Goal: Transaction & Acquisition: Purchase product/service

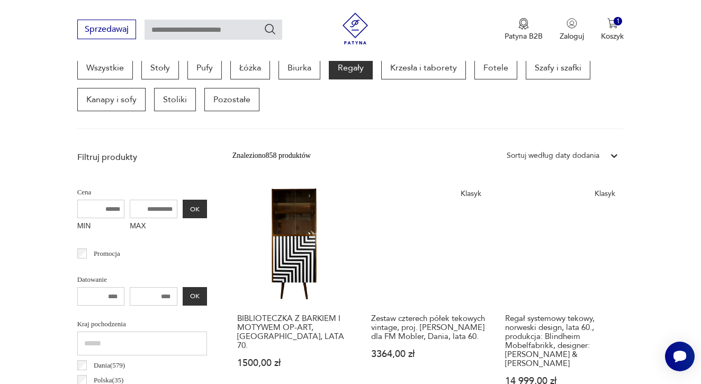
scroll to position [296, 0]
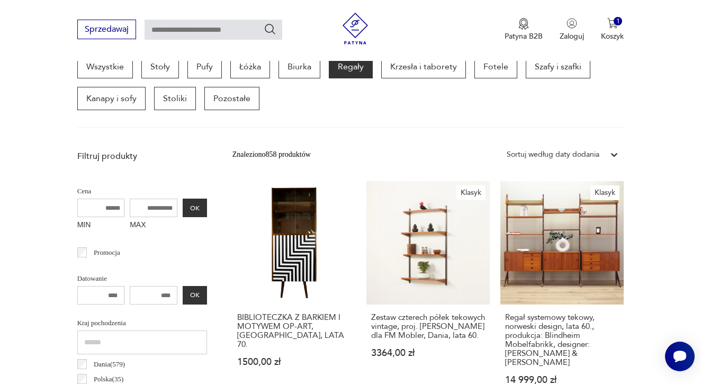
click at [130, 210] on input "MAX" at bounding box center [154, 208] width 48 height 19
click at [136, 208] on input "MAX" at bounding box center [154, 208] width 48 height 19
click at [130, 207] on input "MAX" at bounding box center [154, 208] width 48 height 19
click at [137, 207] on input "MAX" at bounding box center [154, 208] width 48 height 19
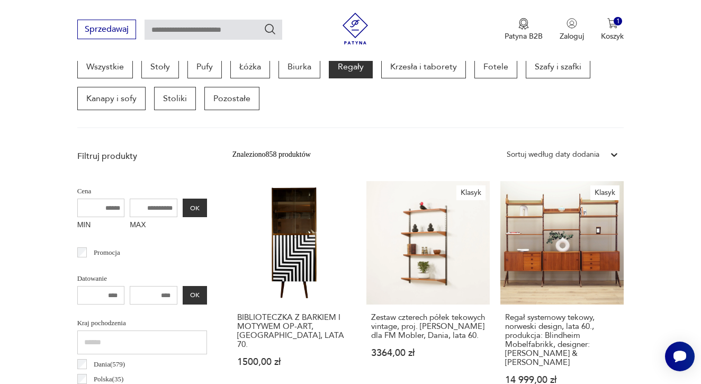
click at [137, 207] on input "MAX" at bounding box center [154, 208] width 48 height 19
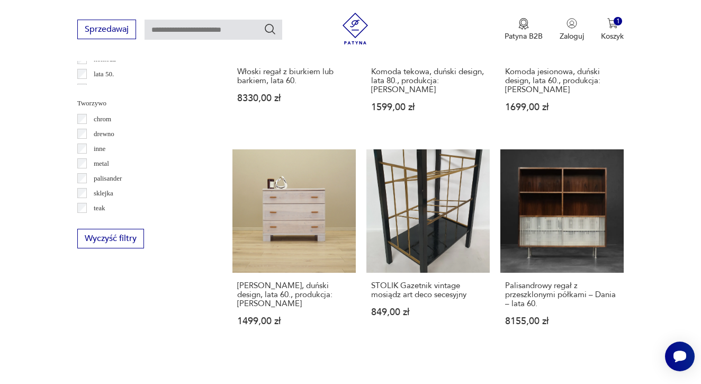
scroll to position [1239, 0]
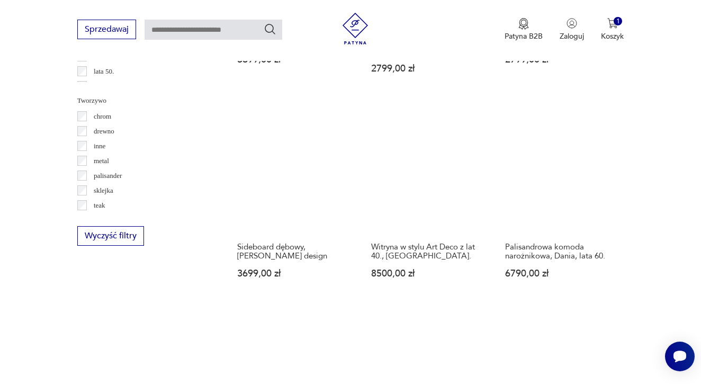
scroll to position [1247, 0]
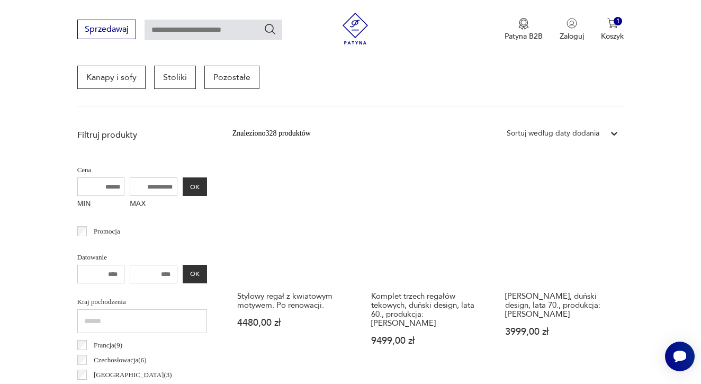
scroll to position [313, 0]
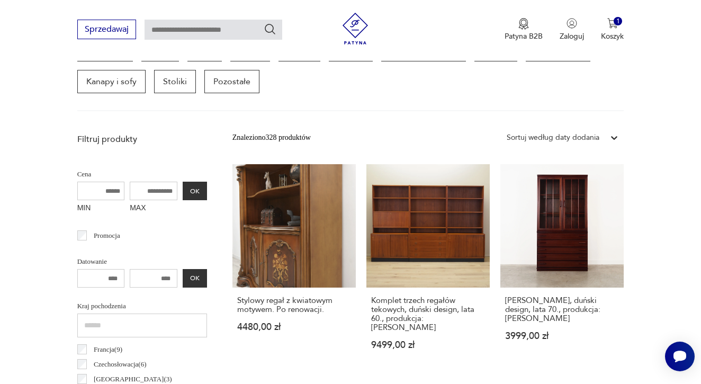
click at [130, 195] on input "MAX" at bounding box center [154, 191] width 48 height 19
click at [95, 196] on input "MIN" at bounding box center [101, 191] width 48 height 19
click at [85, 190] on input "MIN" at bounding box center [101, 191] width 48 height 19
type input "*"
click at [136, 190] on input "MAX" at bounding box center [154, 191] width 48 height 19
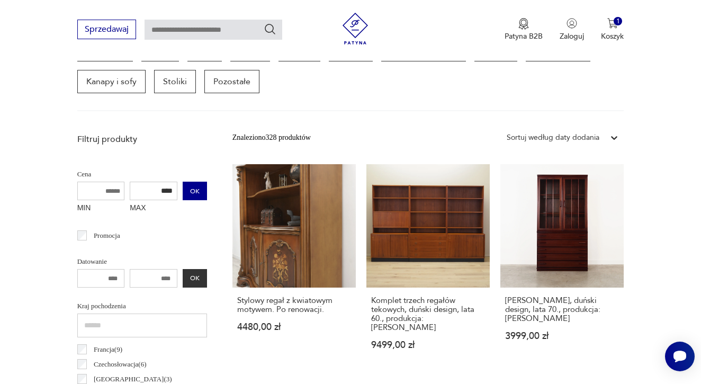
type input "****"
click at [183, 194] on button "OK" at bounding box center [195, 191] width 24 height 19
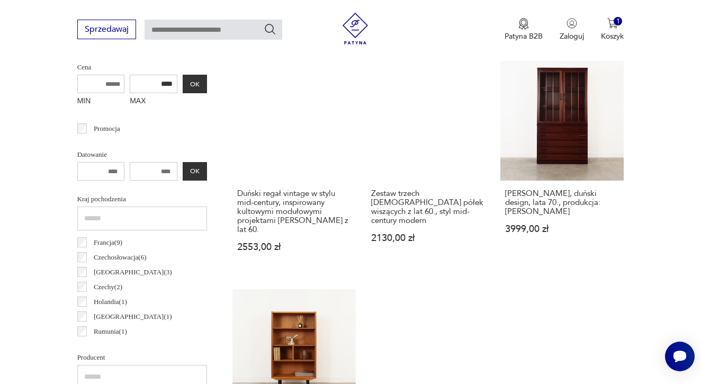
scroll to position [421, 0]
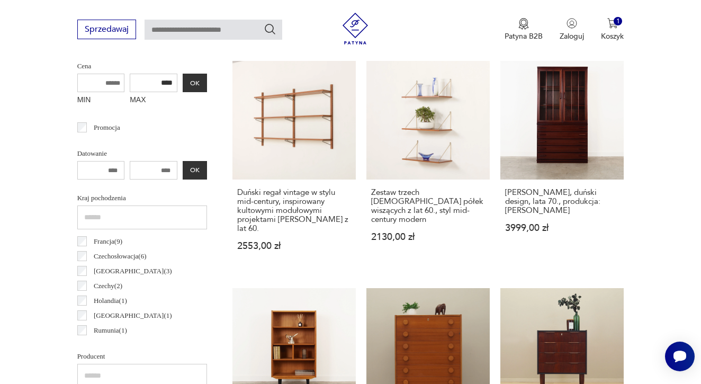
click at [139, 167] on input "number" at bounding box center [154, 170] width 48 height 19
type input "****"
click at [171, 206] on input "text" at bounding box center [142, 218] width 130 height 24
click at [108, 172] on input "number" at bounding box center [101, 170] width 48 height 19
type input "*"
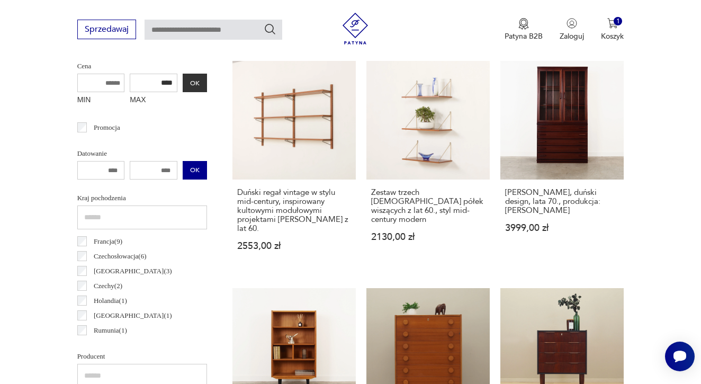
type input "****"
click at [183, 166] on button "OK" at bounding box center [195, 170] width 24 height 19
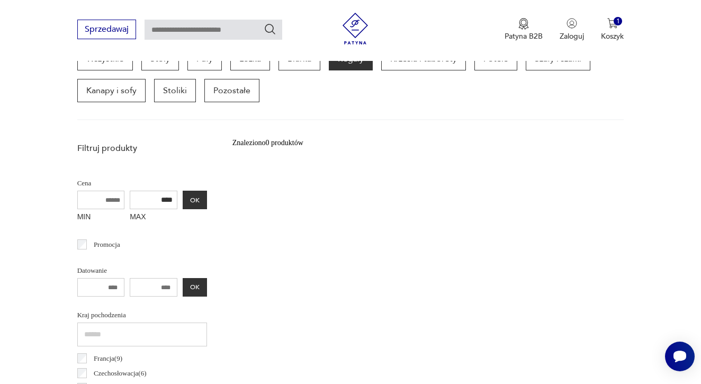
scroll to position [304, 0]
click at [143, 288] on input "****" at bounding box center [154, 287] width 48 height 19
type input "*"
click at [183, 279] on button "OK" at bounding box center [195, 287] width 24 height 19
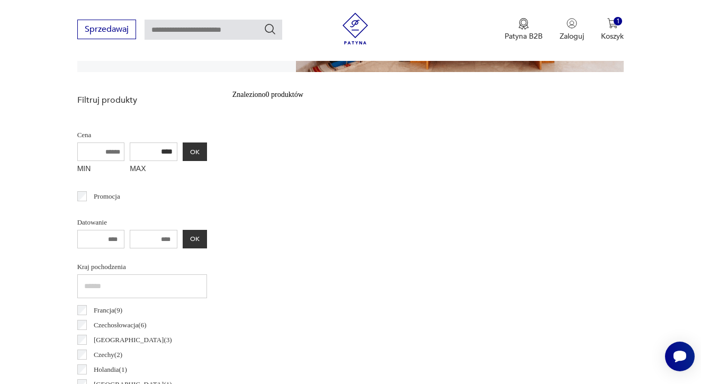
scroll to position [262, 0]
type input "****"
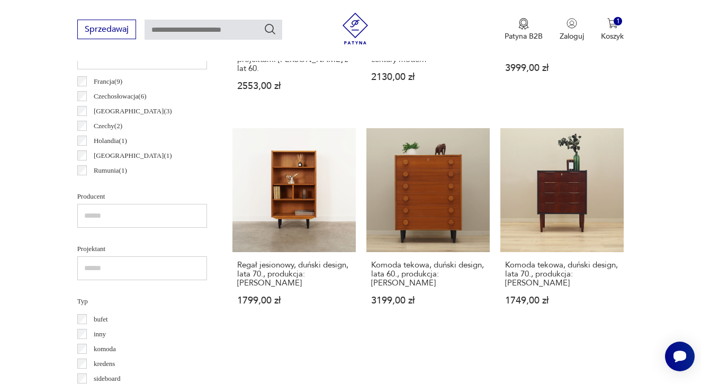
scroll to position [581, 0]
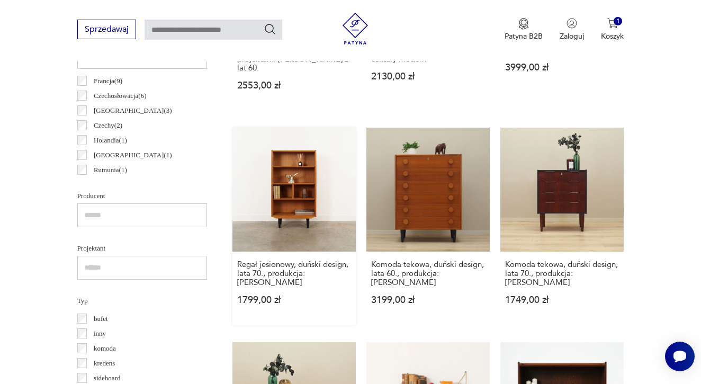
click at [252, 199] on link "Regał jesionowy, duński design, lata 70., produkcja: Hundevad 1799,00 zł" at bounding box center [294, 226] width 123 height 197
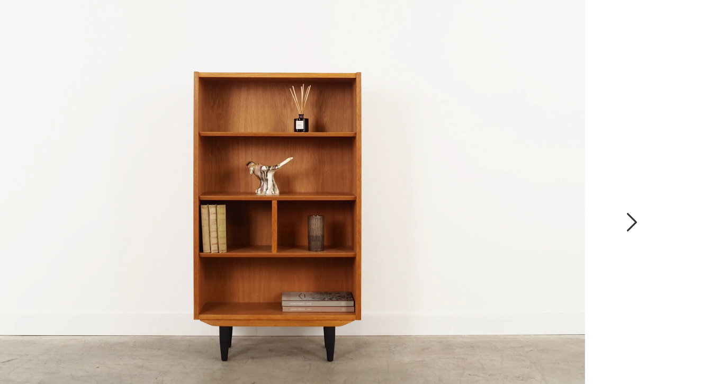
scroll to position [82, 0]
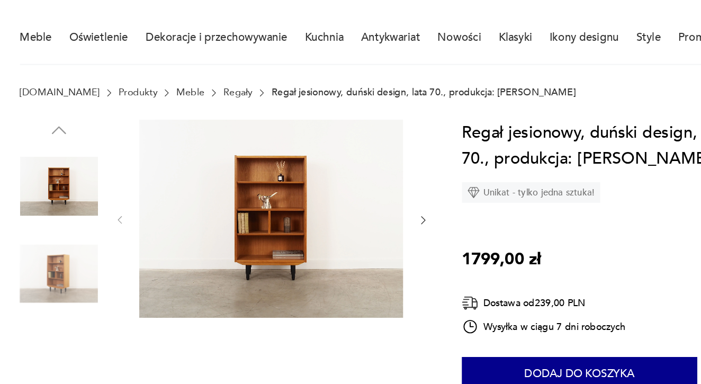
click at [77, 216] on img at bounding box center [107, 212] width 60 height 60
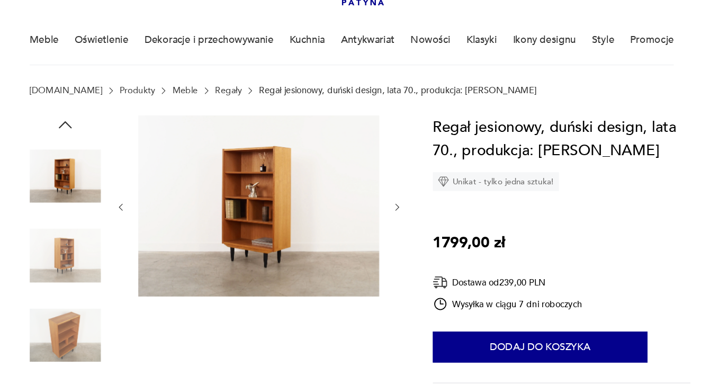
scroll to position [60, 0]
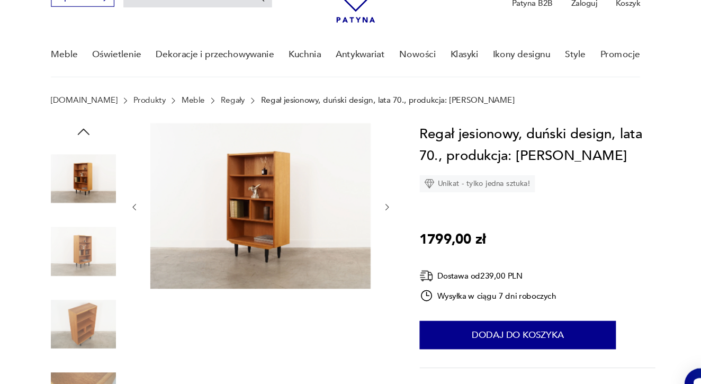
click at [77, 283] on img at bounding box center [107, 301] width 60 height 60
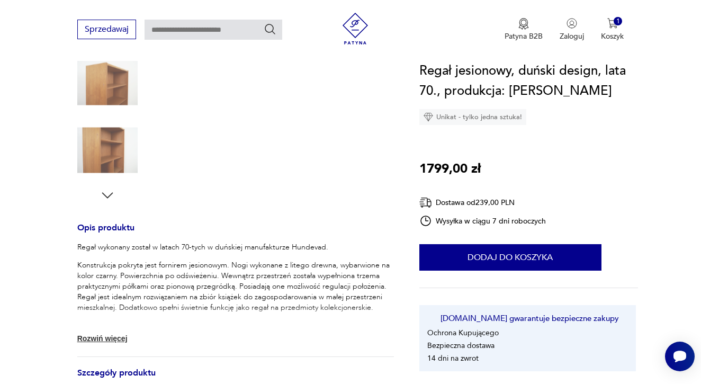
scroll to position [281, 0]
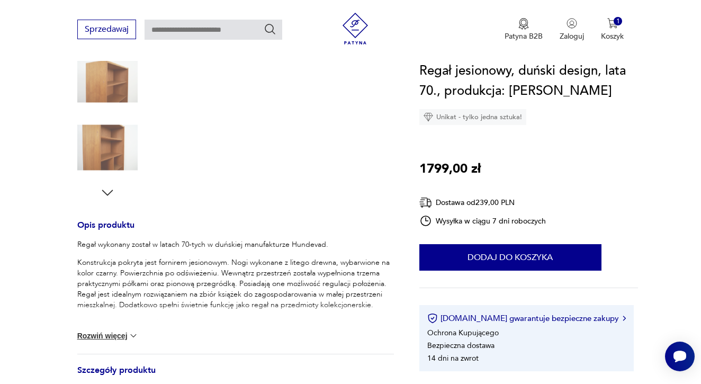
click at [124, 153] on img at bounding box center [107, 148] width 60 height 60
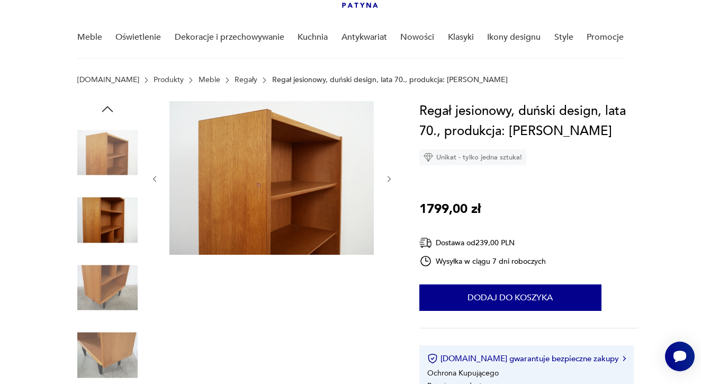
scroll to position [69, 0]
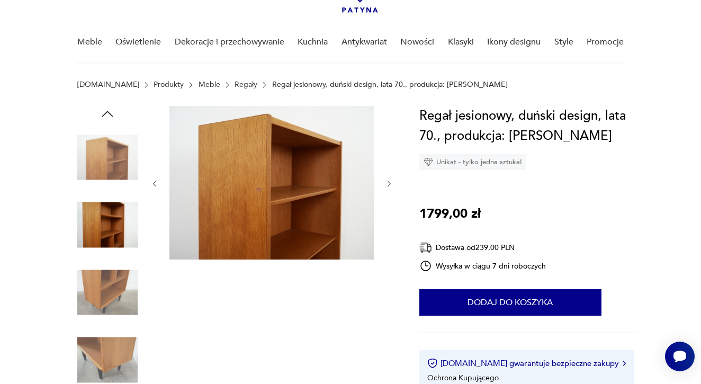
click at [103, 108] on icon "button" at bounding box center [108, 114] width 16 height 16
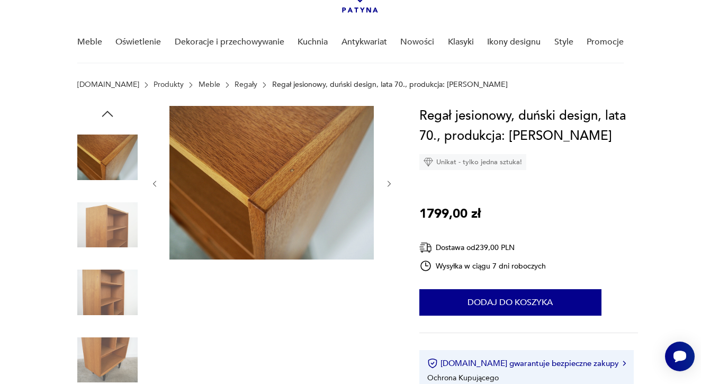
click at [110, 113] on icon "button" at bounding box center [107, 114] width 11 height 6
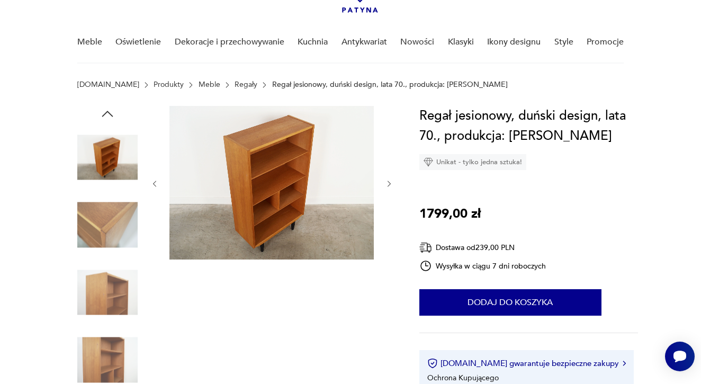
click at [104, 219] on img at bounding box center [107, 225] width 60 height 60
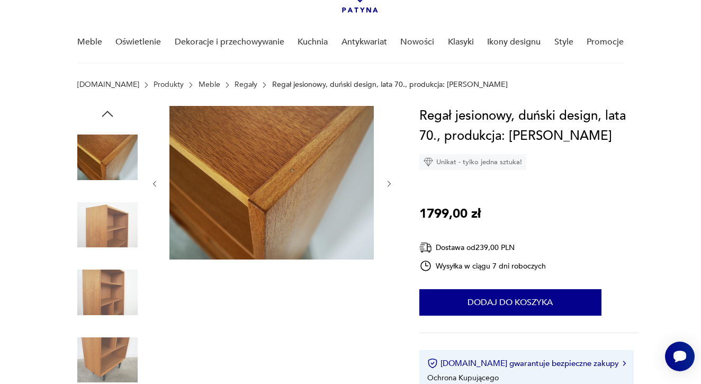
click at [113, 113] on icon "button" at bounding box center [108, 114] width 16 height 16
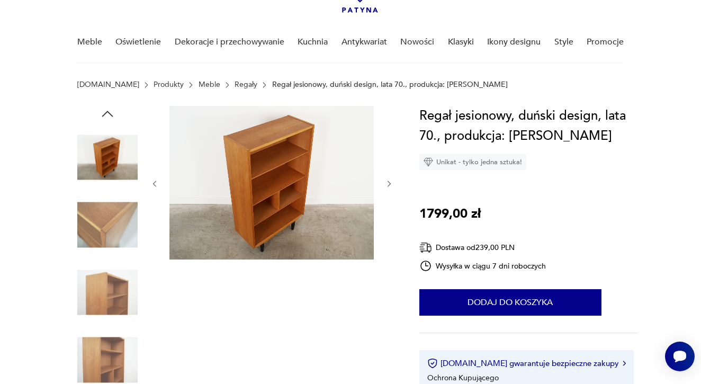
click at [113, 147] on img at bounding box center [107, 157] width 60 height 60
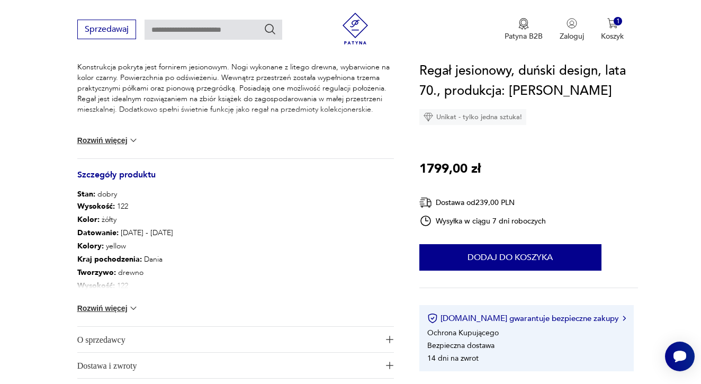
scroll to position [464, 0]
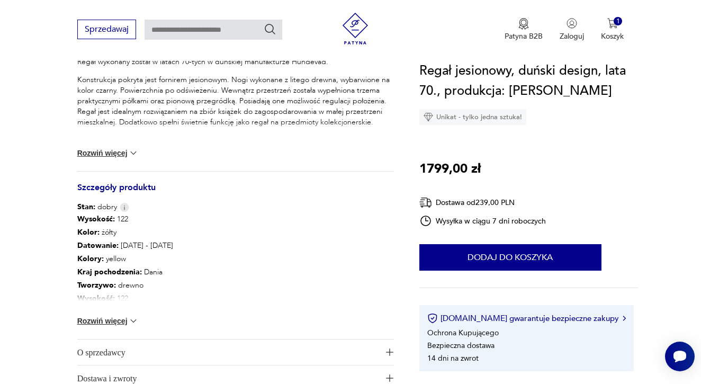
click at [106, 323] on button "Rozwiń więcej" at bounding box center [107, 321] width 61 height 11
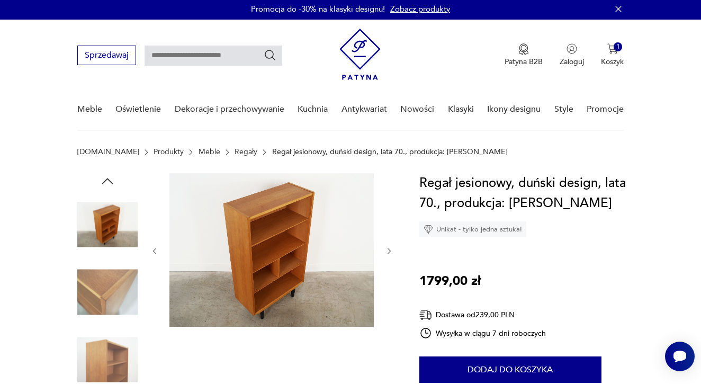
scroll to position [92, 0]
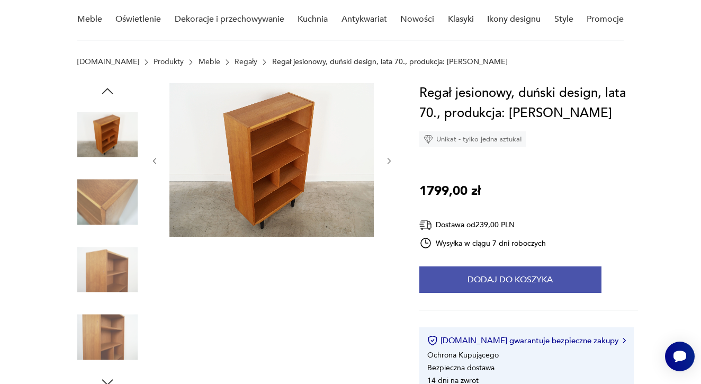
click at [466, 274] on button "Dodaj do koszyka" at bounding box center [511, 279] width 182 height 26
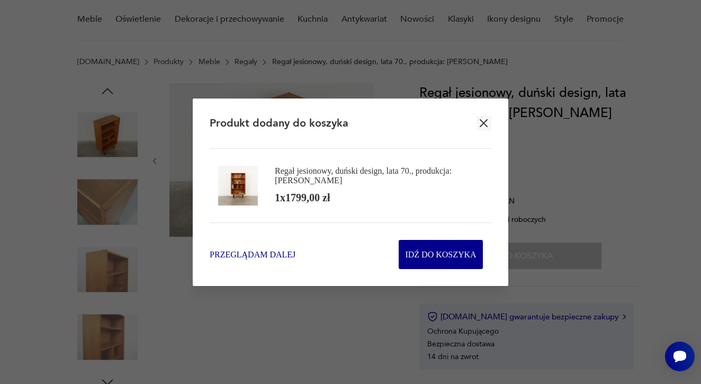
click at [273, 251] on span "Przeglądam dalej" at bounding box center [253, 254] width 86 height 12
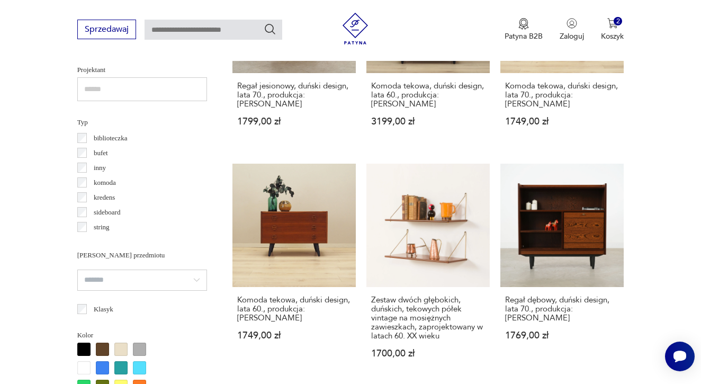
scroll to position [761, 0]
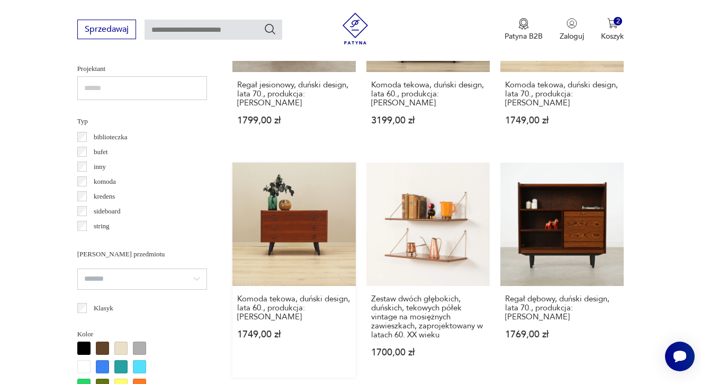
click at [309, 242] on link "Komoda tekowa, duński design, lata 60., produkcja: Dania 1749,00 zł" at bounding box center [294, 270] width 123 height 215
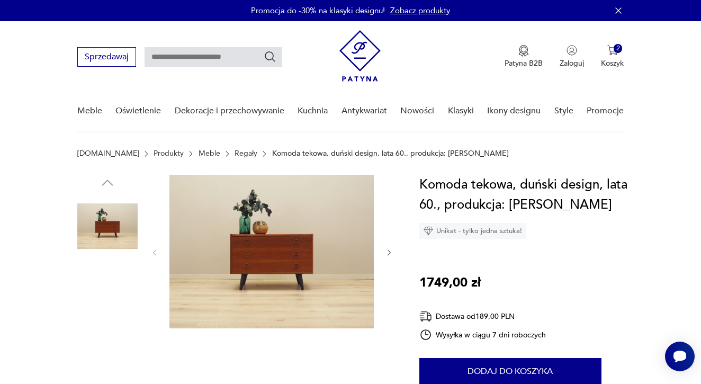
click at [112, 294] on img at bounding box center [107, 294] width 60 height 60
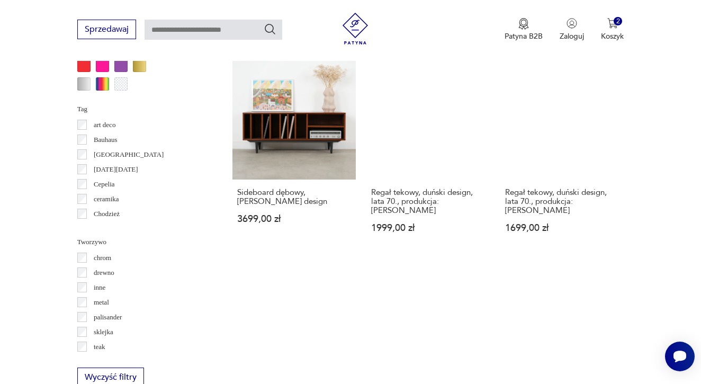
scroll to position [1101, 0]
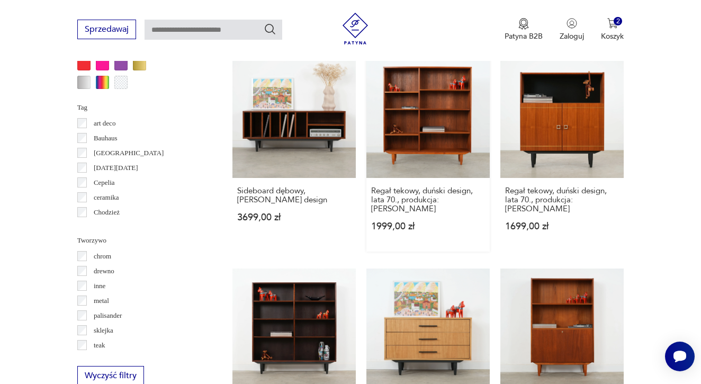
click at [425, 124] on link "Regał tekowy, duński design, lata 70., produkcja: Dania 1999,00 zł" at bounding box center [428, 153] width 123 height 197
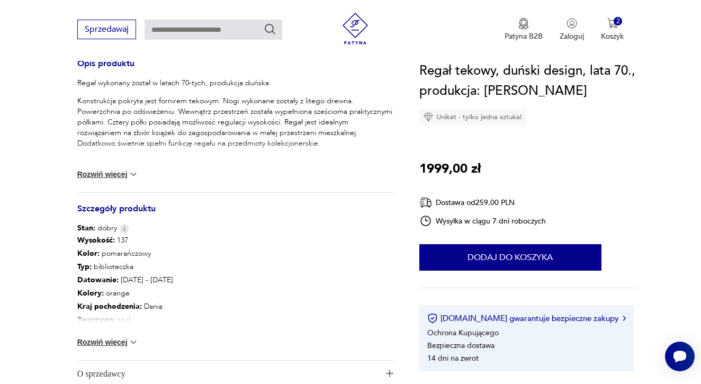
scroll to position [443, 0]
click at [119, 341] on button "Rozwiń więcej" at bounding box center [107, 341] width 61 height 11
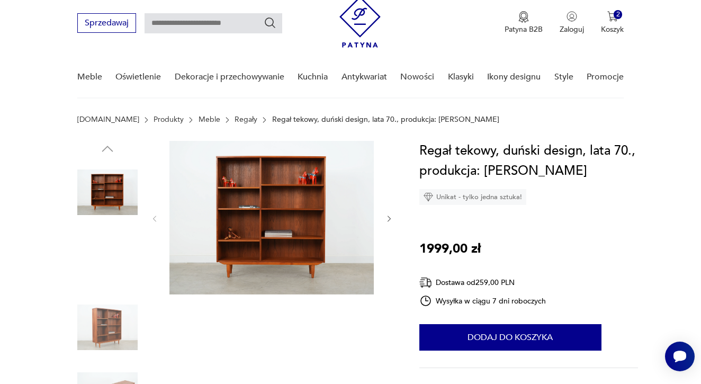
scroll to position [33, 0]
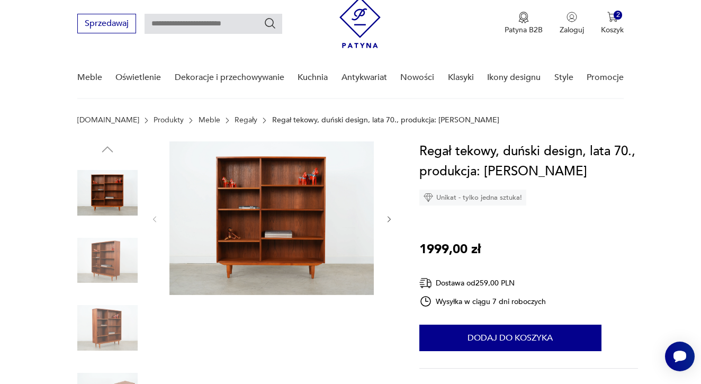
click at [273, 184] on img at bounding box center [272, 218] width 204 height 154
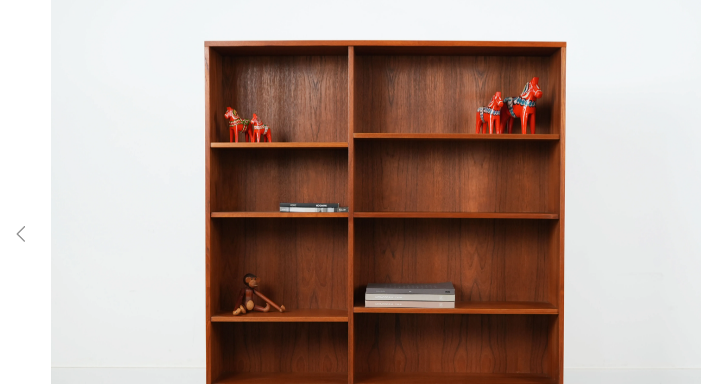
scroll to position [0, 0]
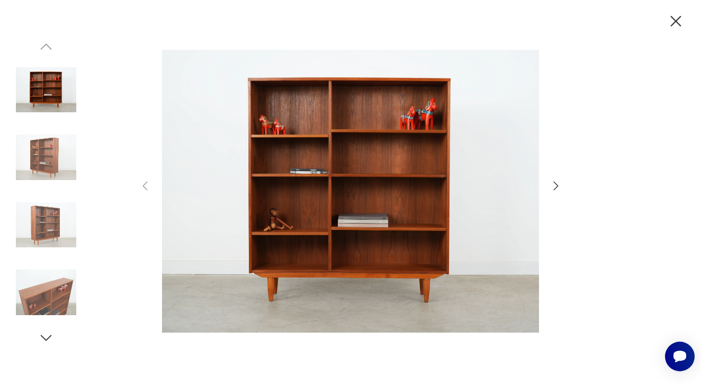
click at [55, 163] on img at bounding box center [46, 157] width 60 height 60
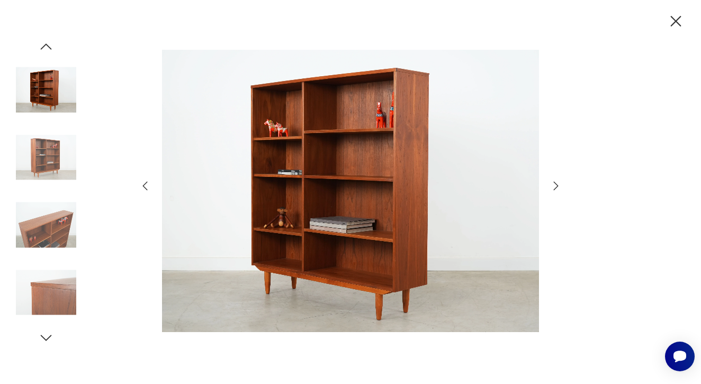
click at [33, 215] on img at bounding box center [46, 225] width 60 height 60
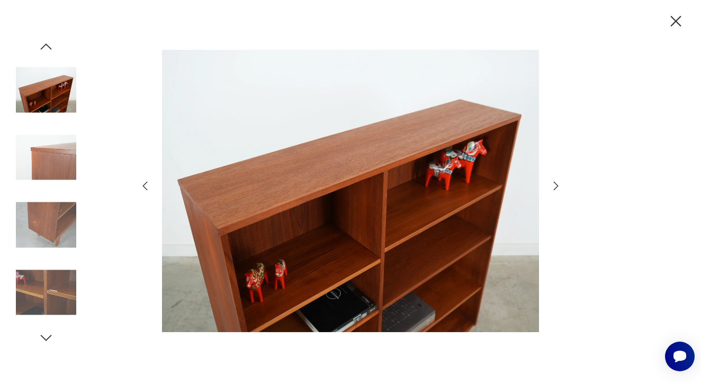
click at [37, 302] on img at bounding box center [46, 292] width 60 height 60
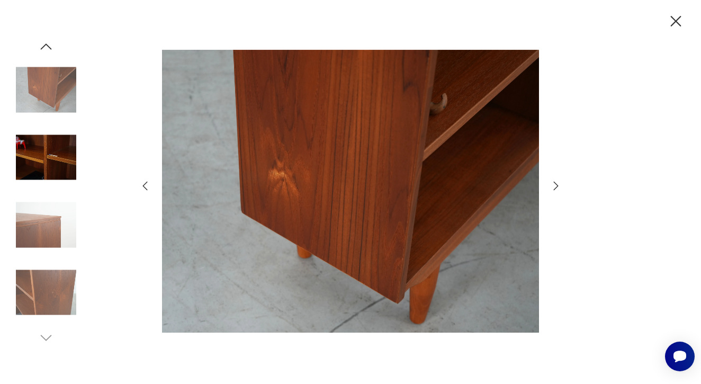
click at [37, 302] on img at bounding box center [46, 292] width 60 height 60
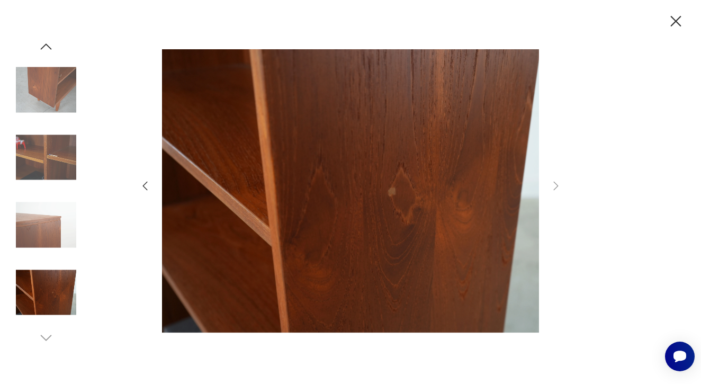
click at [679, 20] on icon "button" at bounding box center [676, 21] width 19 height 19
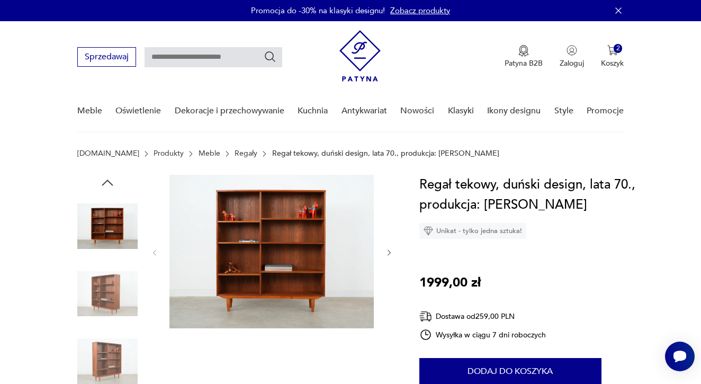
scroll to position [39, 0]
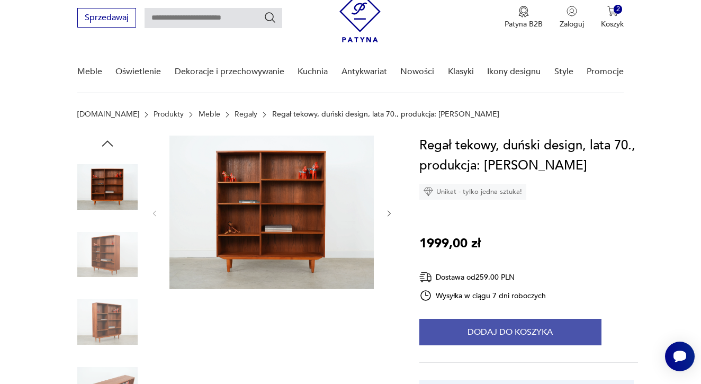
click at [488, 337] on button "Dodaj do koszyka" at bounding box center [511, 332] width 182 height 26
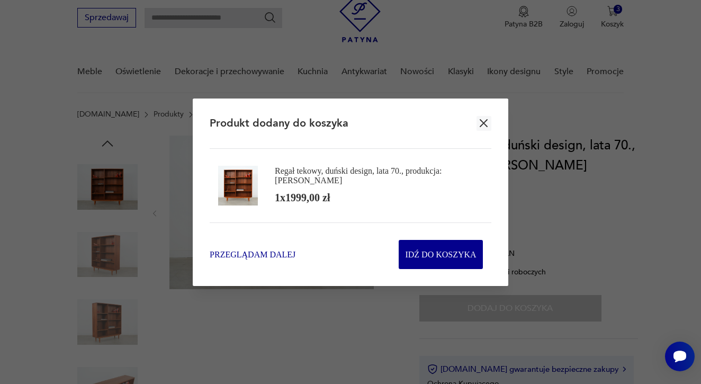
click at [271, 251] on span "Przeglądam dalej" at bounding box center [253, 254] width 86 height 12
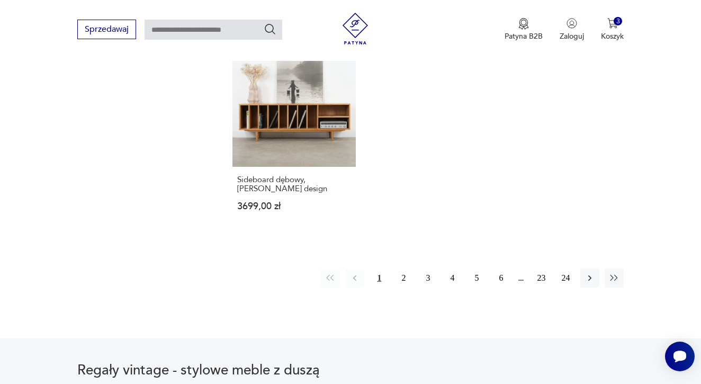
scroll to position [1542, 0]
click at [591, 280] on icon "button" at bounding box center [590, 277] width 3 height 6
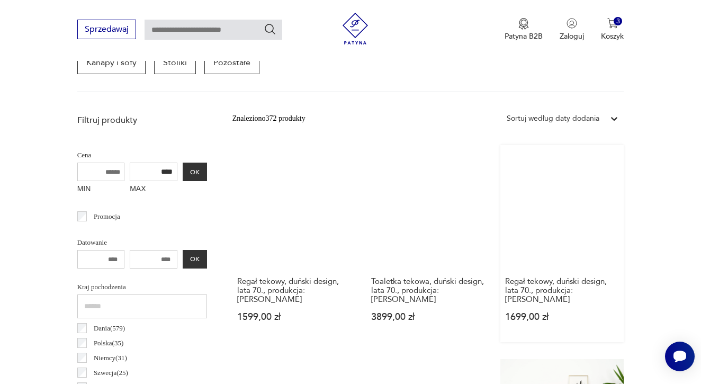
scroll to position [335, 0]
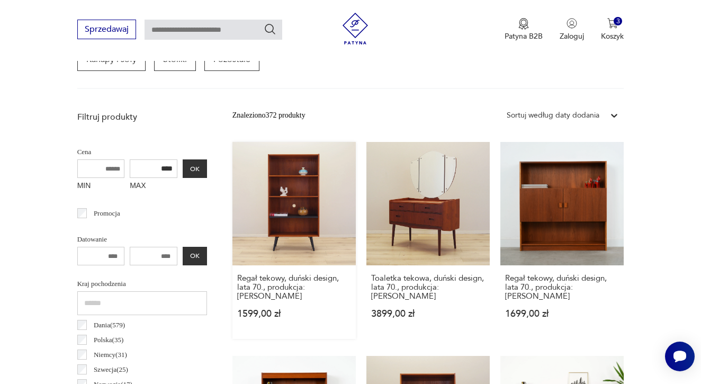
click at [265, 203] on link "Regał tekowy, duński design, lata 70., produkcja: Dania 1599,00 zł" at bounding box center [294, 240] width 123 height 197
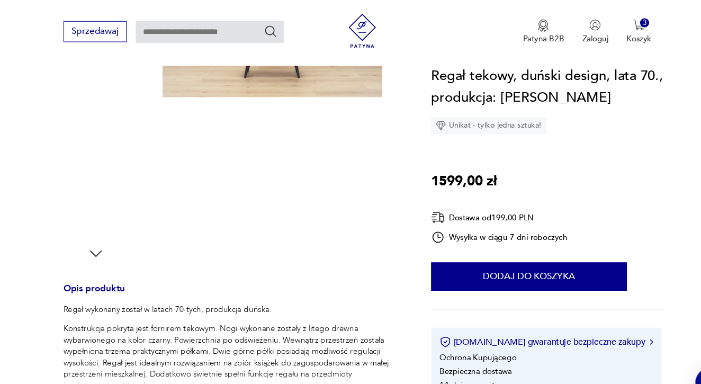
scroll to position [237, 0]
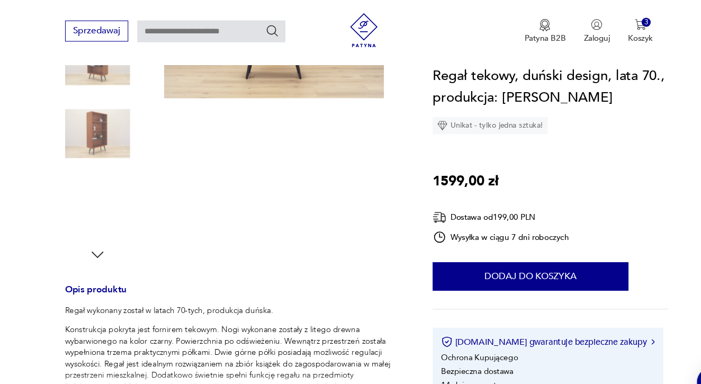
click at [99, 121] on img at bounding box center [107, 124] width 60 height 60
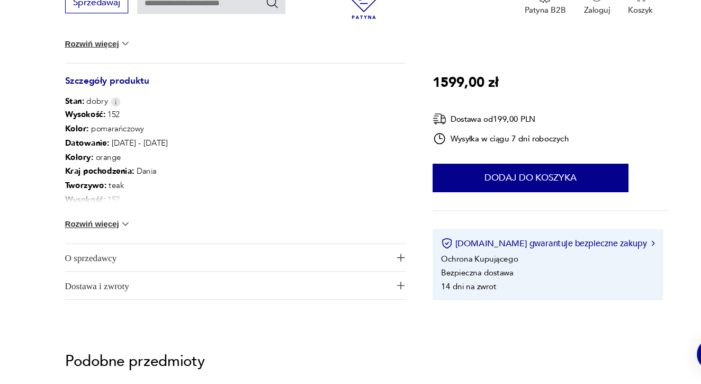
scroll to position [551, 0]
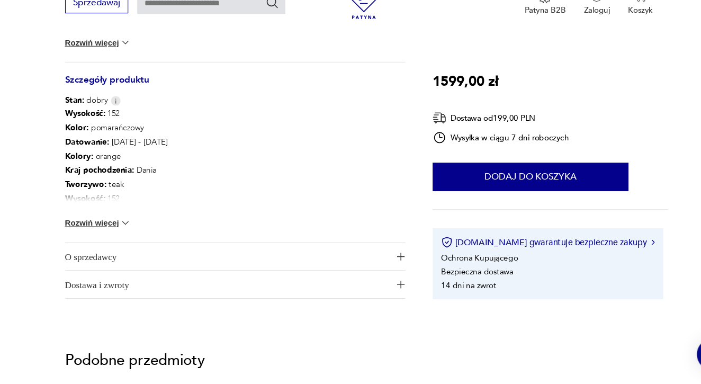
click at [97, 201] on div "Wysokość : 152 Kolor: pomarańczowy Datowanie : 1970 - 1979 Kolory : orange Kraj…" at bounding box center [235, 189] width 317 height 127
click at [97, 229] on button "Rozwiń więcej" at bounding box center [107, 234] width 61 height 11
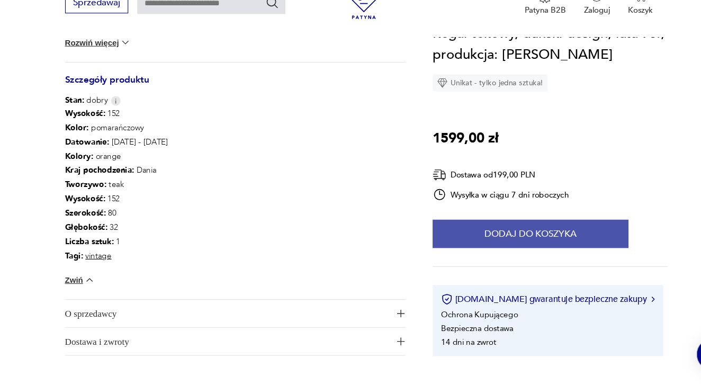
click at [437, 231] on button "Dodaj do koszyka" at bounding box center [511, 244] width 182 height 26
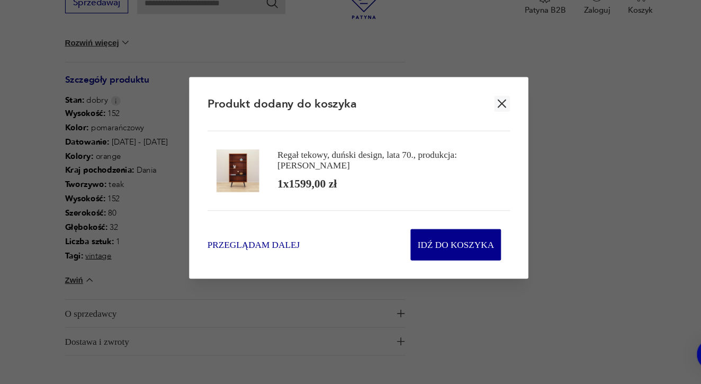
click at [254, 248] on span "Przeglądam dalej" at bounding box center [253, 254] width 86 height 12
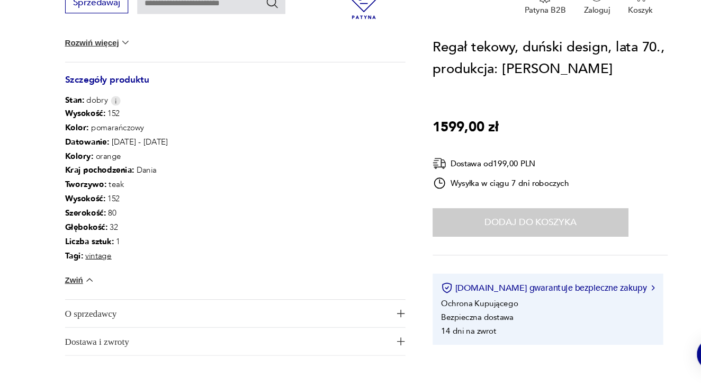
click at [105, 332] on span "Dostawa i zwroty" at bounding box center [228, 344] width 303 height 25
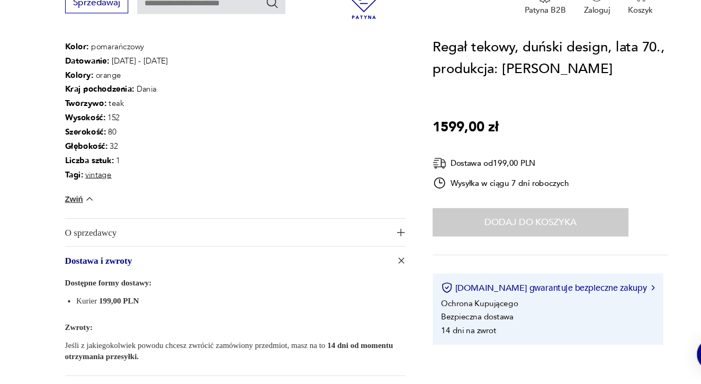
scroll to position [629, 0]
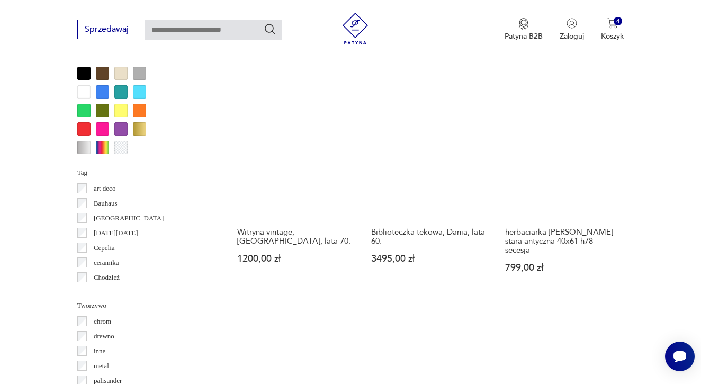
scroll to position [1036, 0]
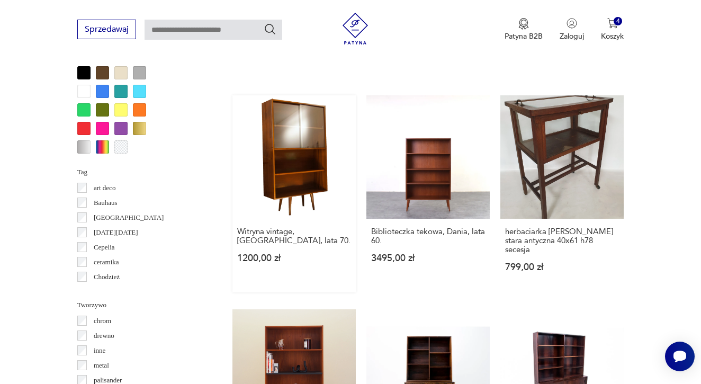
click at [272, 166] on link "Witryna vintage, Polska, lata 70. 1200,00 zł" at bounding box center [294, 193] width 123 height 197
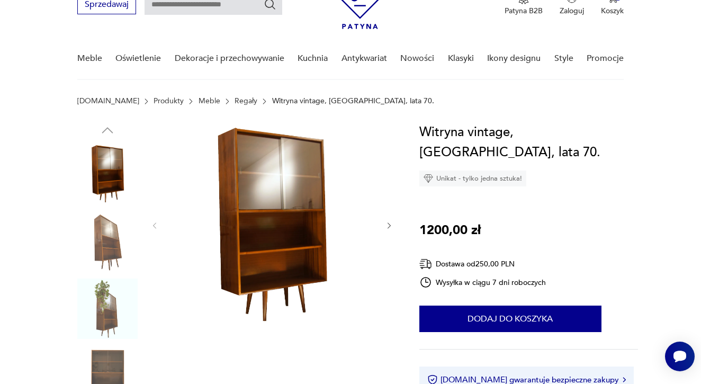
scroll to position [54, 0]
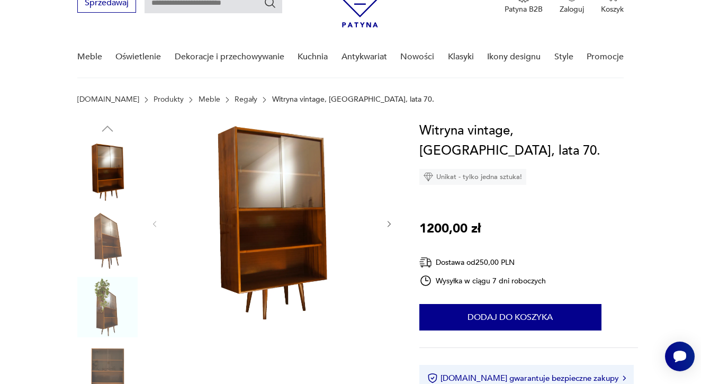
click at [111, 234] on img at bounding box center [107, 240] width 60 height 60
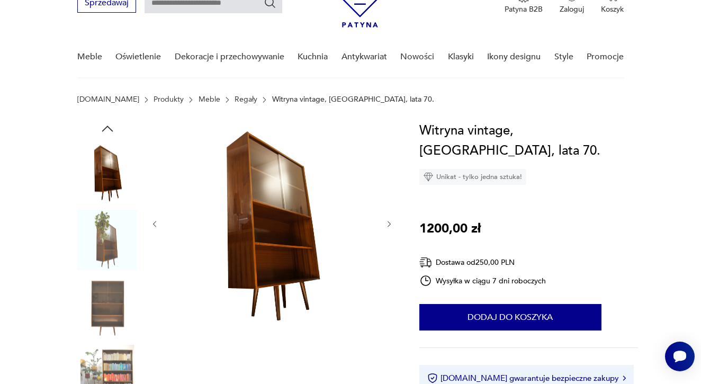
click at [110, 294] on img at bounding box center [107, 307] width 60 height 60
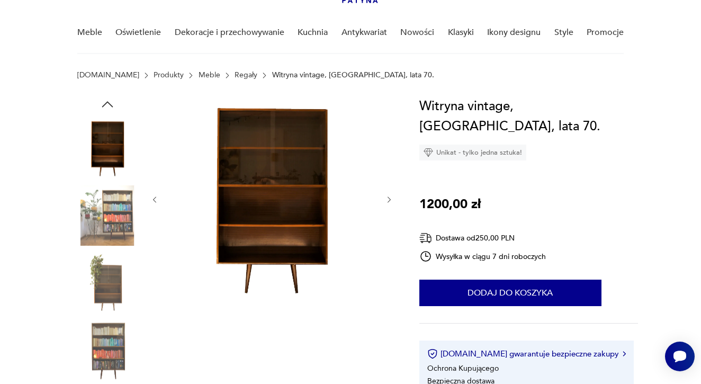
scroll to position [79, 0]
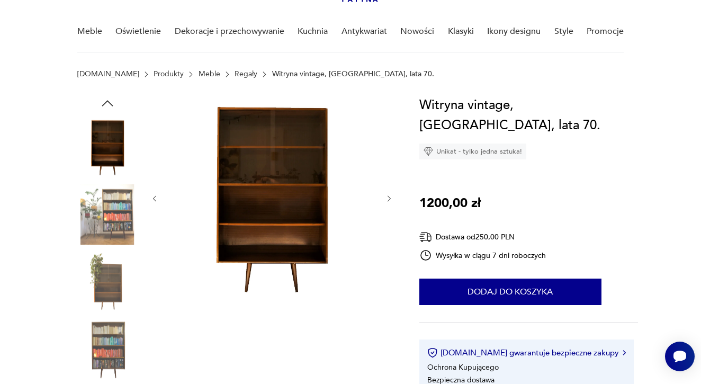
click at [112, 344] on img at bounding box center [107, 349] width 60 height 60
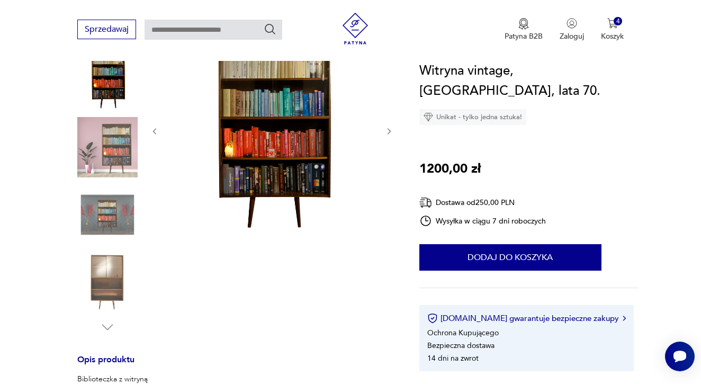
scroll to position [159, 0]
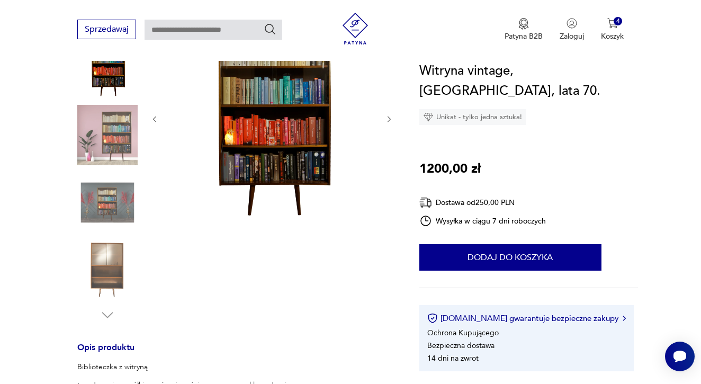
click at [113, 193] on img at bounding box center [107, 202] width 60 height 60
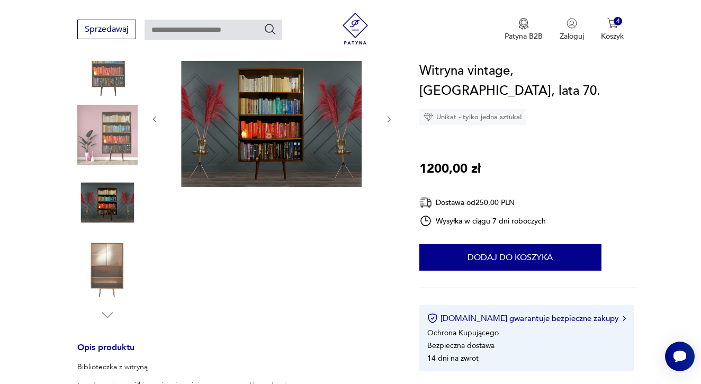
click at [111, 261] on img at bounding box center [107, 270] width 60 height 60
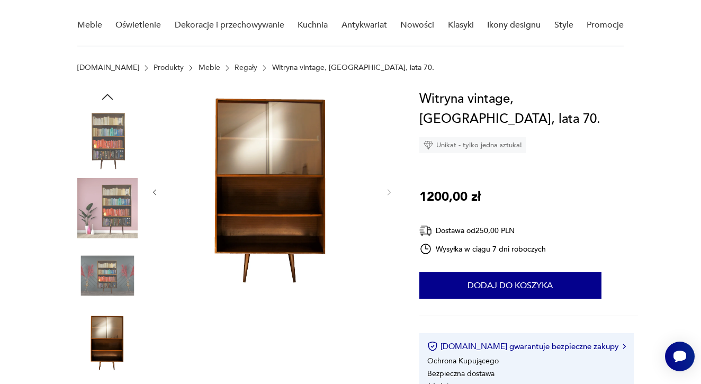
scroll to position [82, 0]
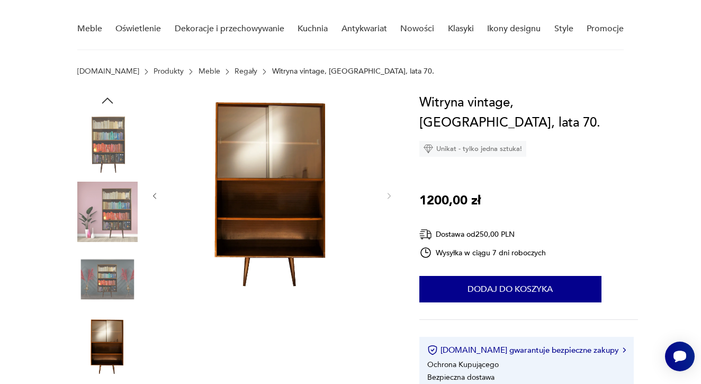
click at [111, 138] on img at bounding box center [107, 144] width 60 height 60
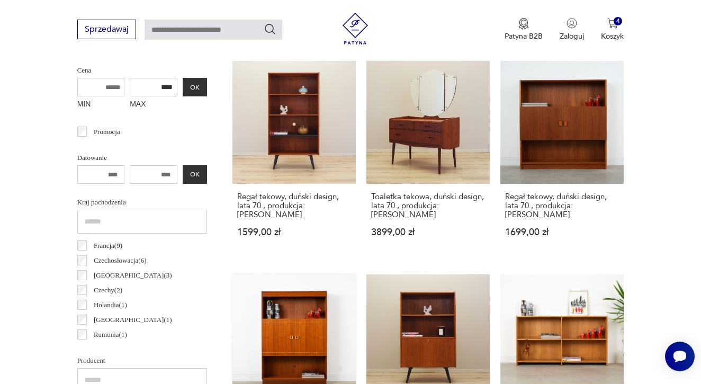
scroll to position [87, 0]
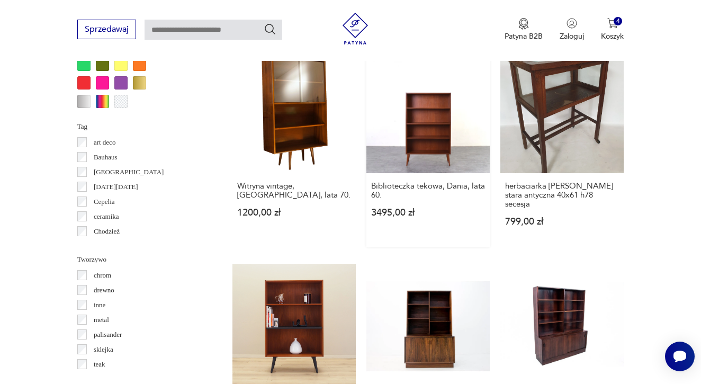
click at [430, 130] on link "Biblioteczka tekowa, Dania, lata 60. 3495,00 zł" at bounding box center [428, 148] width 123 height 197
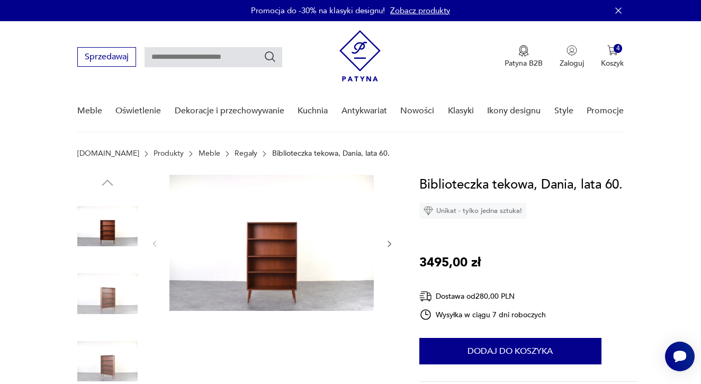
click at [97, 302] on img at bounding box center [107, 294] width 60 height 60
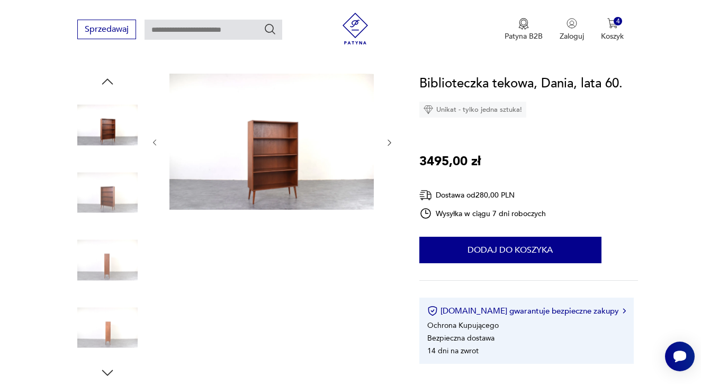
scroll to position [105, 0]
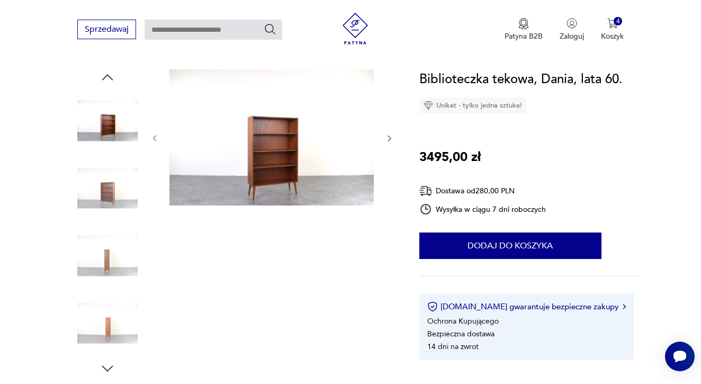
click at [108, 247] on img at bounding box center [107, 256] width 60 height 60
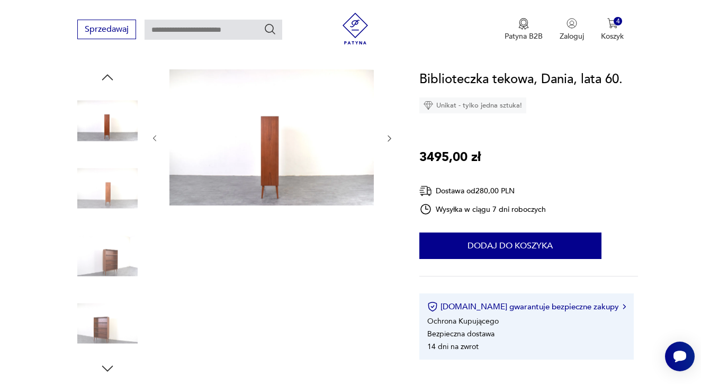
click at [108, 340] on img at bounding box center [107, 323] width 60 height 60
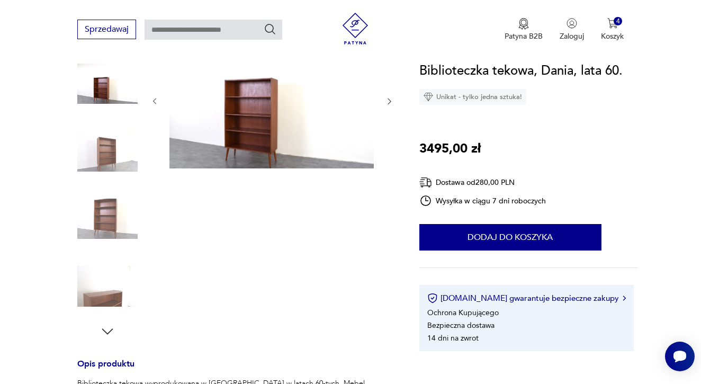
scroll to position [147, 0]
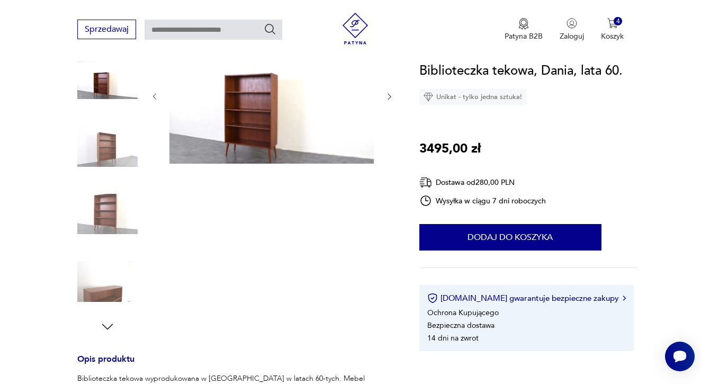
click at [108, 281] on img at bounding box center [107, 282] width 60 height 60
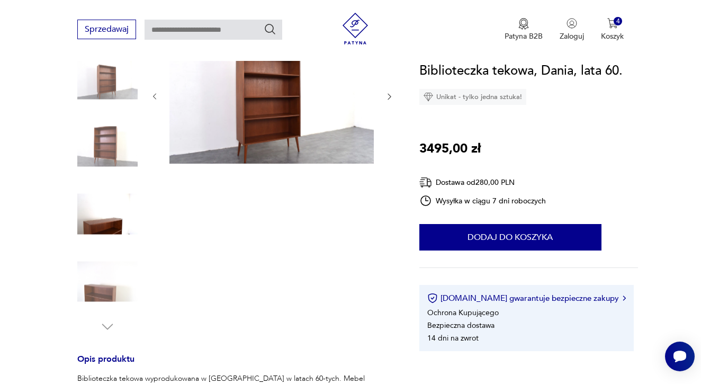
click at [107, 289] on img at bounding box center [107, 282] width 60 height 60
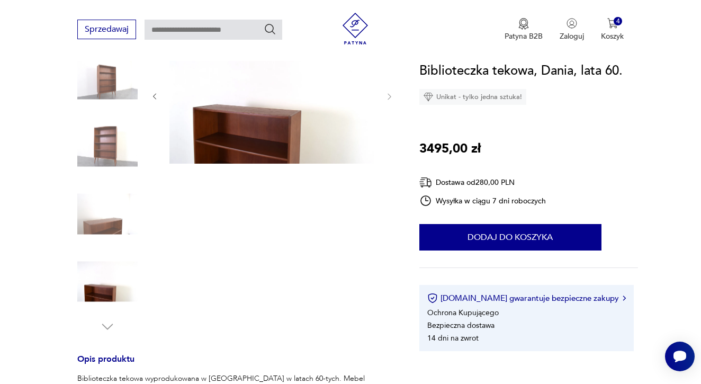
click at [225, 140] on img at bounding box center [272, 96] width 204 height 136
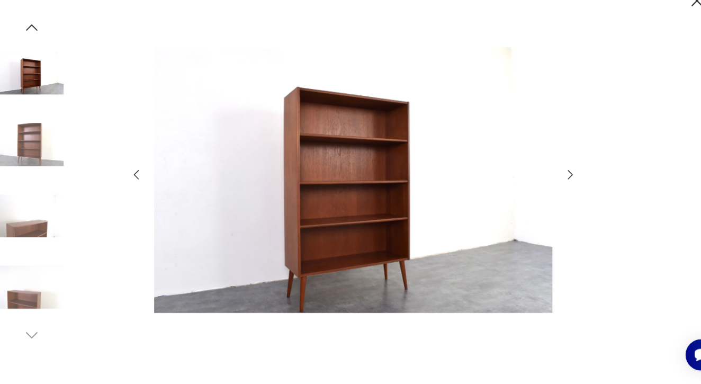
scroll to position [327, 0]
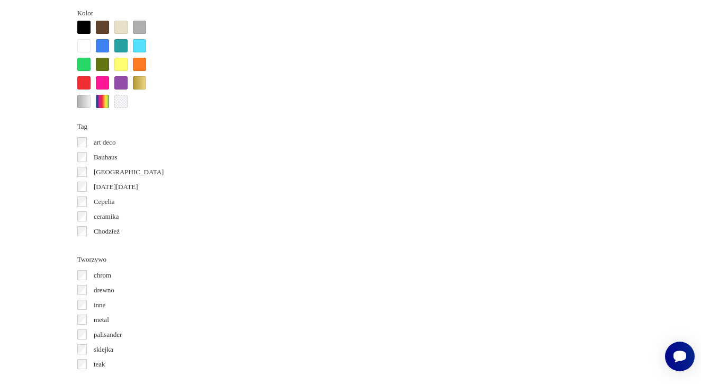
scroll to position [173, 0]
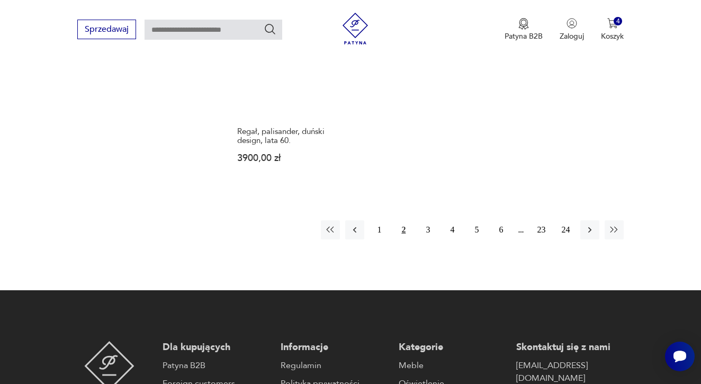
scroll to position [1567, 0]
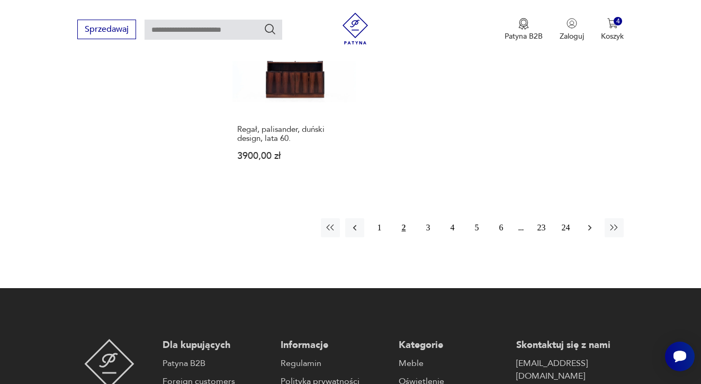
click at [592, 233] on icon "button" at bounding box center [590, 228] width 11 height 11
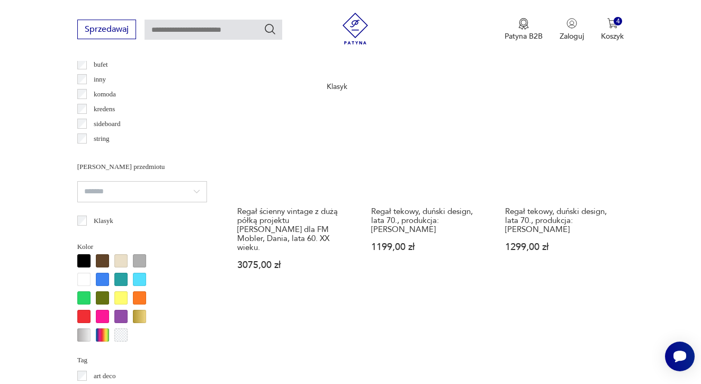
scroll to position [847, 0]
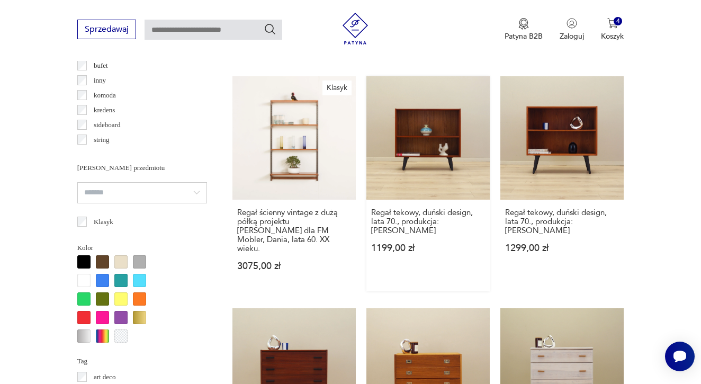
click at [429, 166] on link "Regał tekowy, duński design, lata 70., produkcja: Dania 1199,00 zł" at bounding box center [428, 183] width 123 height 215
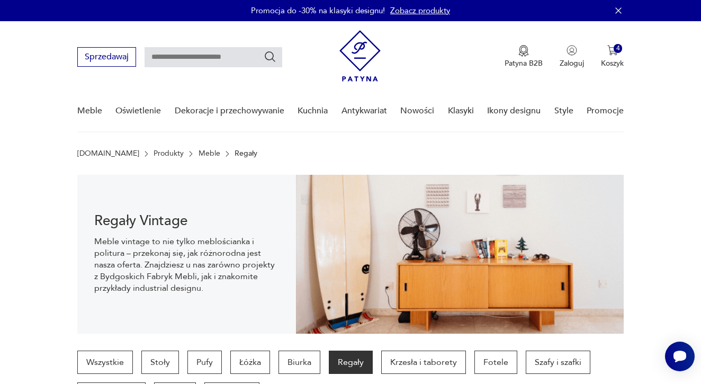
scroll to position [847, 0]
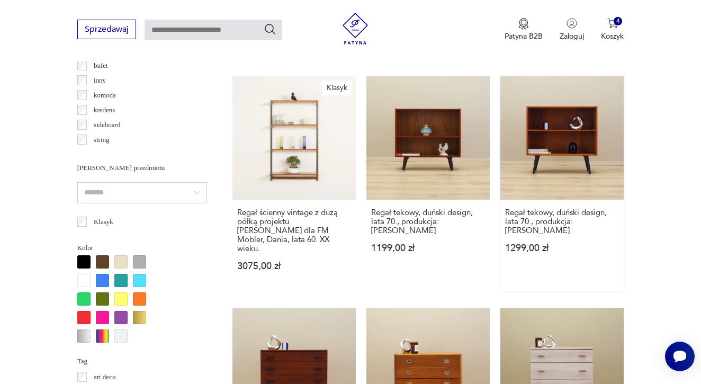
click at [571, 146] on link "Regał tekowy, duński design, lata 70., produkcja: Dania 1299,00 zł" at bounding box center [562, 183] width 123 height 215
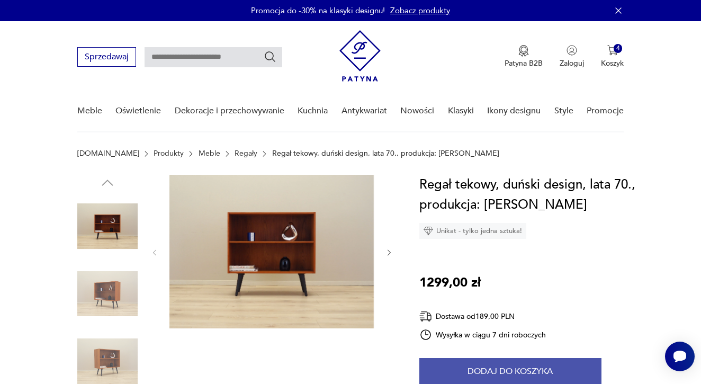
click at [533, 371] on button "Dodaj do koszyka" at bounding box center [511, 371] width 182 height 26
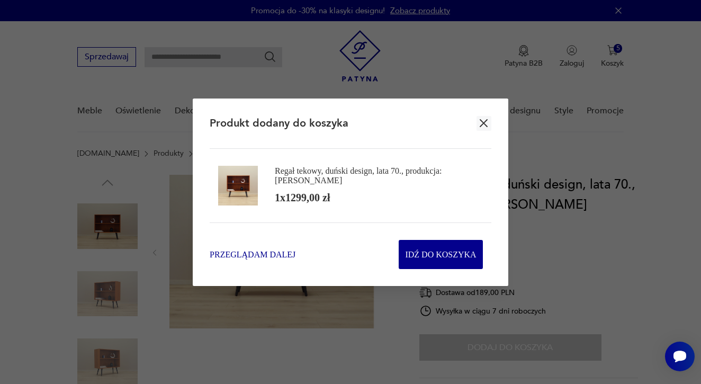
click at [257, 251] on span "Przeglądam dalej" at bounding box center [253, 254] width 86 height 12
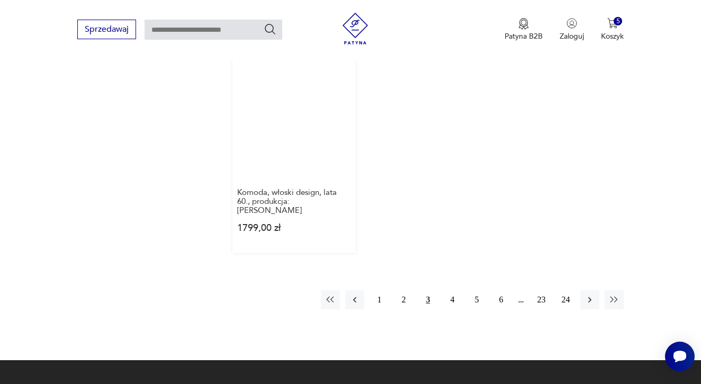
scroll to position [1544, 0]
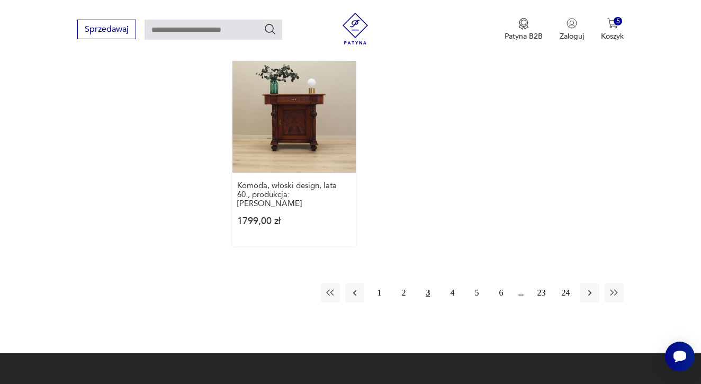
click at [280, 130] on link "Komoda, włoski design, lata 60., produkcja: Włochy 1799,00 zł" at bounding box center [294, 147] width 123 height 197
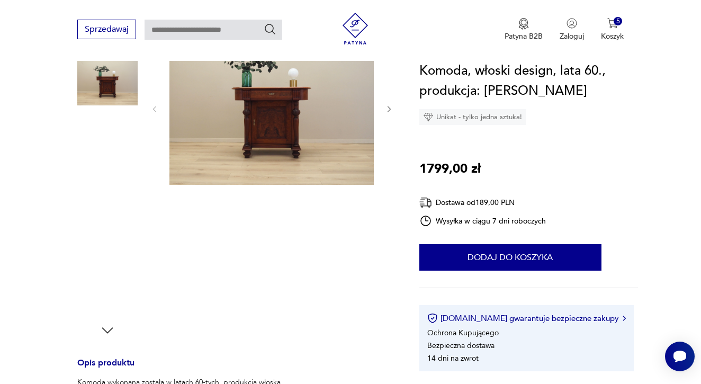
scroll to position [145, 0]
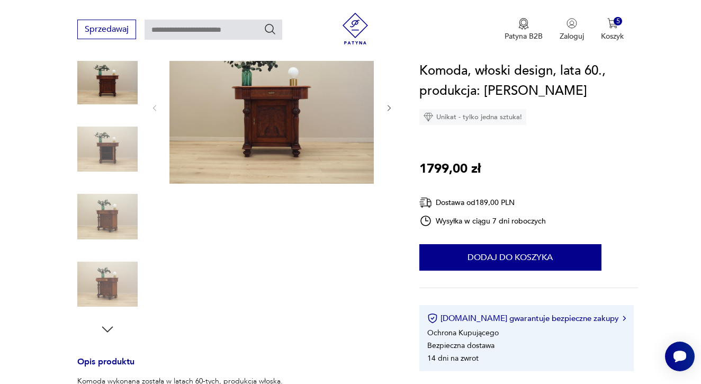
click at [261, 116] on img at bounding box center [272, 107] width 204 height 154
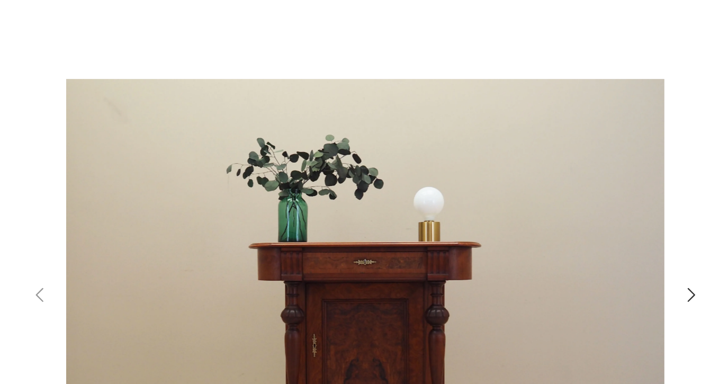
scroll to position [109, 0]
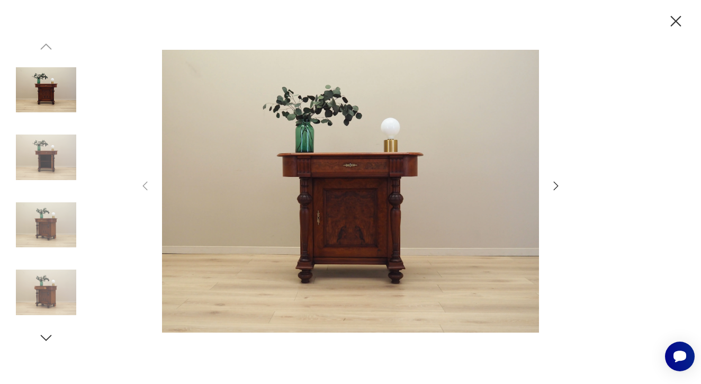
click at [56, 173] on img at bounding box center [46, 157] width 60 height 60
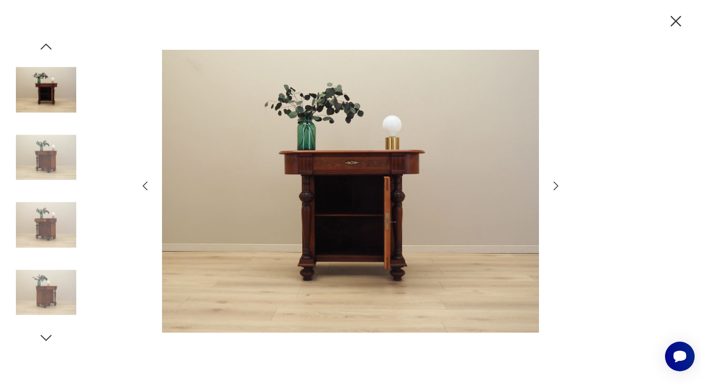
click at [51, 219] on img at bounding box center [46, 225] width 60 height 60
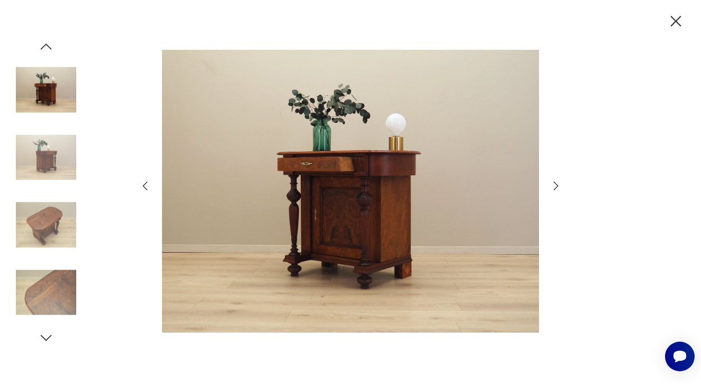
click at [53, 290] on img at bounding box center [46, 292] width 60 height 60
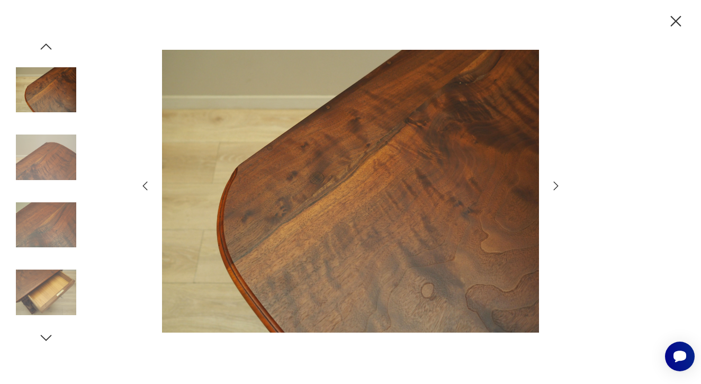
click at [52, 223] on img at bounding box center [46, 225] width 60 height 60
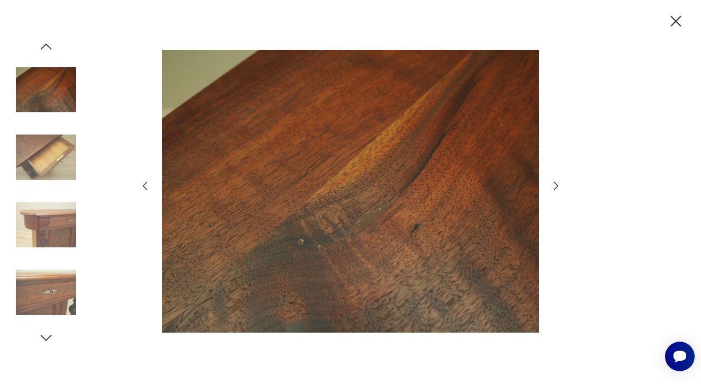
click at [47, 166] on img at bounding box center [46, 157] width 60 height 60
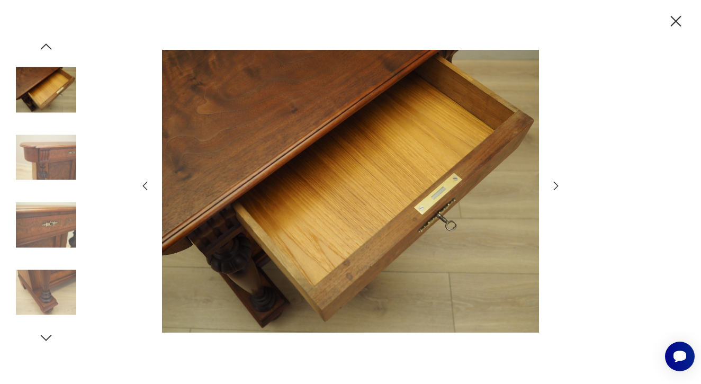
click at [42, 275] on img at bounding box center [46, 292] width 60 height 60
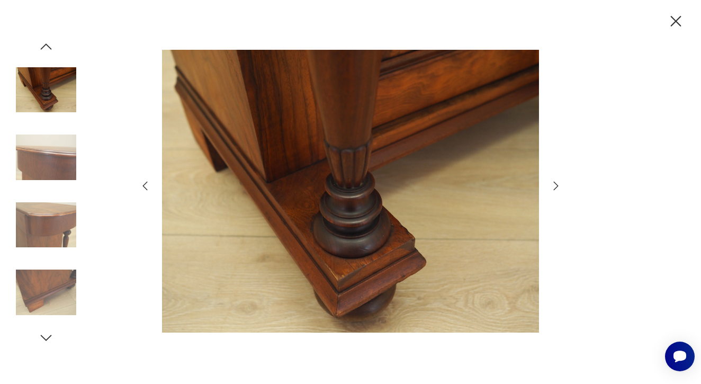
click at [46, 339] on icon "button" at bounding box center [46, 338] width 16 height 16
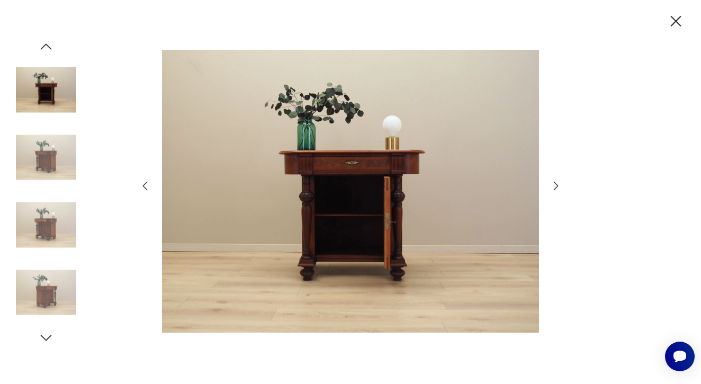
click at [46, 298] on img at bounding box center [46, 292] width 60 height 60
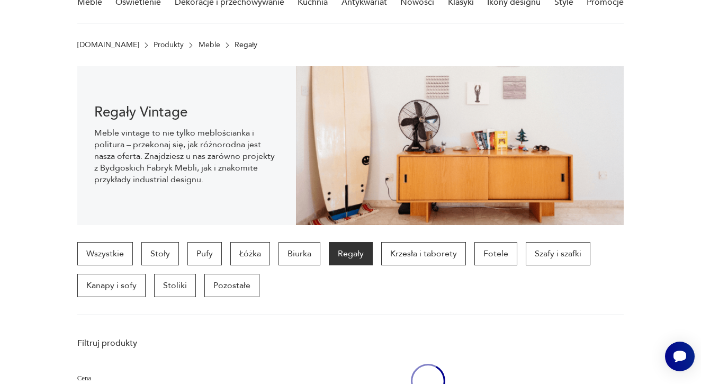
scroll to position [1365, 0]
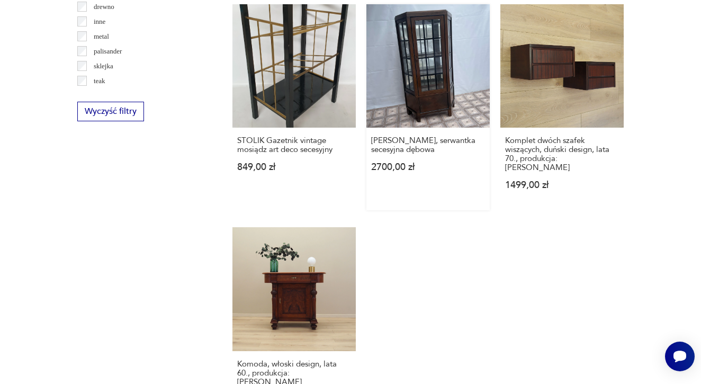
click at [397, 84] on link "Witryna, serwantka secesyjna dębowa 2700,00 zł" at bounding box center [428, 107] width 123 height 206
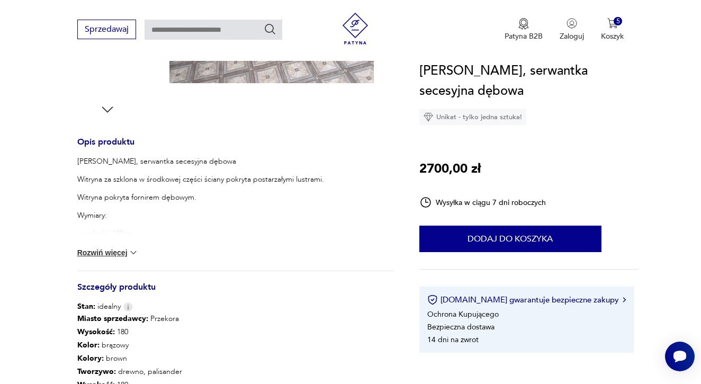
scroll to position [371, 0]
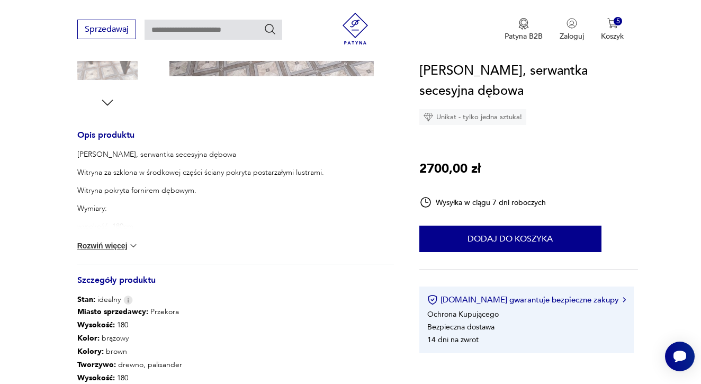
click at [124, 247] on button "Rozwiń więcej" at bounding box center [107, 246] width 61 height 11
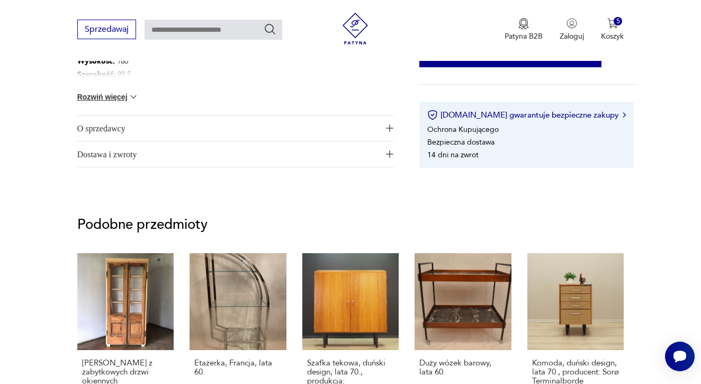
scroll to position [815, 0]
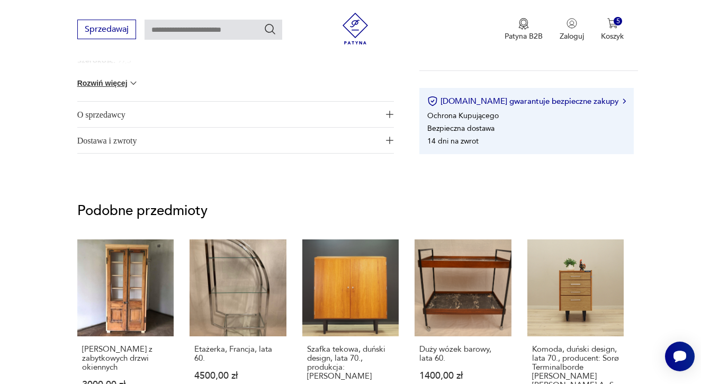
click at [118, 142] on span "Dostawa i zwroty" at bounding box center [228, 140] width 303 height 25
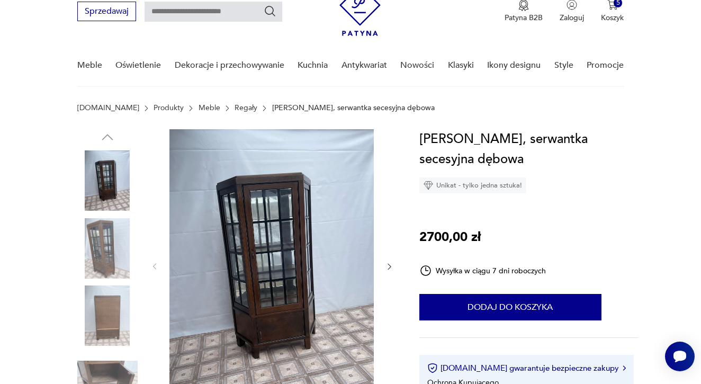
scroll to position [41, 0]
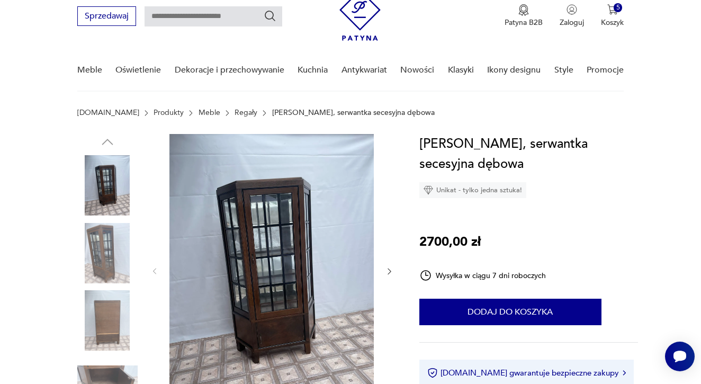
click at [243, 234] on img at bounding box center [272, 270] width 204 height 273
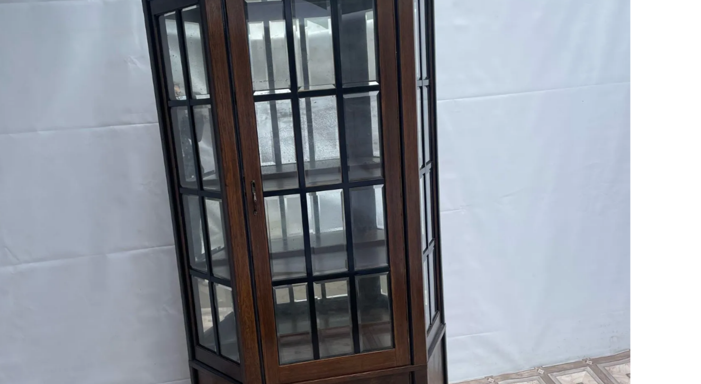
scroll to position [70, 0]
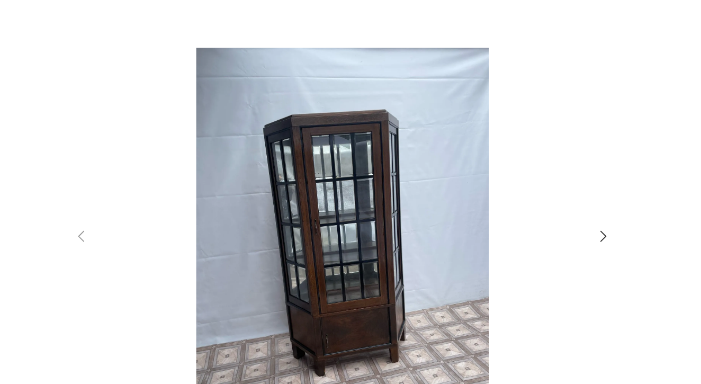
click at [550, 183] on icon "button" at bounding box center [556, 186] width 13 height 13
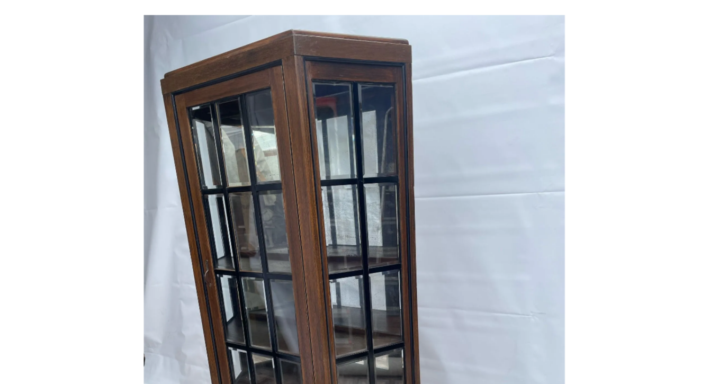
scroll to position [43, 0]
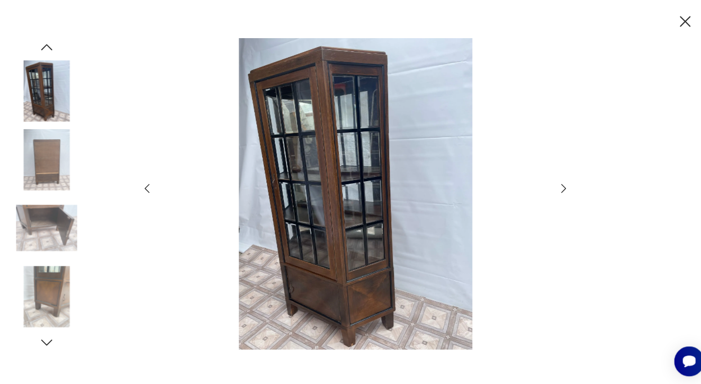
click at [555, 183] on icon "button" at bounding box center [556, 186] width 13 height 13
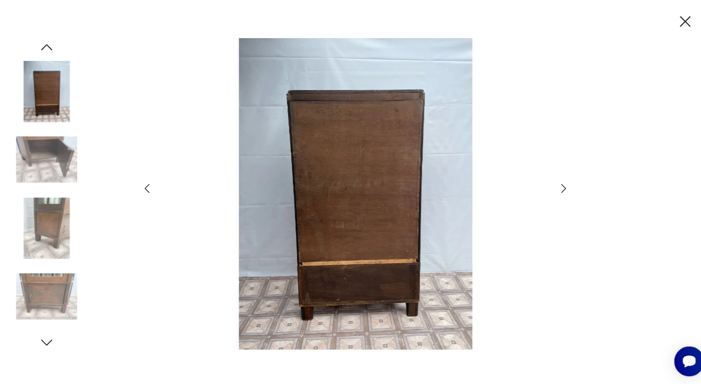
click at [555, 183] on icon "button" at bounding box center [556, 186] width 13 height 13
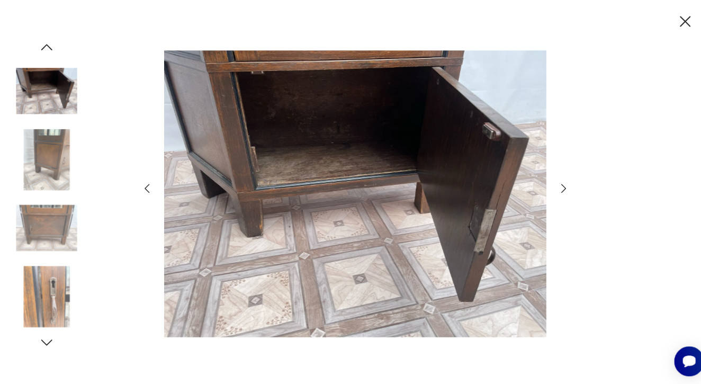
click at [677, 21] on icon "button" at bounding box center [676, 21] width 11 height 11
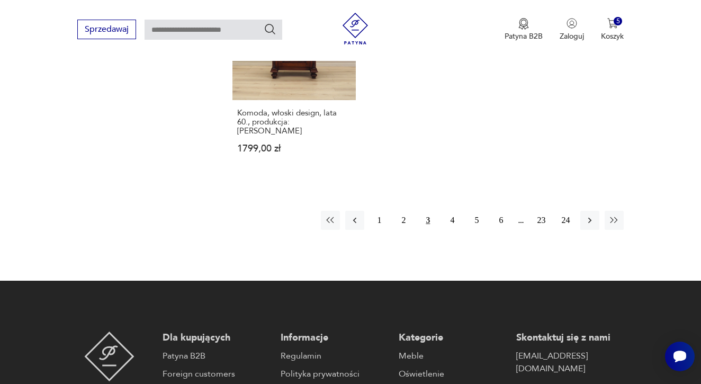
scroll to position [1625, 0]
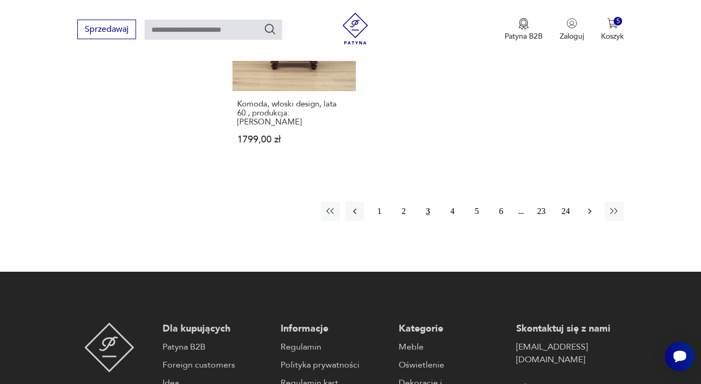
click at [590, 206] on icon "button" at bounding box center [590, 211] width 11 height 11
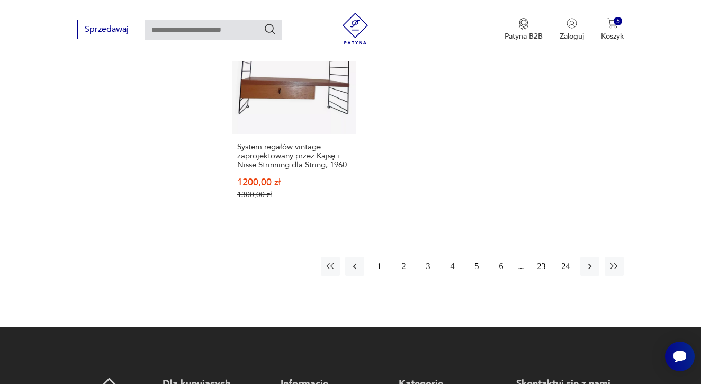
scroll to position [1589, 0]
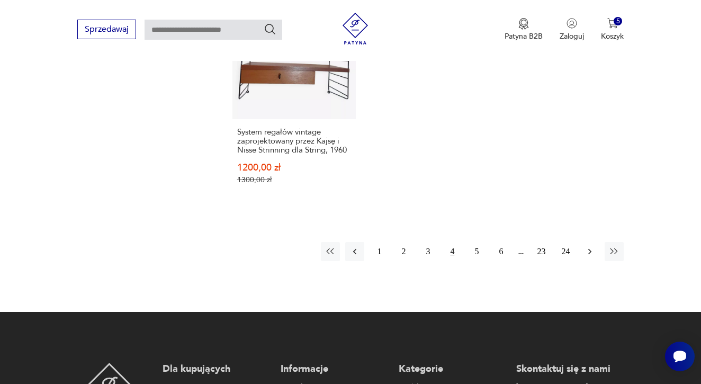
click at [593, 257] on icon "button" at bounding box center [590, 251] width 11 height 11
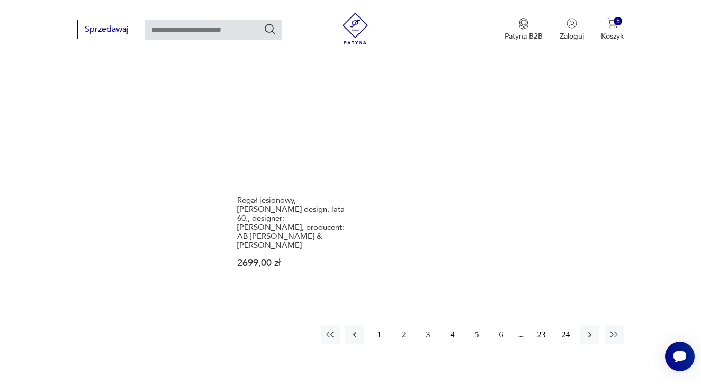
scroll to position [1519, 0]
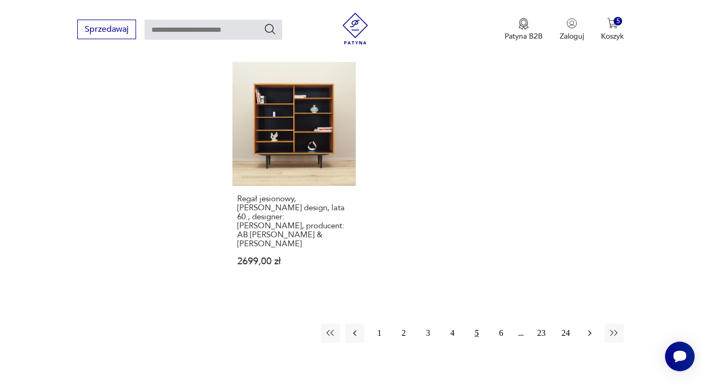
click at [584, 343] on button "button" at bounding box center [590, 333] width 19 height 19
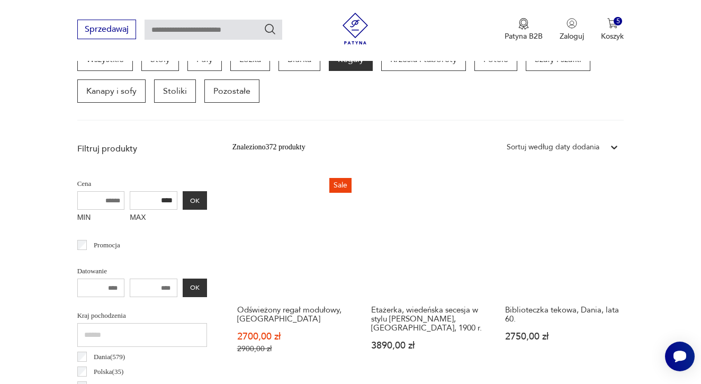
scroll to position [307, 0]
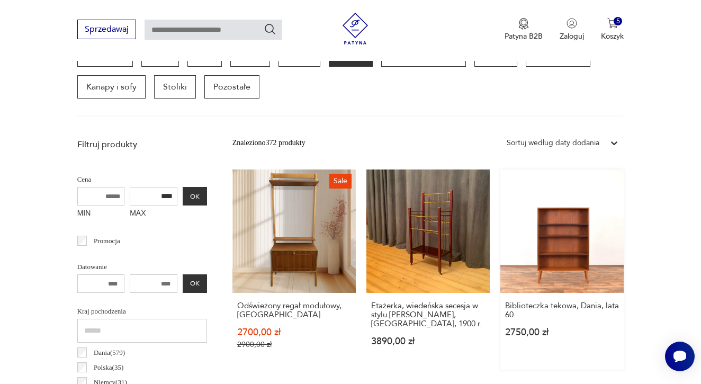
click at [561, 239] on link "Biblioteczka tekowa, Dania, lata 60. 2750,00 zł" at bounding box center [562, 270] width 123 height 200
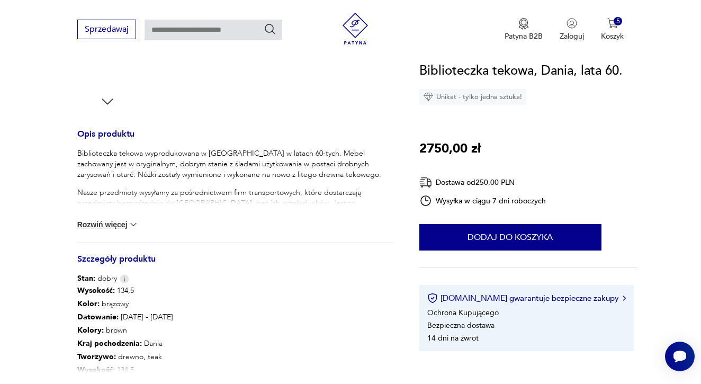
scroll to position [376, 0]
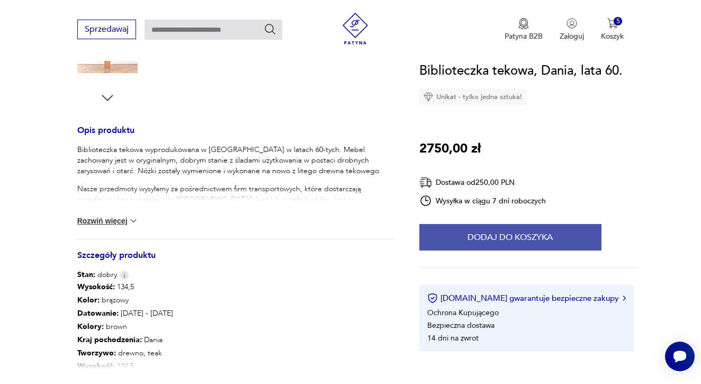
click at [498, 243] on button "Dodaj do koszyka" at bounding box center [511, 237] width 182 height 26
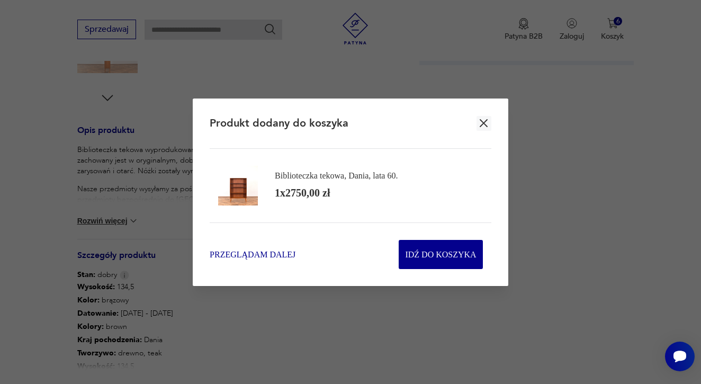
click at [250, 251] on span "Przeglądam dalej" at bounding box center [253, 254] width 86 height 12
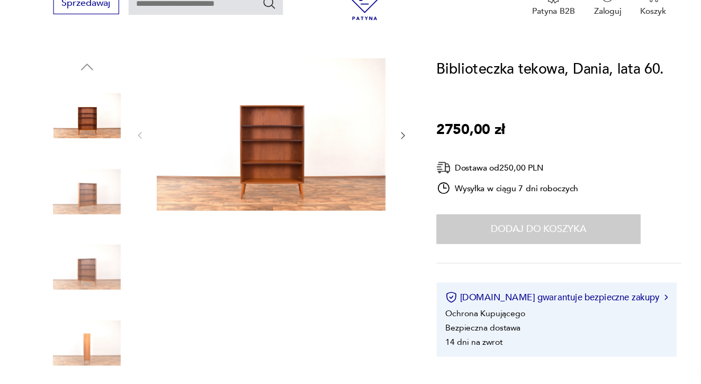
scroll to position [83, 0]
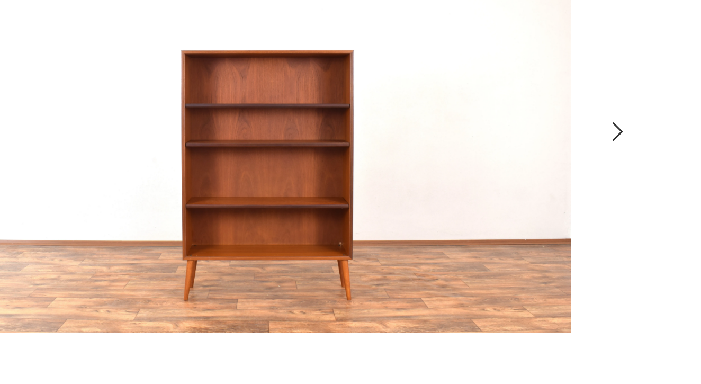
click at [388, 158] on icon "button" at bounding box center [389, 161] width 3 height 6
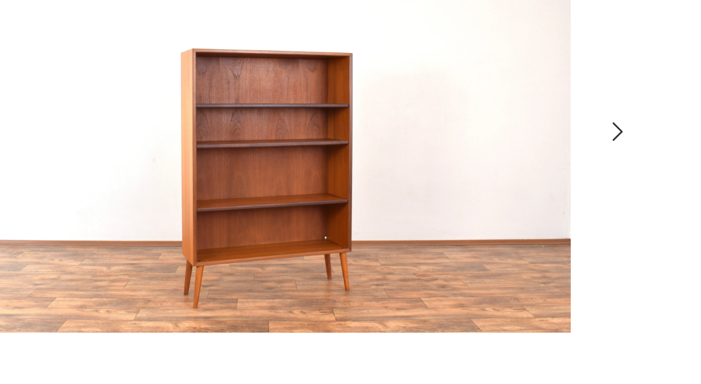
click at [388, 158] on icon "button" at bounding box center [389, 161] width 3 height 6
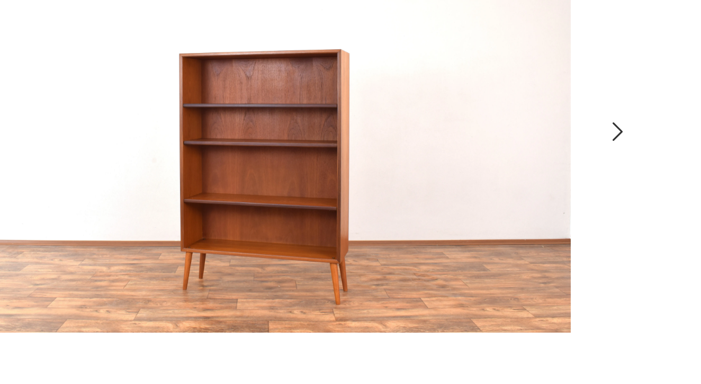
click at [388, 158] on icon "button" at bounding box center [389, 161] width 3 height 6
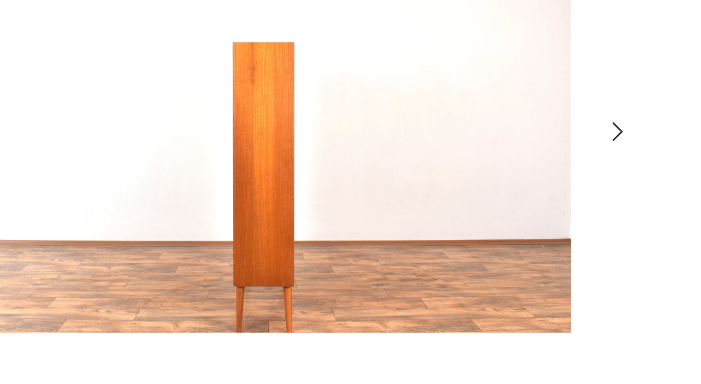
click at [388, 158] on icon "button" at bounding box center [389, 161] width 3 height 6
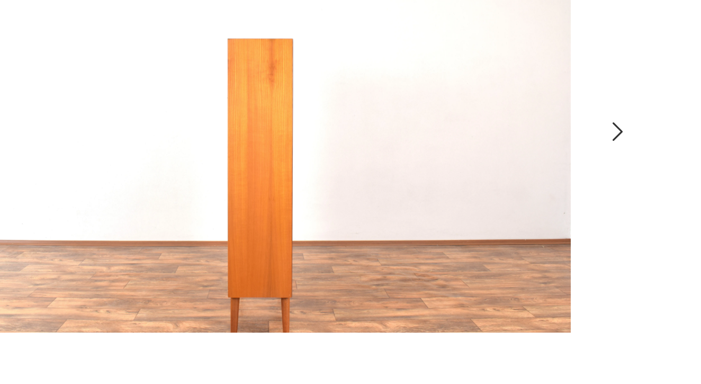
click at [388, 158] on icon "button" at bounding box center [389, 161] width 3 height 6
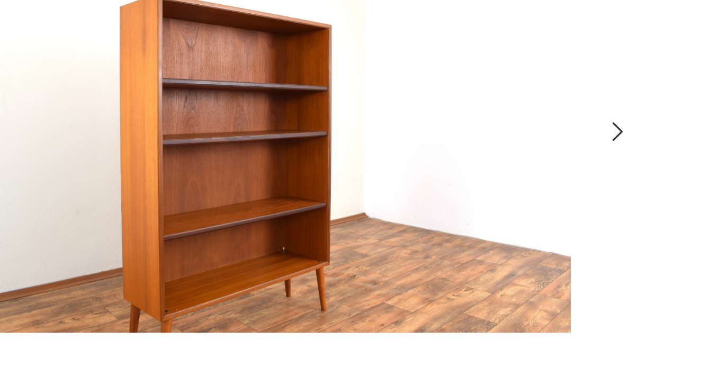
click at [388, 158] on icon "button" at bounding box center [389, 161] width 3 height 6
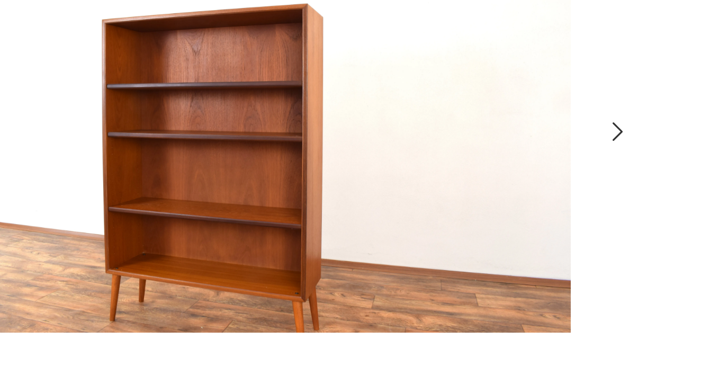
click at [388, 158] on icon "button" at bounding box center [389, 161] width 3 height 6
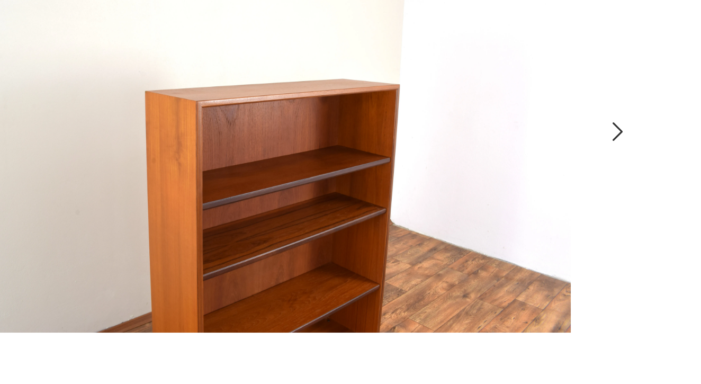
click at [388, 158] on icon "button" at bounding box center [389, 161] width 3 height 6
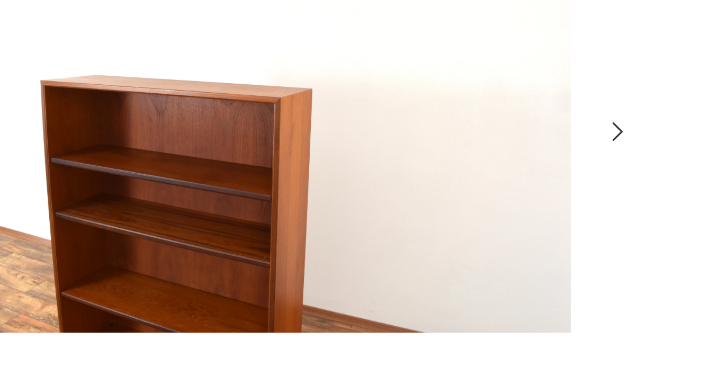
click at [388, 158] on icon "button" at bounding box center [389, 161] width 3 height 6
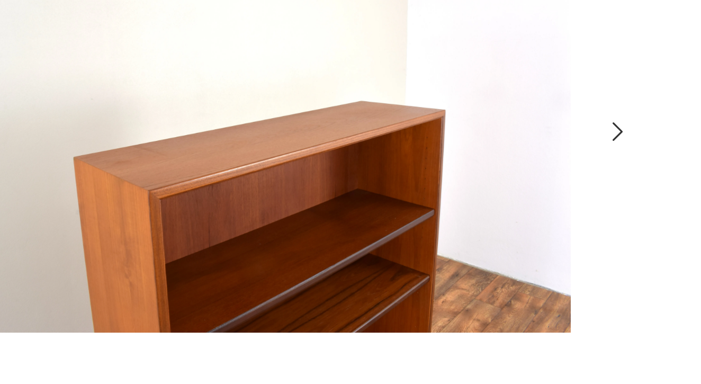
click at [388, 158] on icon "button" at bounding box center [389, 161] width 3 height 6
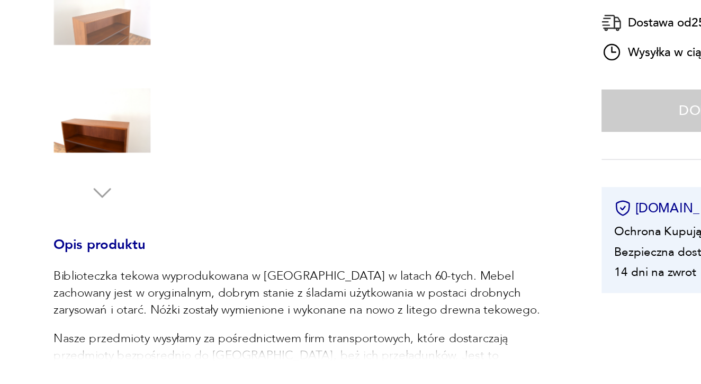
scroll to position [307, 0]
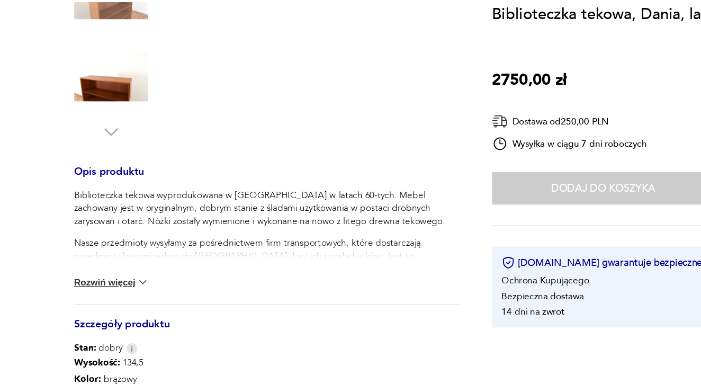
click at [97, 285] on button "Rozwiń więcej" at bounding box center [107, 290] width 61 height 11
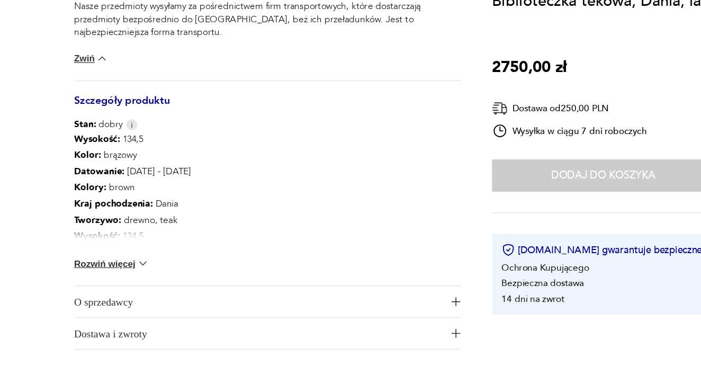
scroll to position [491, 0]
click at [101, 280] on button "Rozwiń więcej" at bounding box center [107, 285] width 61 height 11
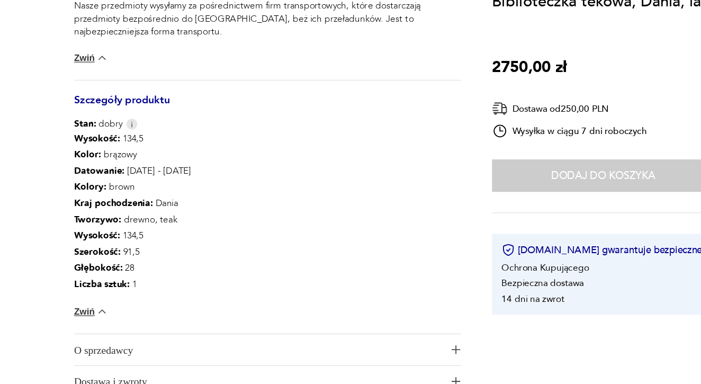
click at [423, 200] on div "Dodaj do koszyka" at bounding box center [511, 213] width 182 height 26
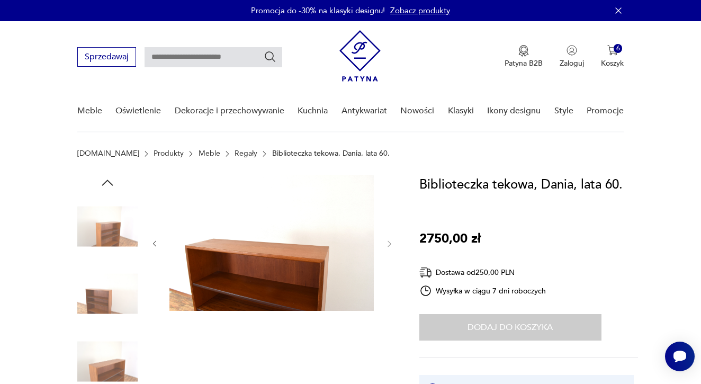
scroll to position [0, 0]
click at [619, 45] on div "Zaloguj się jako klient Zaloguj się jako sprzedawca Zarejestruj się jako klient…" at bounding box center [563, 101] width 122 height 161
click at [614, 50] on div "Zaloguj się jako klient Zaloguj się jako sprzedawca Zarejestruj się jako klient…" at bounding box center [563, 101] width 122 height 161
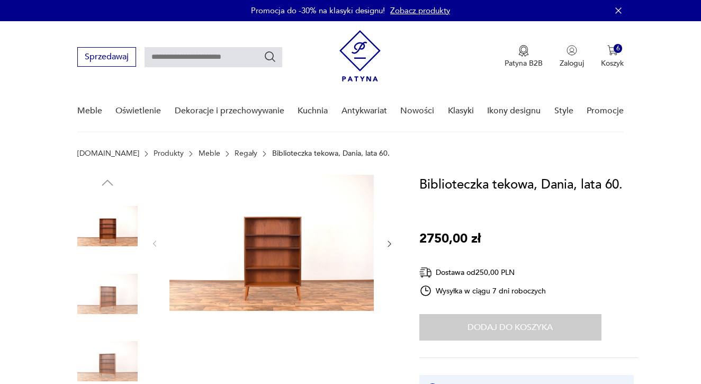
click at [615, 44] on div "Patyna B2B Zaloguj 6 Koszyk Twój koszyk ( 6 ) Regał tekowy, duński design, lata…" at bounding box center [482, 57] width 284 height 54
click at [613, 51] on img "button" at bounding box center [613, 50] width 11 height 11
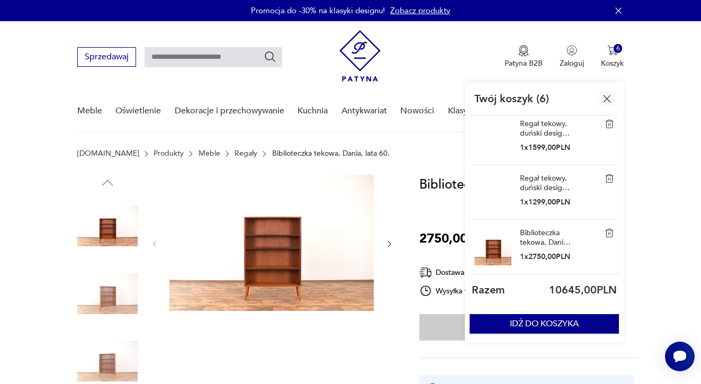
scroll to position [168, 0]
click at [607, 98] on img "button" at bounding box center [607, 98] width 13 height 13
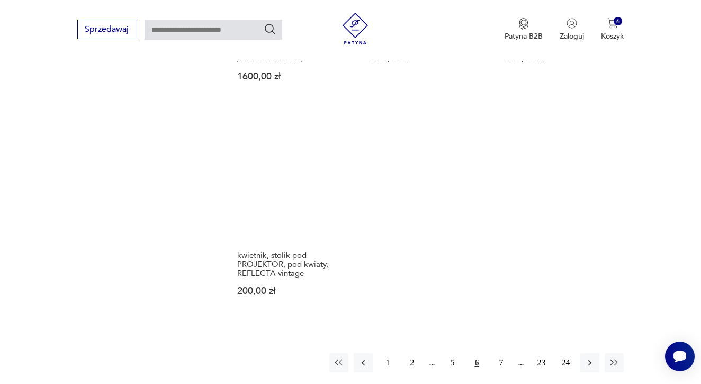
scroll to position [1461, 0]
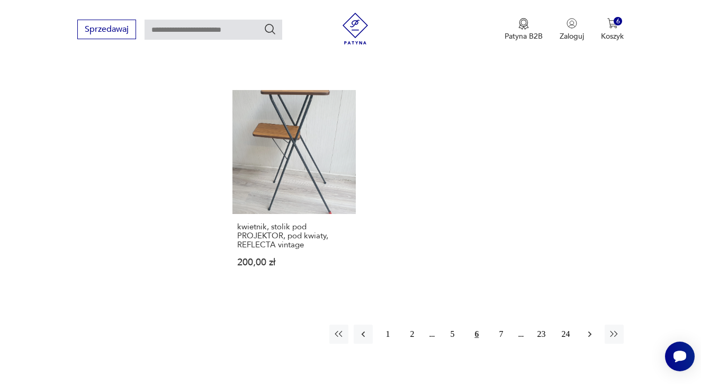
click at [589, 340] on icon "button" at bounding box center [590, 334] width 11 height 11
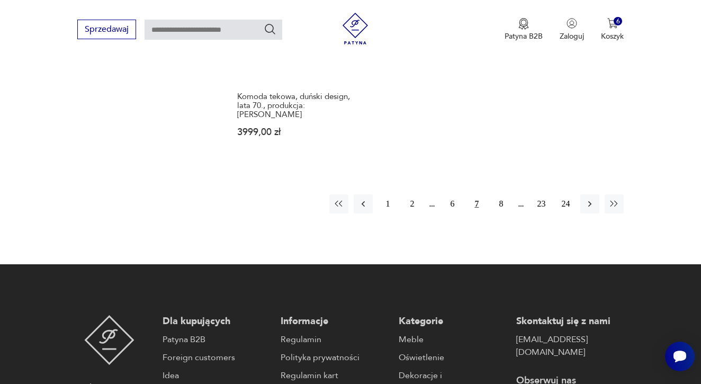
scroll to position [1599, 0]
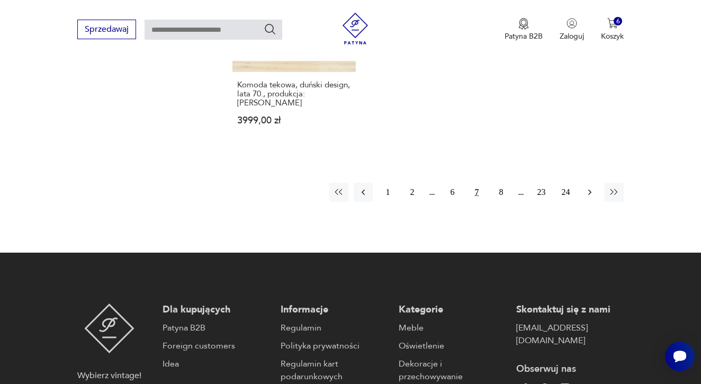
click at [591, 198] on icon "button" at bounding box center [590, 192] width 11 height 11
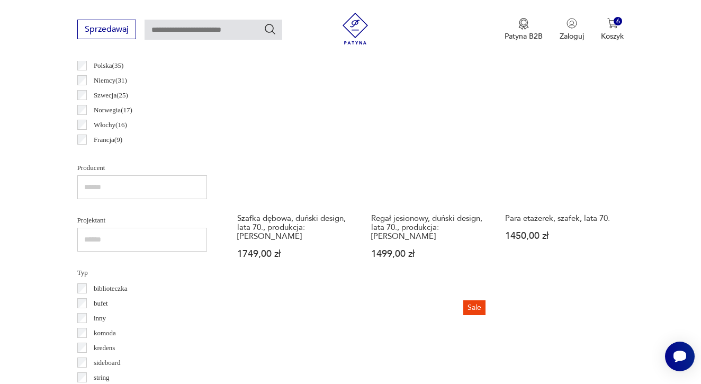
scroll to position [610, 0]
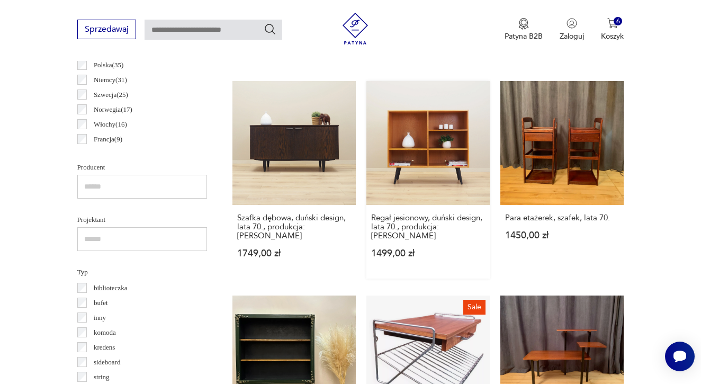
click at [426, 146] on link "Regał jesionowy, duński design, lata 70., produkcja: [PERSON_NAME] 1499,00 zł" at bounding box center [428, 179] width 123 height 197
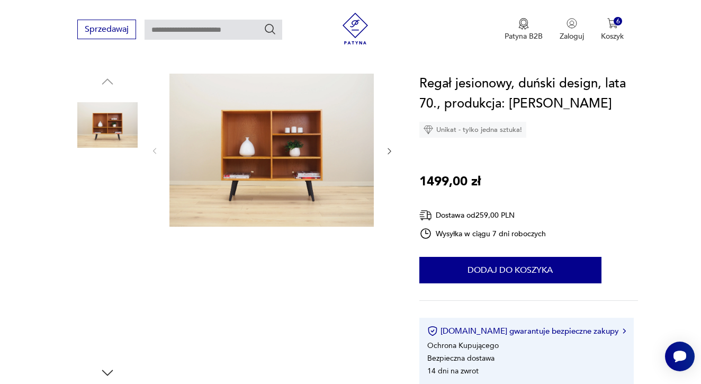
scroll to position [104, 0]
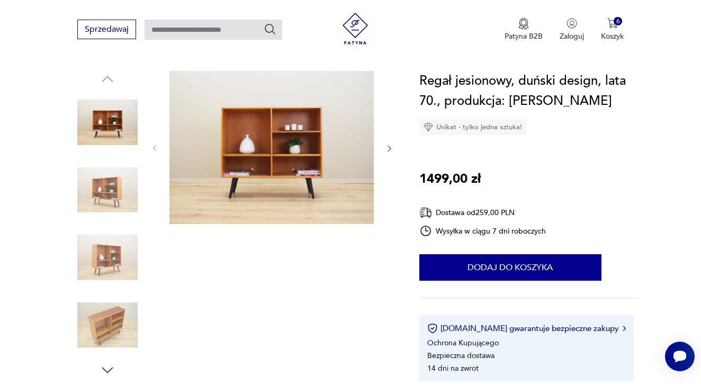
click at [110, 184] on img at bounding box center [107, 190] width 60 height 60
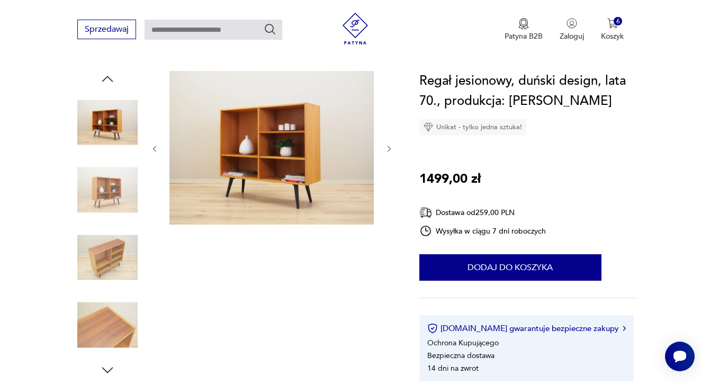
click at [108, 245] on img at bounding box center [107, 257] width 60 height 60
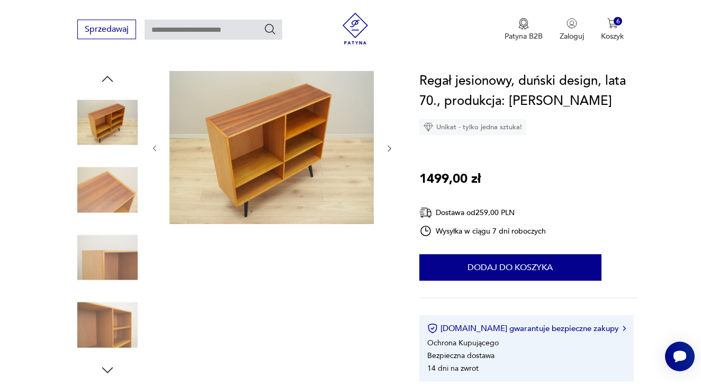
click at [106, 331] on img at bounding box center [107, 325] width 60 height 60
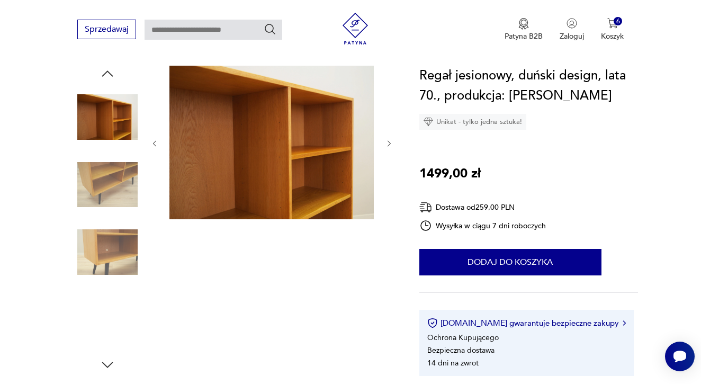
scroll to position [109, 0]
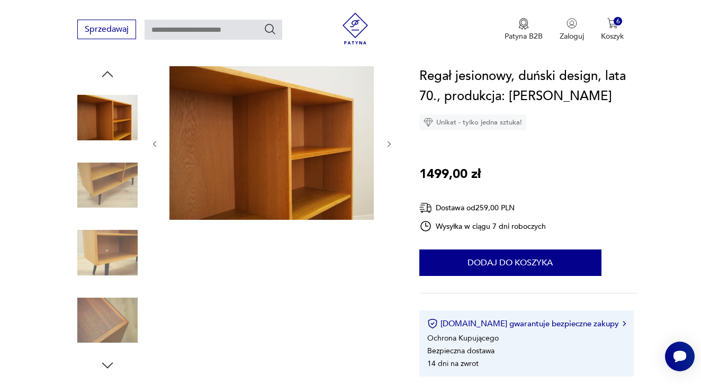
click at [105, 364] on icon "button" at bounding box center [108, 366] width 16 height 16
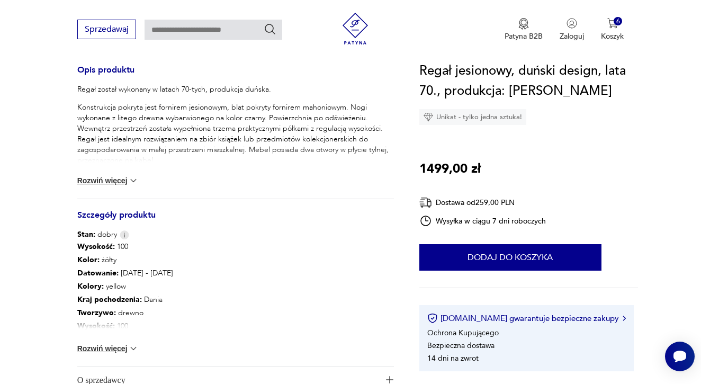
scroll to position [437, 0]
click at [119, 347] on button "Rozwiń więcej" at bounding box center [107, 348] width 61 height 11
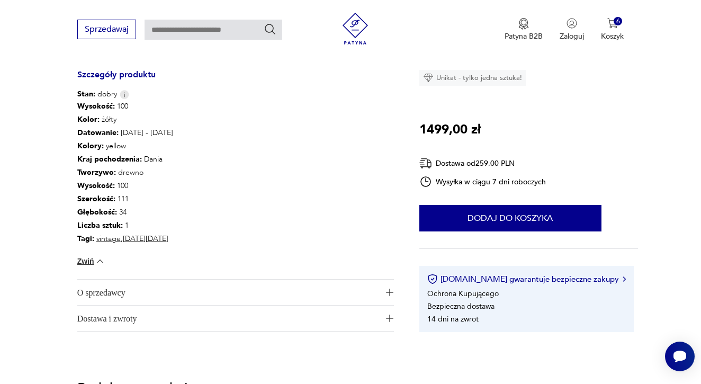
scroll to position [582, 0]
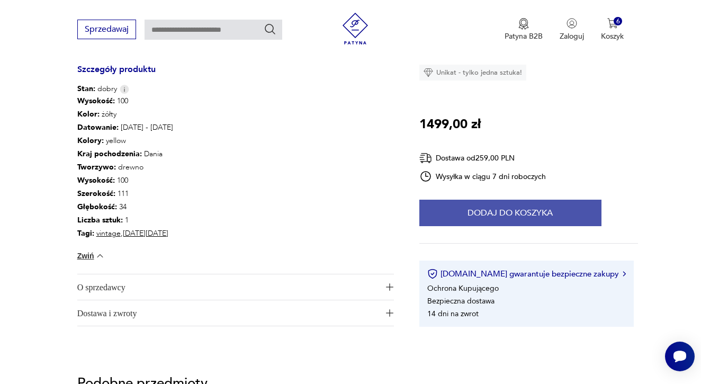
click at [444, 213] on button "Dodaj do koszyka" at bounding box center [511, 213] width 182 height 26
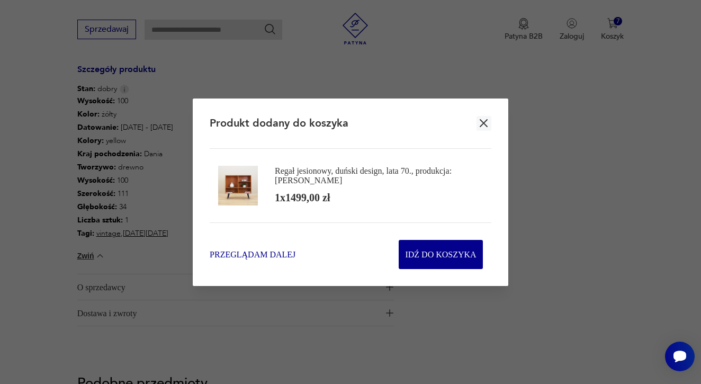
click at [260, 255] on span "Przeglądam dalej" at bounding box center [253, 254] width 86 height 12
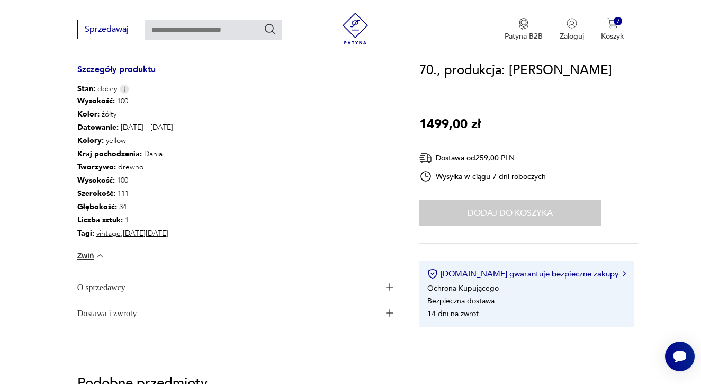
click at [245, 313] on span "Dostawa i zwroty" at bounding box center [228, 312] width 303 height 25
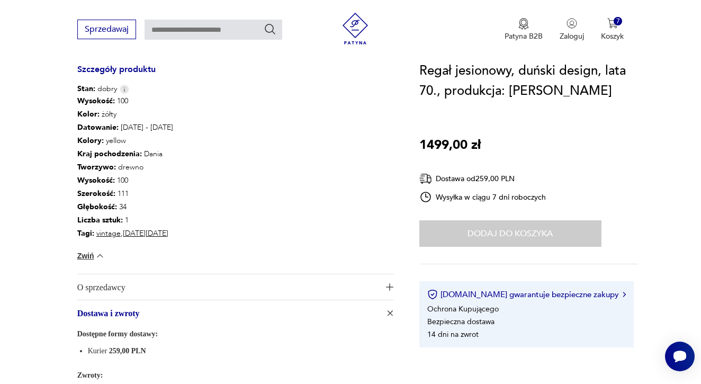
click at [241, 289] on span "O sprzedawcy" at bounding box center [228, 286] width 303 height 25
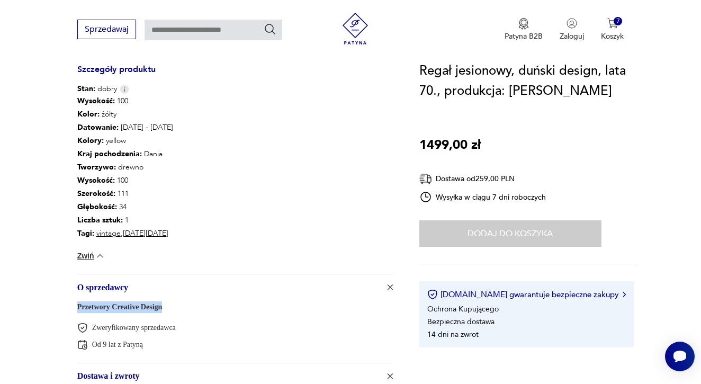
drag, startPoint x: 177, startPoint y: 309, endPoint x: 76, endPoint y: 309, distance: 101.2
click at [76, 309] on section "Opis produktu Regał został wykonany w latach 70-tych, produkcja duńska. Konstru…" at bounding box center [350, 51] width 701 height 917
copy link "Przetwory Creative Design"
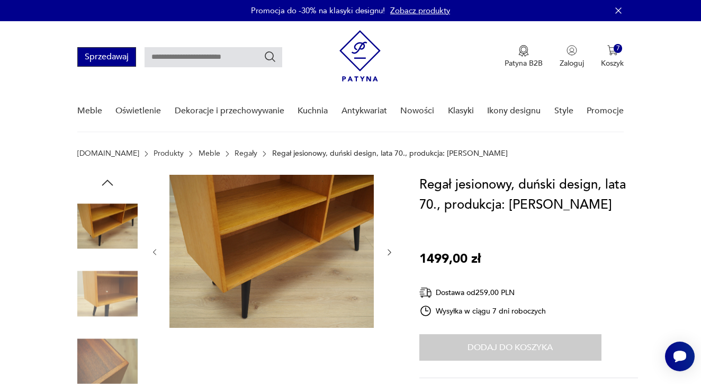
scroll to position [0, 0]
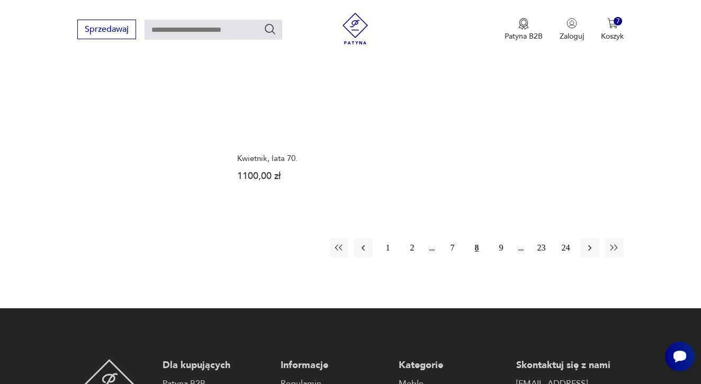
scroll to position [1549, 0]
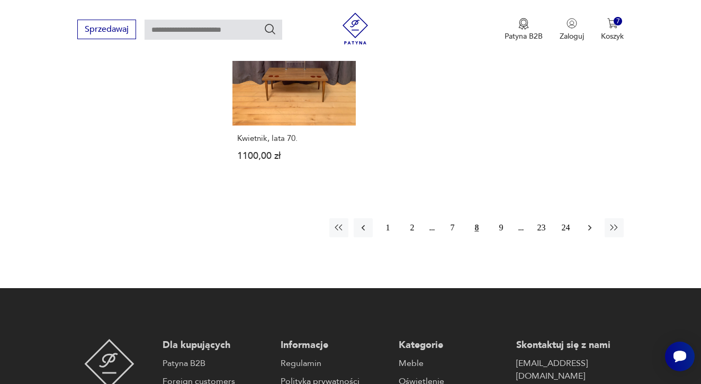
click at [596, 237] on button "button" at bounding box center [590, 227] width 19 height 19
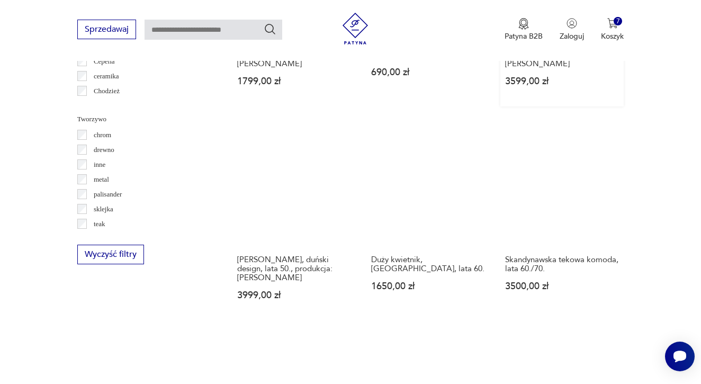
scroll to position [1223, 0]
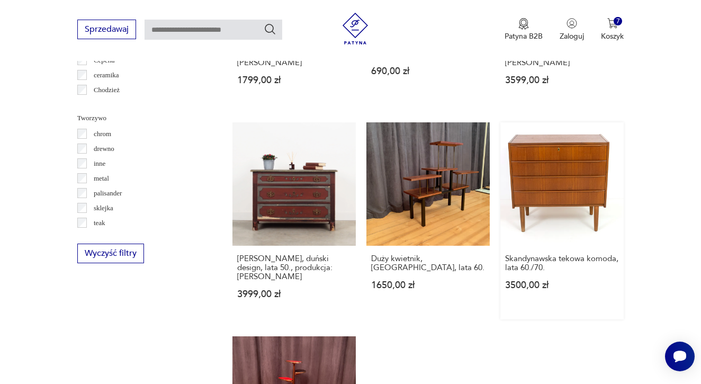
click at [553, 186] on link "Skandynawska tekowa komoda, lata 60./70. 3500,00 zł" at bounding box center [562, 220] width 123 height 197
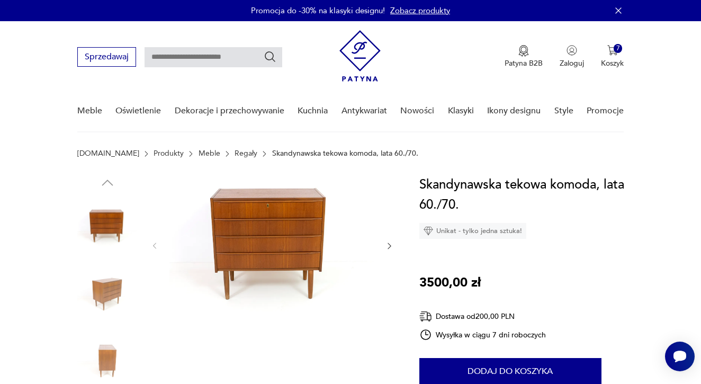
click at [112, 286] on img at bounding box center [107, 294] width 60 height 60
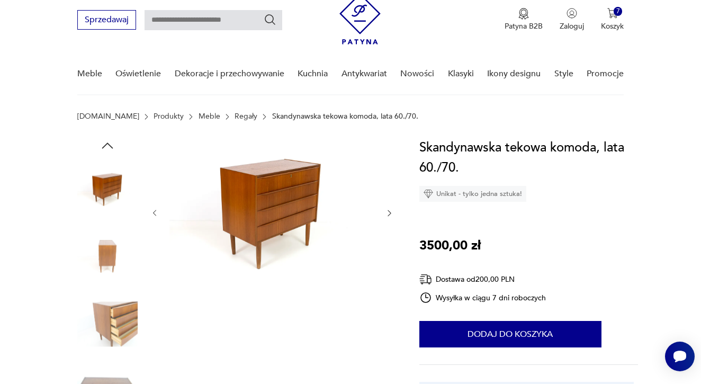
scroll to position [38, 0]
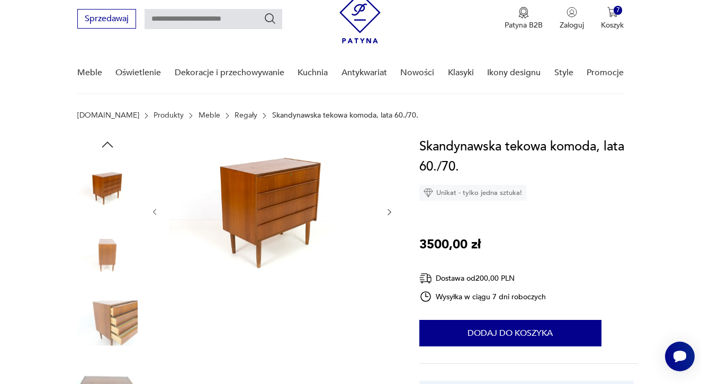
click at [114, 316] on img at bounding box center [107, 323] width 60 height 60
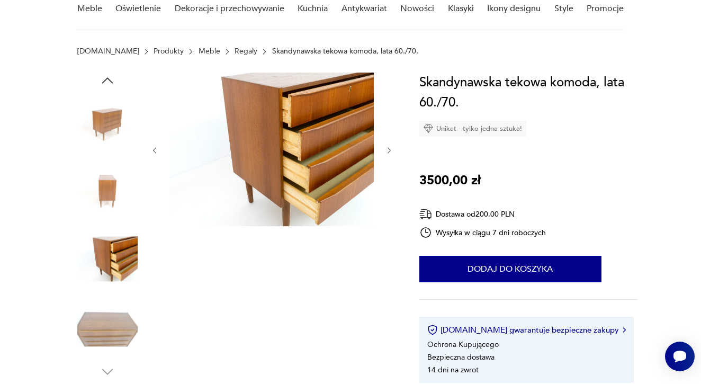
scroll to position [112, 0]
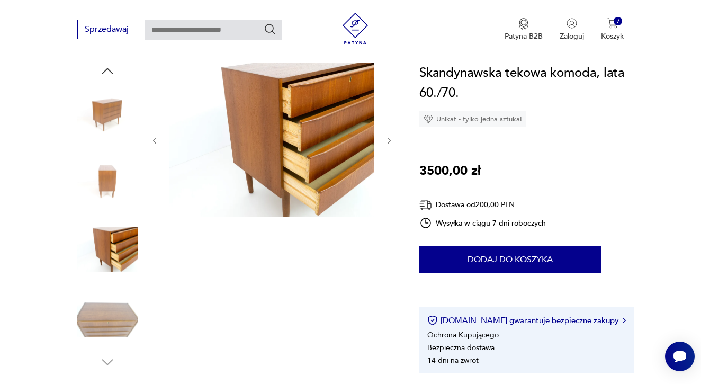
click at [114, 316] on img at bounding box center [107, 317] width 60 height 60
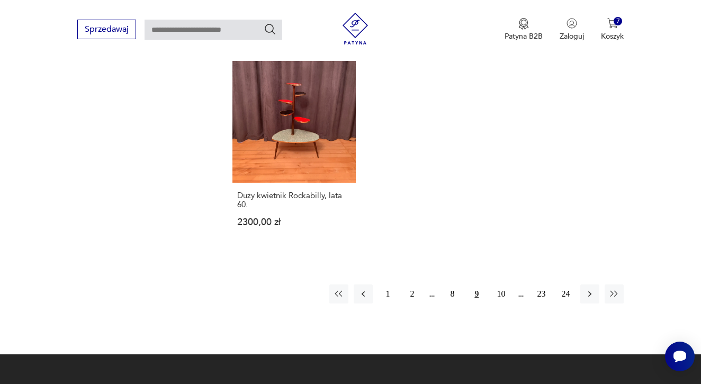
scroll to position [1501, 0]
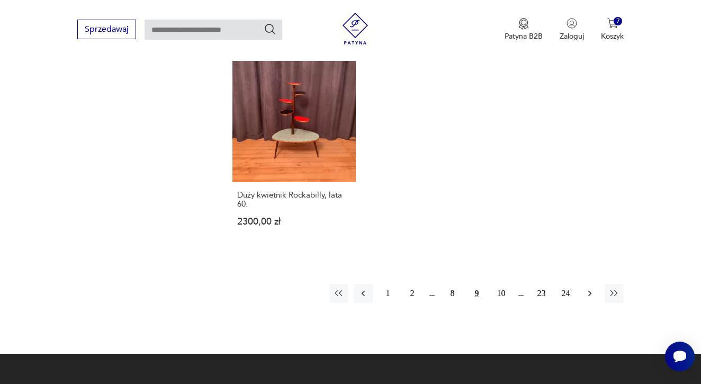
click at [588, 298] on icon "button" at bounding box center [590, 293] width 11 height 11
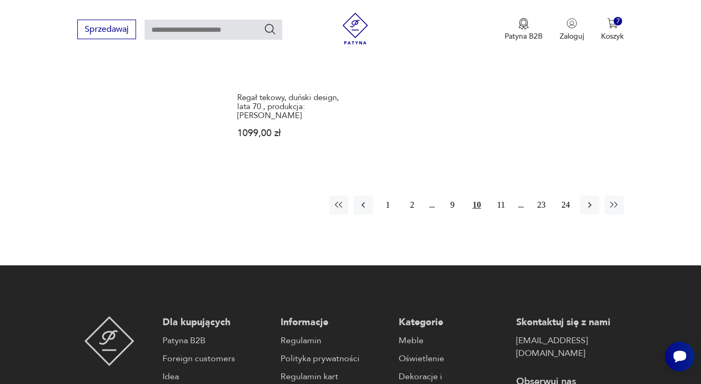
scroll to position [1609, 0]
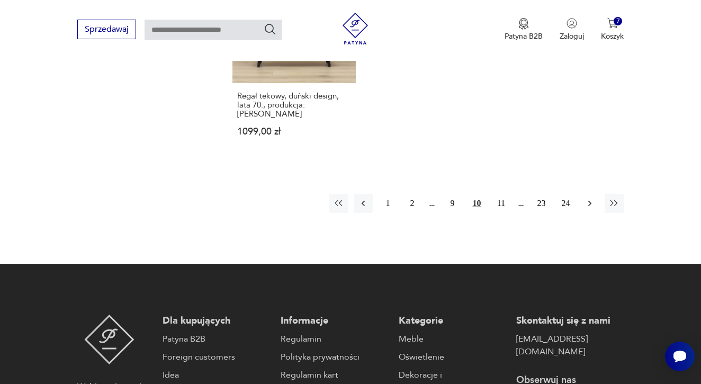
click at [598, 213] on button "button" at bounding box center [590, 203] width 19 height 19
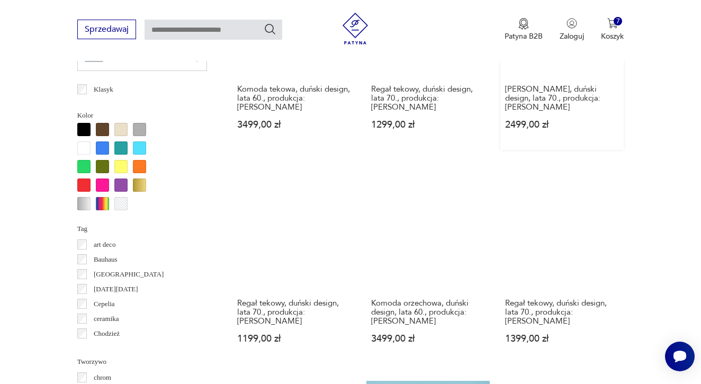
scroll to position [981, 0]
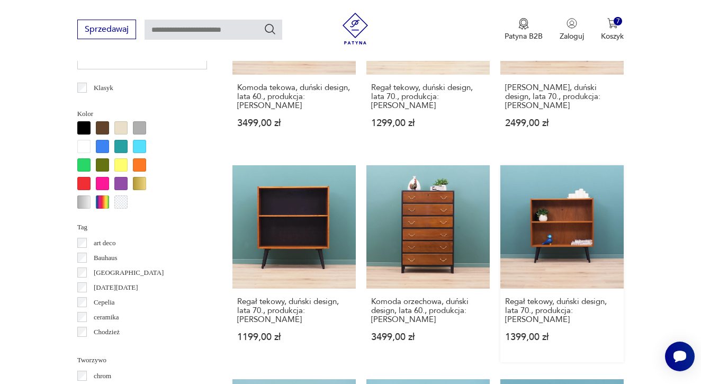
click at [562, 213] on link "Regał tekowy, duński design, lata 70., produkcja: [PERSON_NAME] 1399,00 zł" at bounding box center [562, 263] width 123 height 197
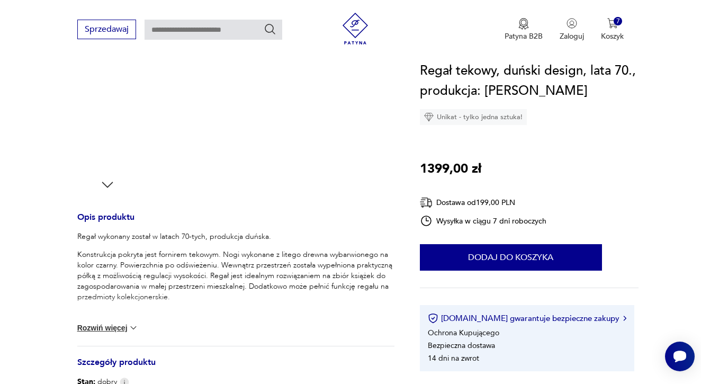
scroll to position [269, 0]
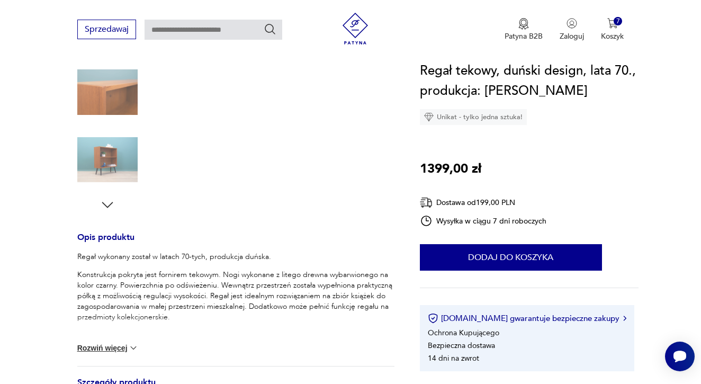
click at [119, 159] on img at bounding box center [107, 160] width 60 height 60
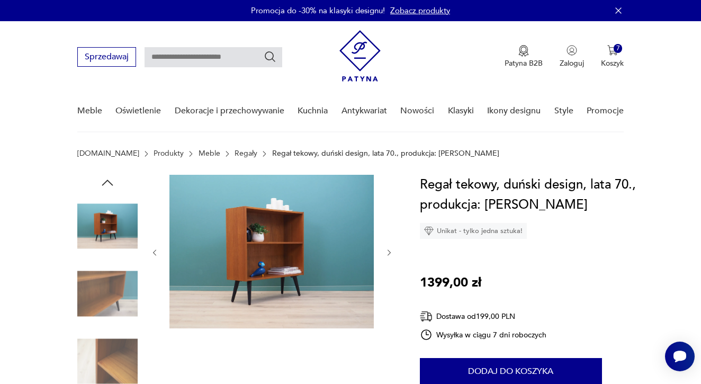
scroll to position [0, 0]
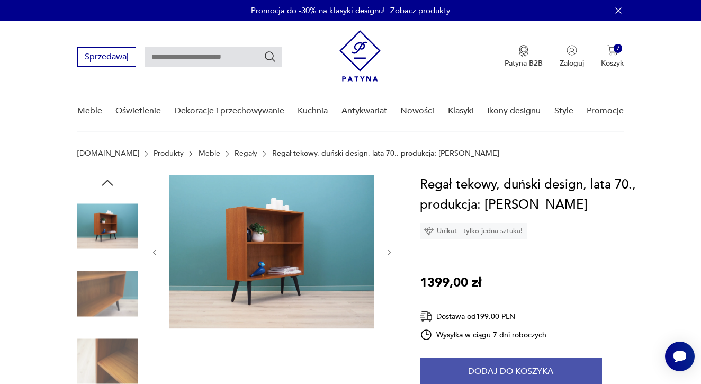
click at [468, 367] on button "Dodaj do koszyka" at bounding box center [511, 371] width 182 height 26
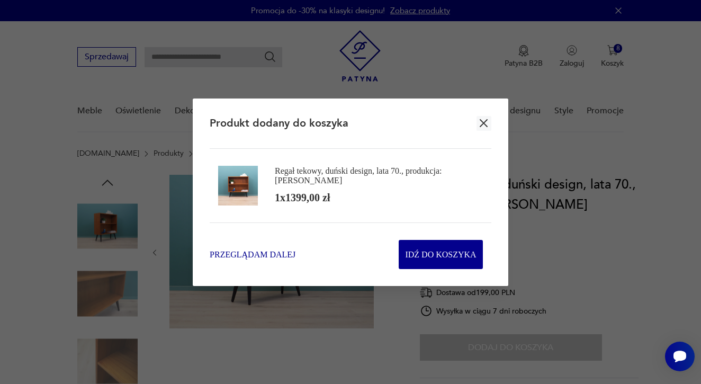
click at [275, 253] on span "Przeglądam dalej" at bounding box center [253, 254] width 86 height 12
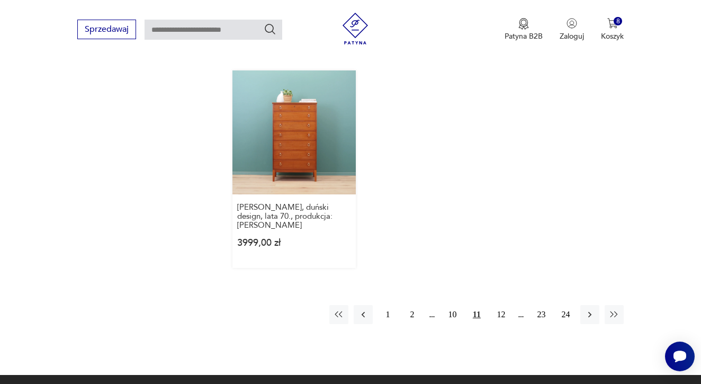
scroll to position [1506, 0]
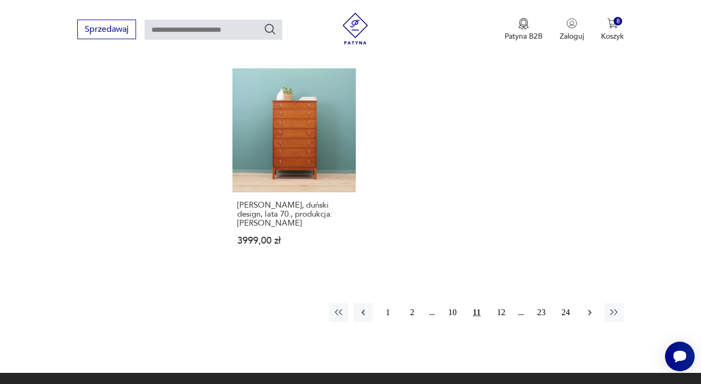
click at [589, 312] on icon "button" at bounding box center [590, 312] width 11 height 11
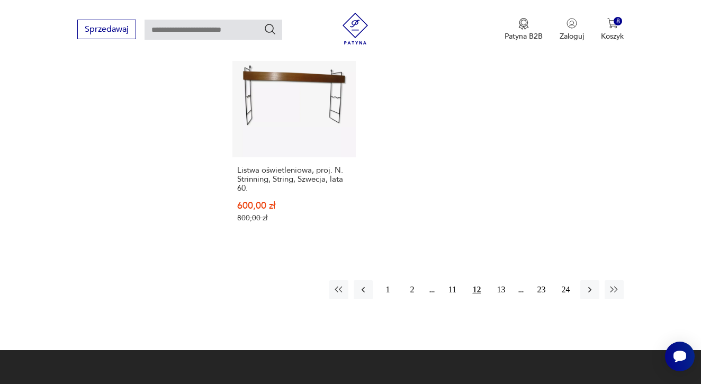
scroll to position [1533, 0]
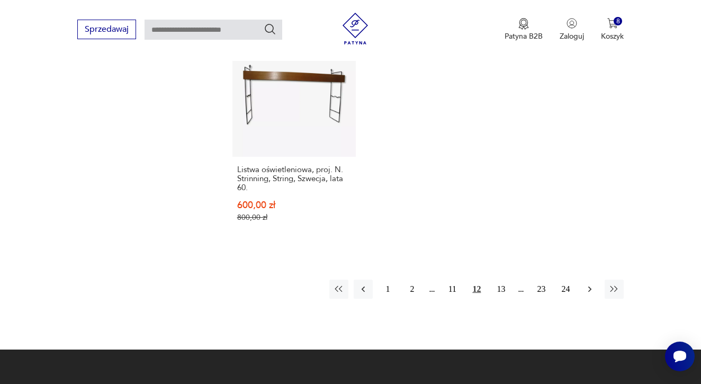
click at [593, 295] on icon "button" at bounding box center [590, 289] width 11 height 11
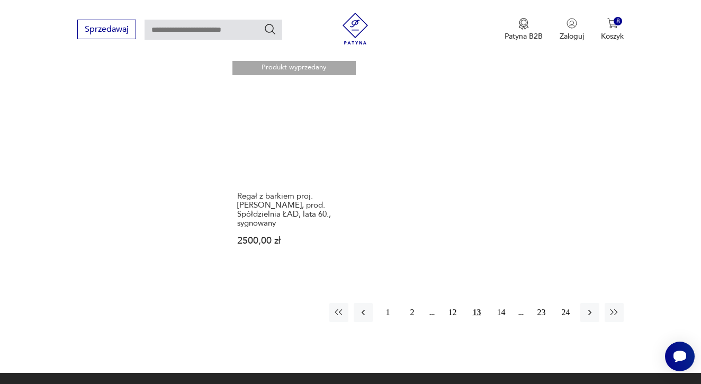
scroll to position [1522, 0]
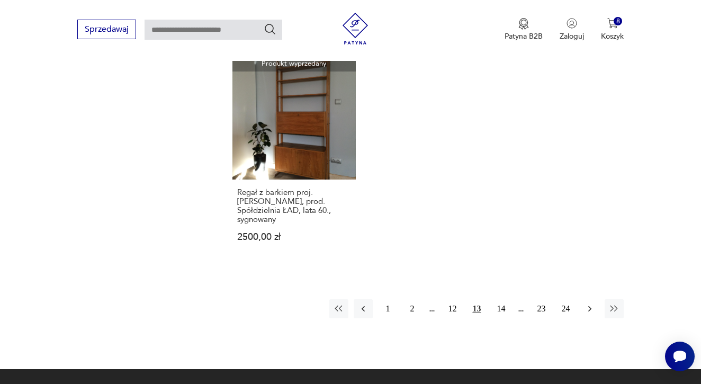
click at [593, 317] on button "button" at bounding box center [590, 308] width 19 height 19
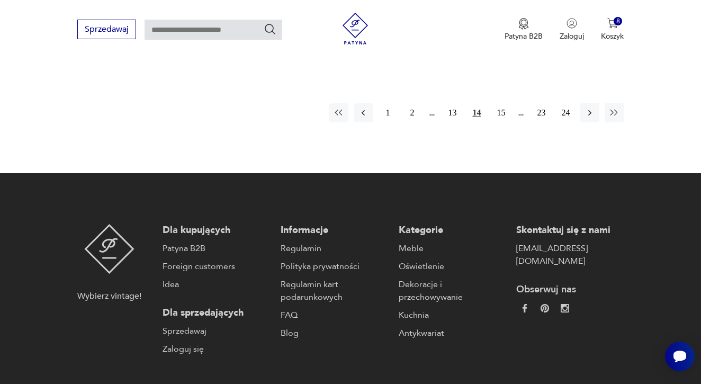
scroll to position [1658, 0]
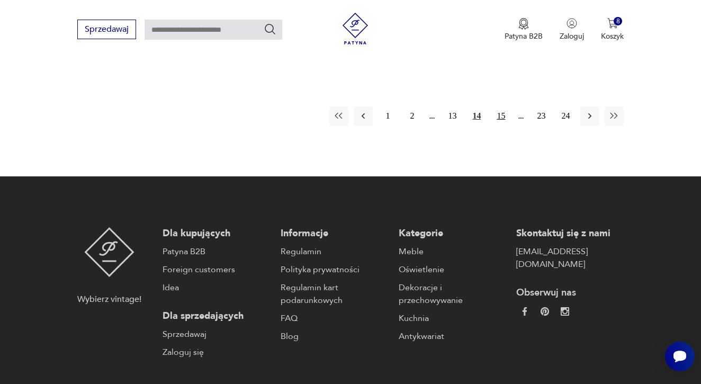
click at [502, 126] on button "15" at bounding box center [501, 115] width 19 height 19
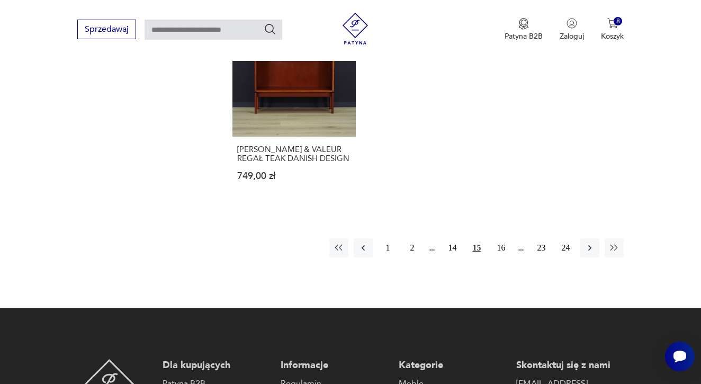
scroll to position [1518, 0]
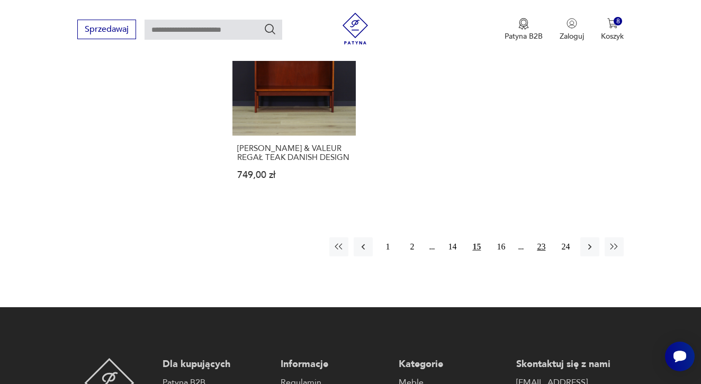
click at [542, 256] on button "23" at bounding box center [541, 246] width 19 height 19
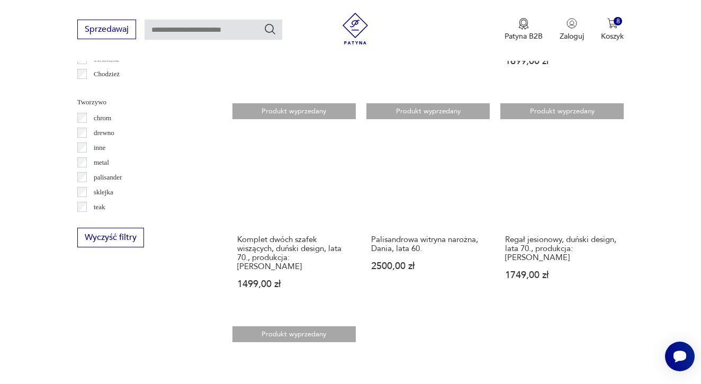
scroll to position [1234, 0]
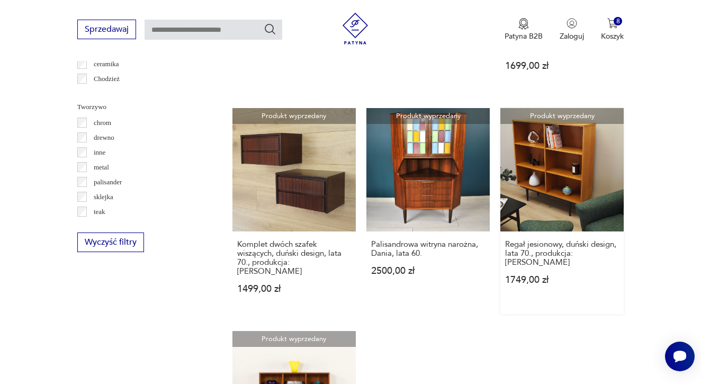
click at [558, 176] on link "Produkt wyprzedany Regał jesionowy, duński design, lata 70., produkcja: [PERSON…" at bounding box center [562, 211] width 123 height 206
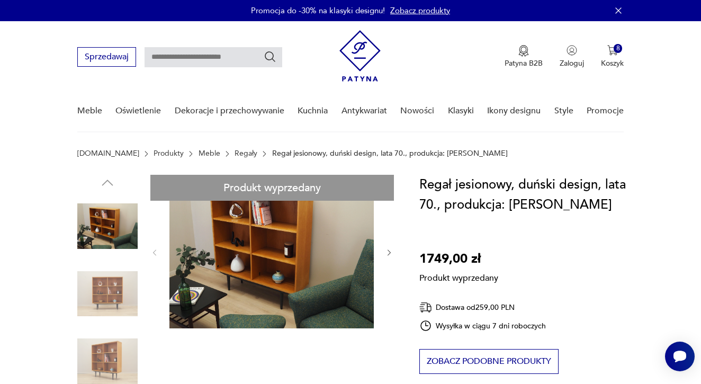
click at [423, 8] on link "Zobacz produkty" at bounding box center [420, 10] width 60 height 11
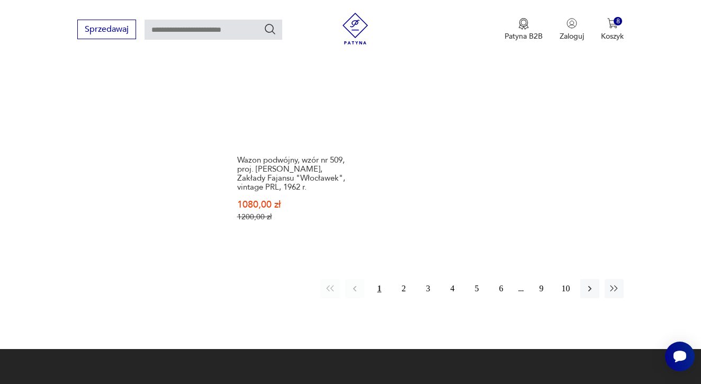
scroll to position [1407, 0]
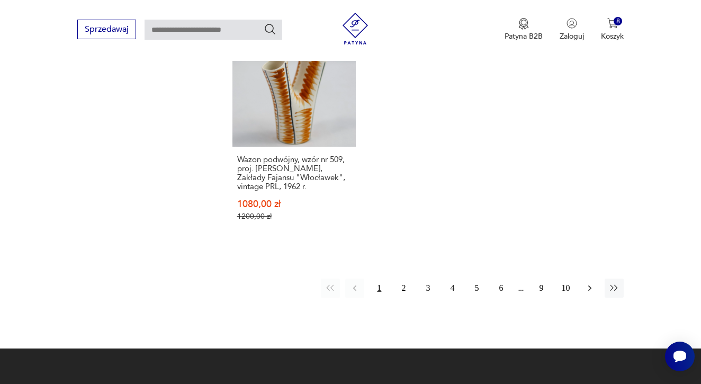
click at [586, 297] on button "button" at bounding box center [590, 288] width 19 height 19
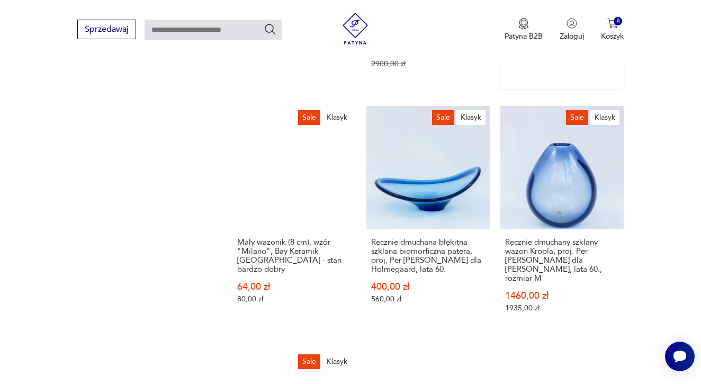
scroll to position [1126, 0]
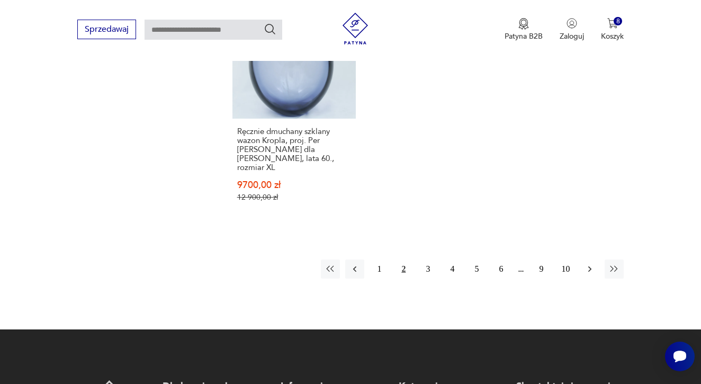
click at [595, 272] on icon "button" at bounding box center [590, 269] width 11 height 11
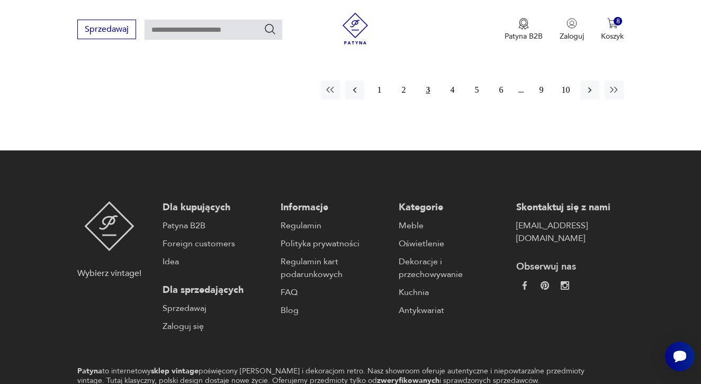
scroll to position [1613, 0]
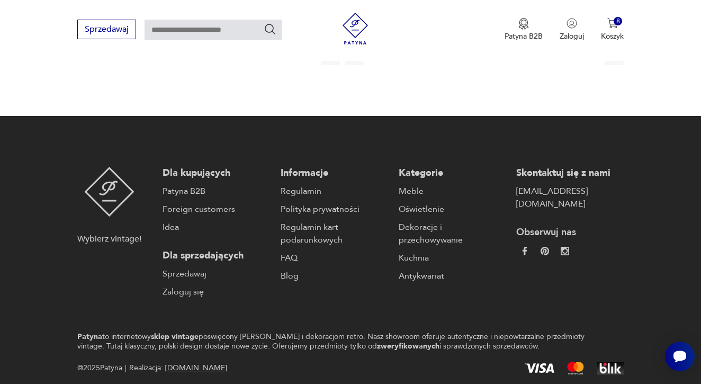
click at [590, 61] on icon "button" at bounding box center [590, 55] width 11 height 11
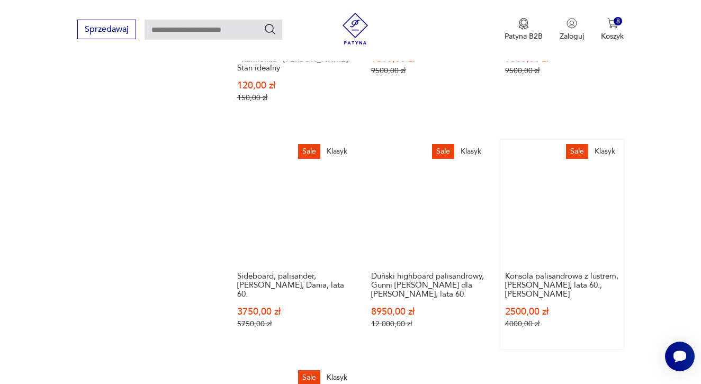
scroll to position [1049, 0]
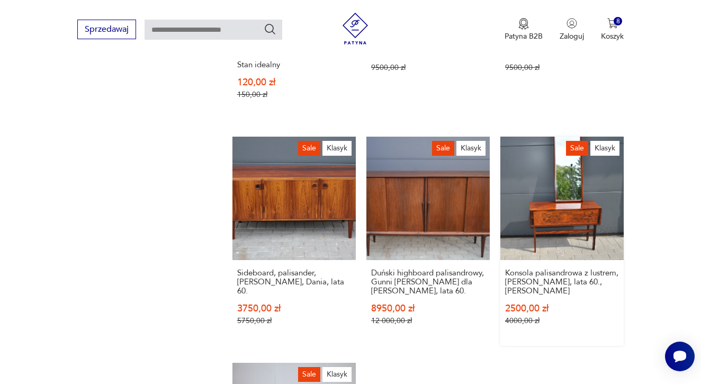
click at [571, 186] on link "Sale Klasyk Konsola palisandrowa z lustrem, [PERSON_NAME], lata 60., [PERSON_NA…" at bounding box center [562, 241] width 123 height 209
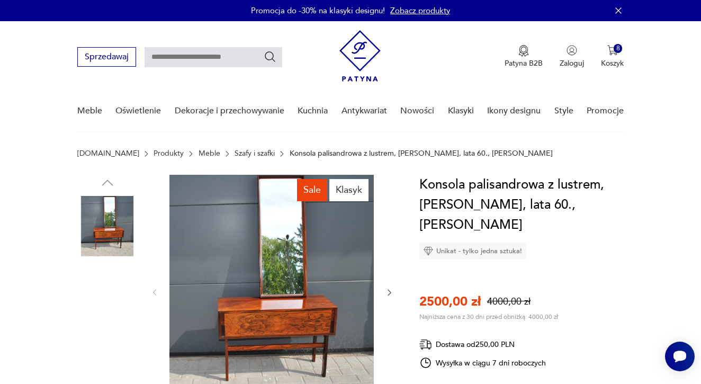
click at [111, 292] on img at bounding box center [107, 294] width 60 height 60
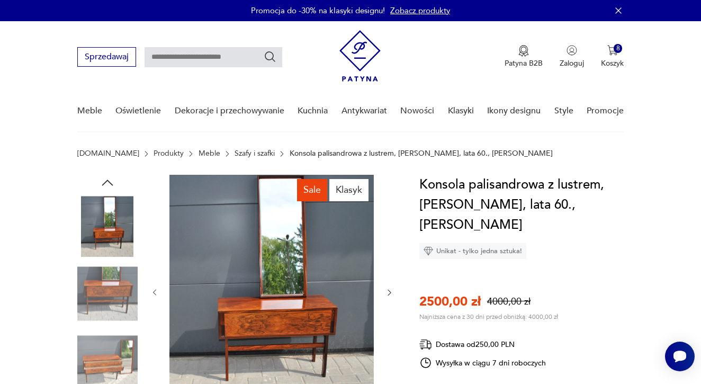
click at [113, 343] on img at bounding box center [107, 361] width 60 height 60
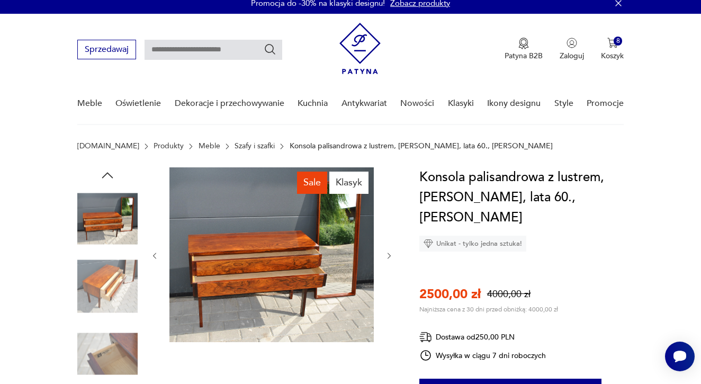
scroll to position [50, 0]
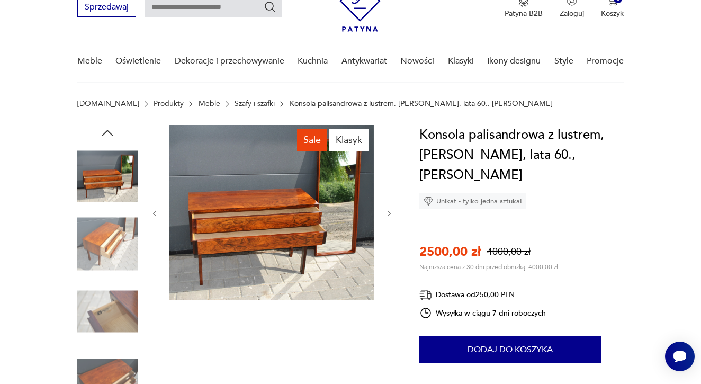
click at [114, 312] on img at bounding box center [107, 311] width 60 height 60
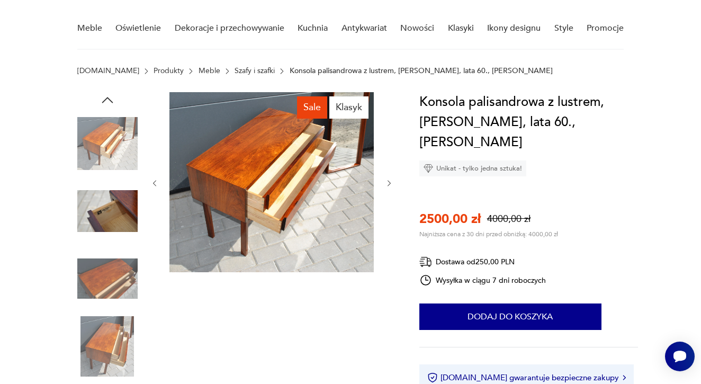
scroll to position [83, 0]
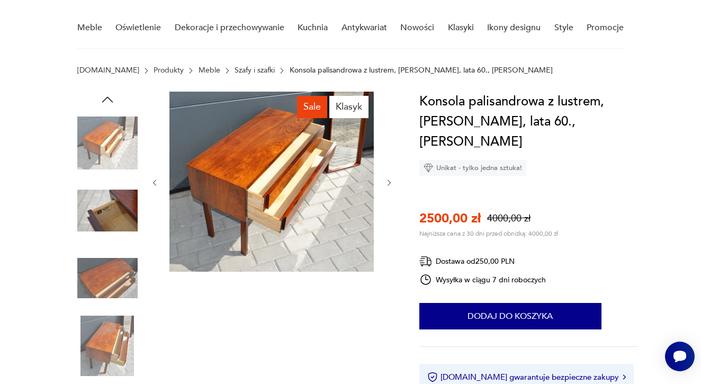
click at [112, 331] on img at bounding box center [107, 346] width 60 height 60
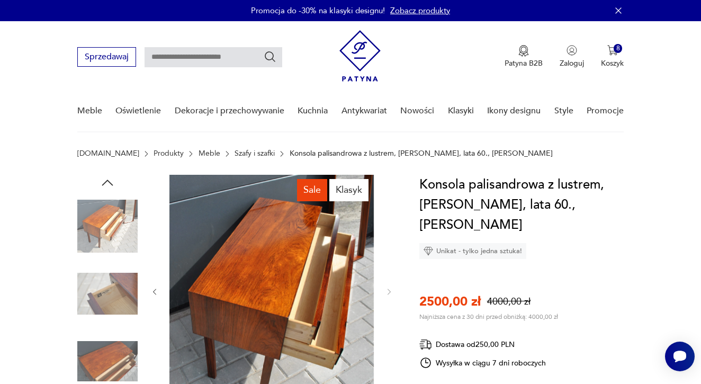
scroll to position [0, 0]
click at [105, 178] on icon "button" at bounding box center [108, 183] width 16 height 16
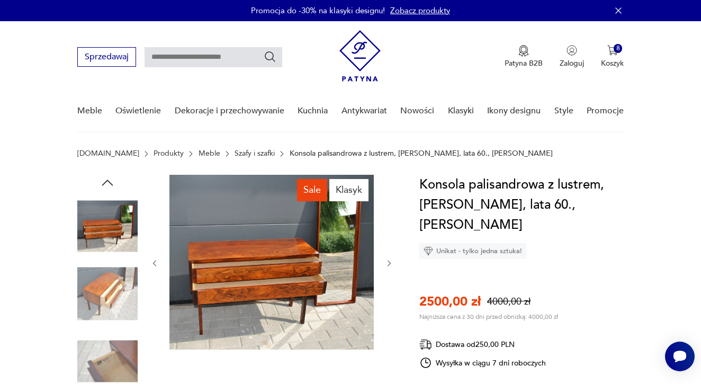
click at [110, 180] on icon "button" at bounding box center [108, 183] width 16 height 16
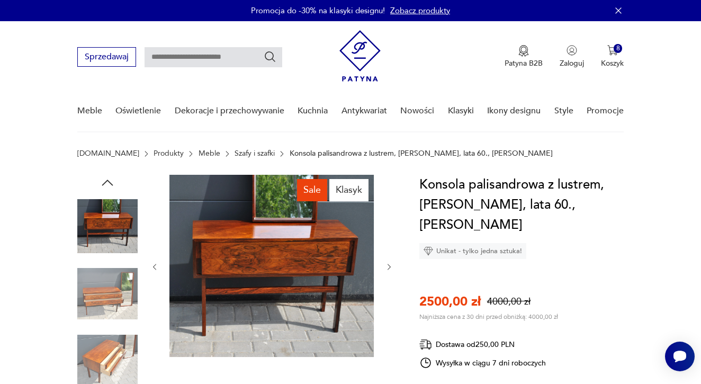
click at [108, 201] on img at bounding box center [107, 226] width 60 height 60
click at [225, 280] on img at bounding box center [272, 266] width 204 height 182
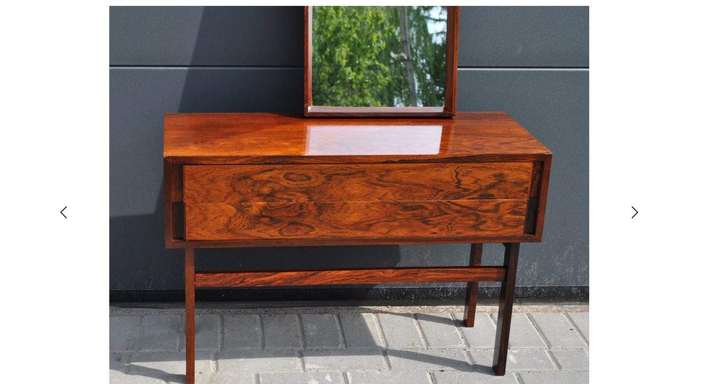
scroll to position [62, 0]
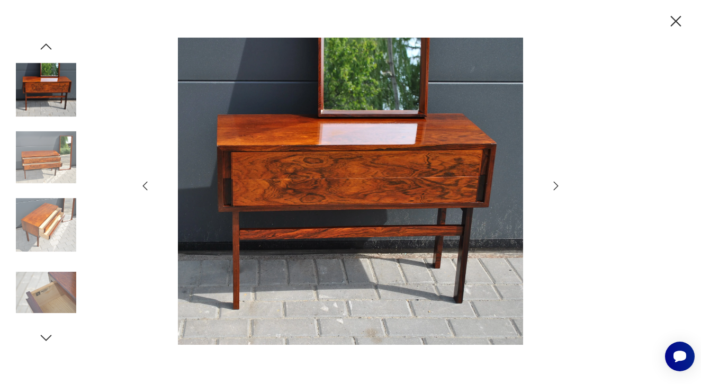
click at [671, 21] on icon "button" at bounding box center [676, 21] width 19 height 19
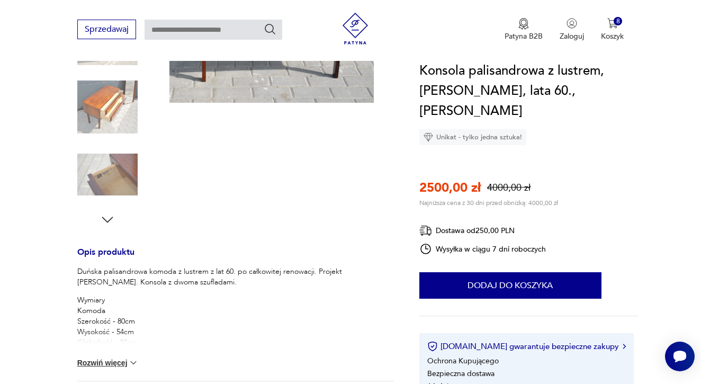
scroll to position [264, 0]
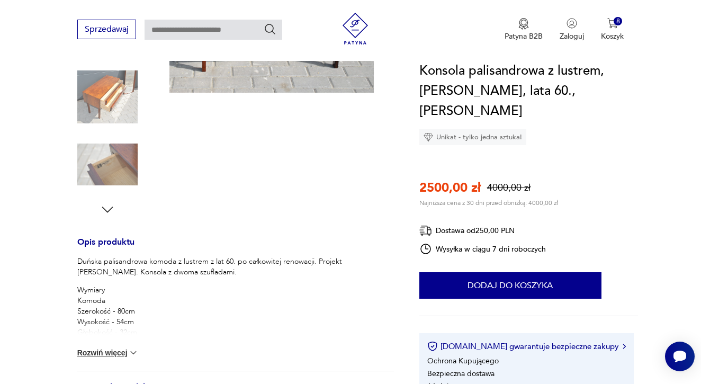
click at [119, 352] on button "Rozwiń więcej" at bounding box center [107, 353] width 61 height 11
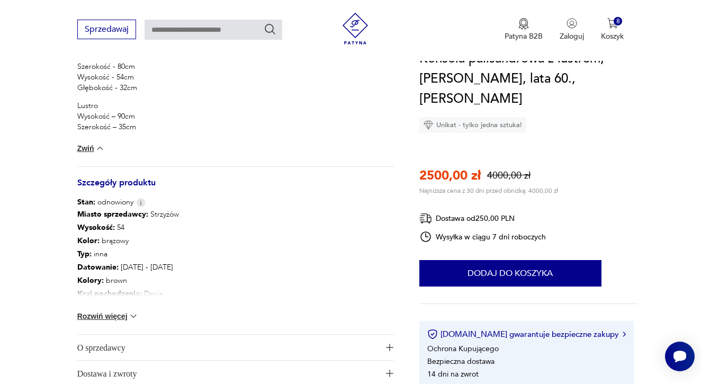
scroll to position [560, 0]
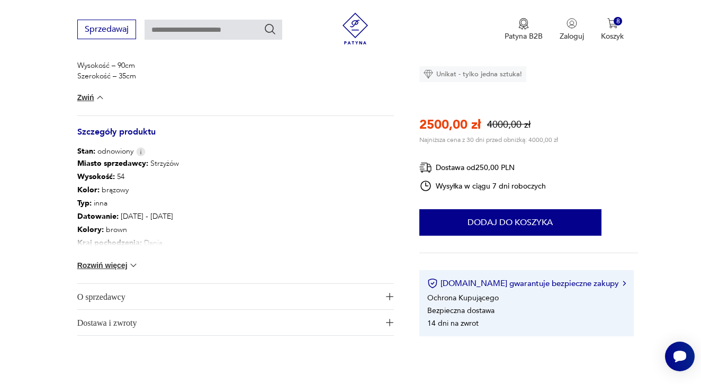
click at [150, 321] on span "Dostawa i zwroty" at bounding box center [228, 322] width 303 height 25
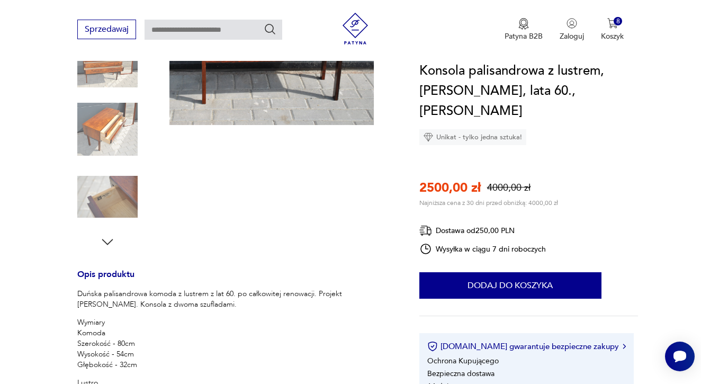
scroll to position [239, 0]
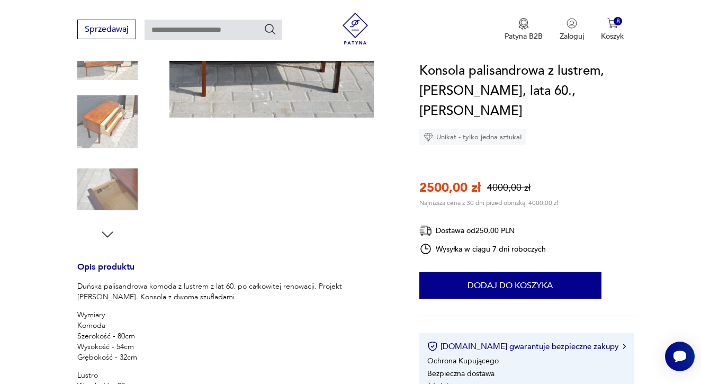
click at [113, 195] on img at bounding box center [107, 189] width 60 height 60
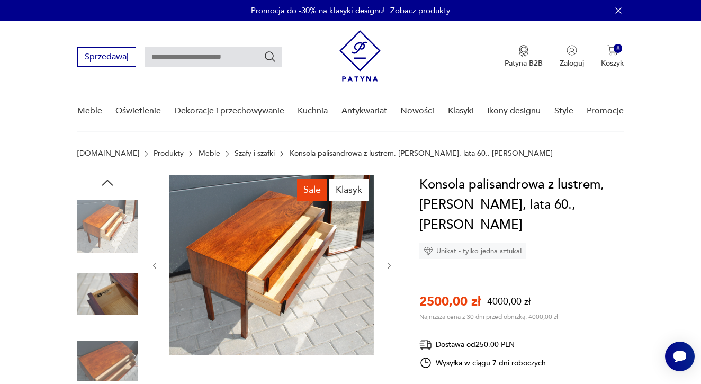
scroll to position [0, 0]
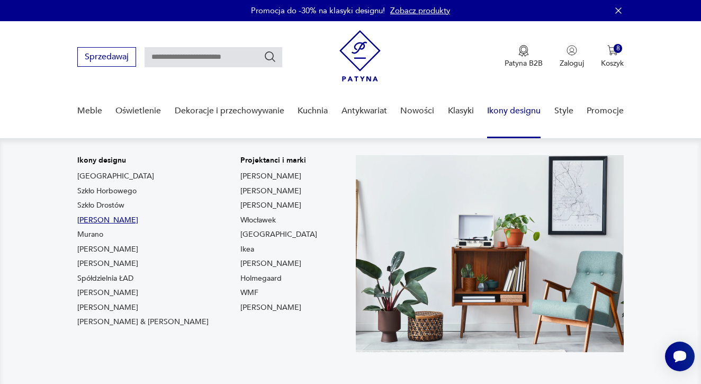
click at [130, 219] on link "[PERSON_NAME]" at bounding box center [107, 220] width 61 height 11
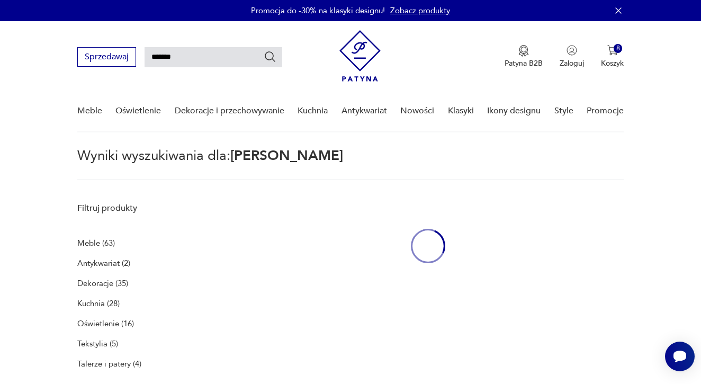
type input "*******"
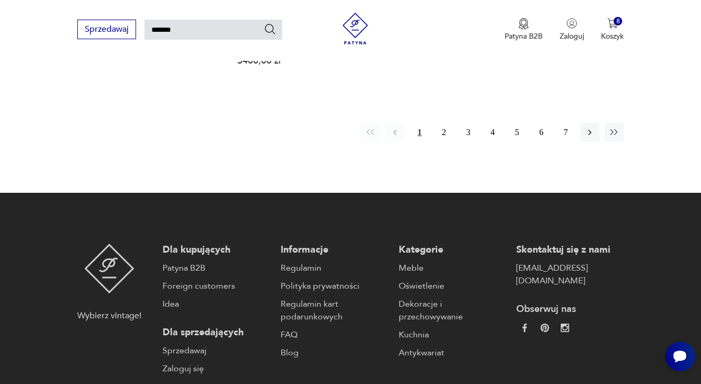
scroll to position [1426, 0]
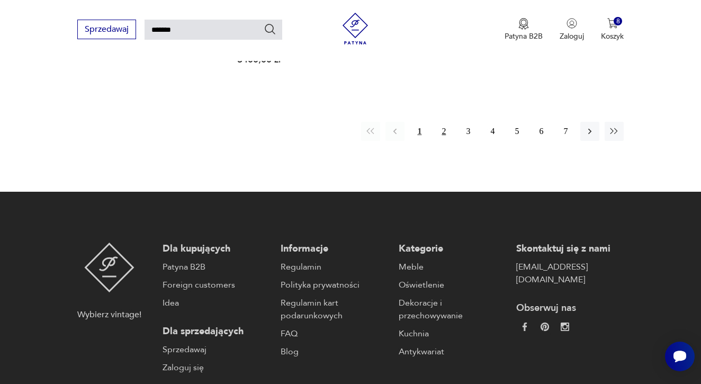
click at [445, 141] on button "2" at bounding box center [443, 131] width 19 height 19
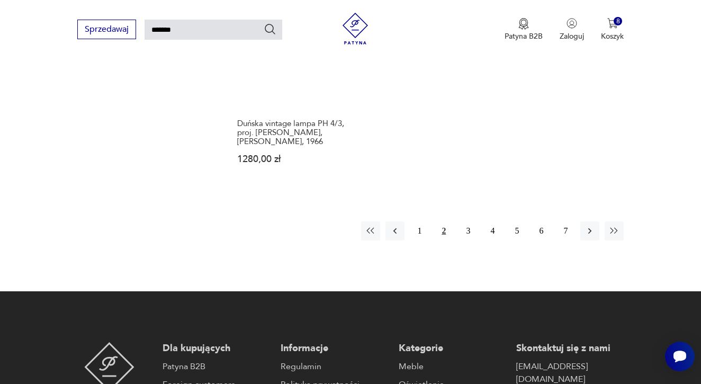
scroll to position [1336, 0]
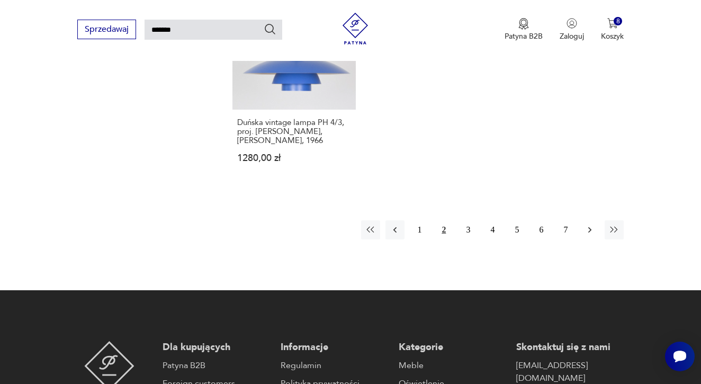
click at [591, 233] on icon "button" at bounding box center [590, 230] width 3 height 6
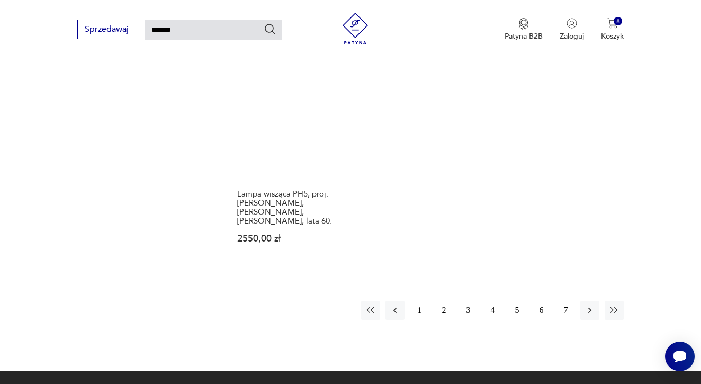
scroll to position [1292, 0]
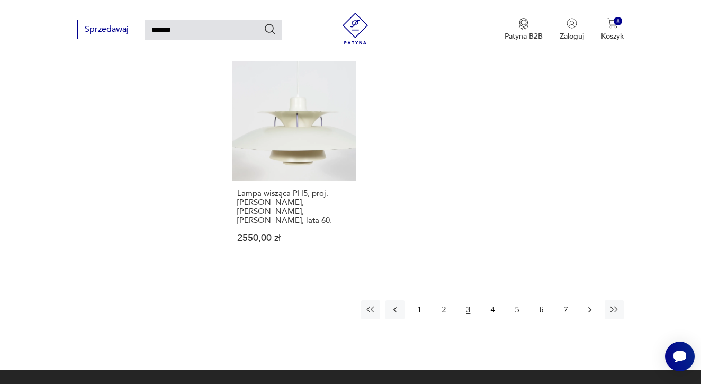
click at [593, 314] on icon "button" at bounding box center [590, 310] width 11 height 11
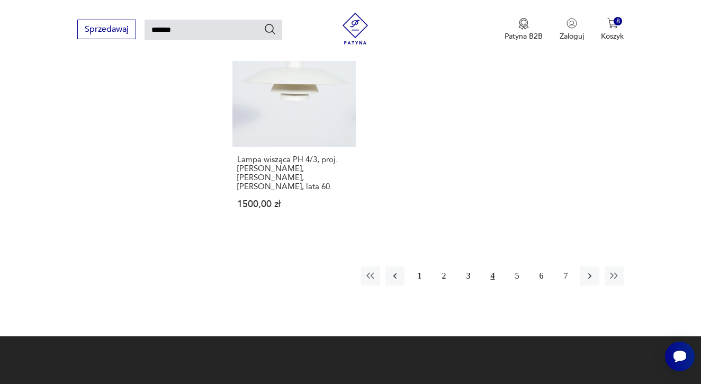
scroll to position [1350, 0]
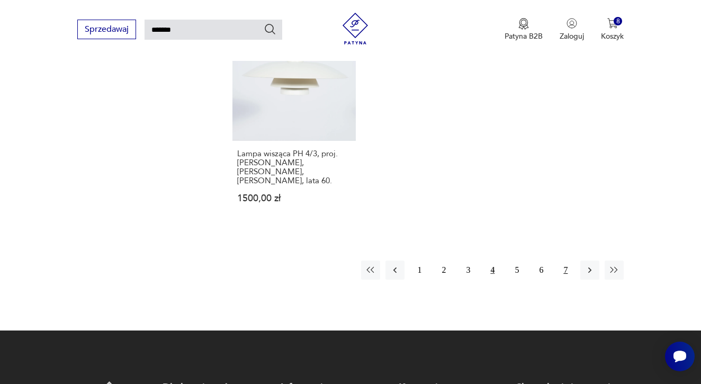
click at [564, 269] on button "7" at bounding box center [565, 270] width 19 height 19
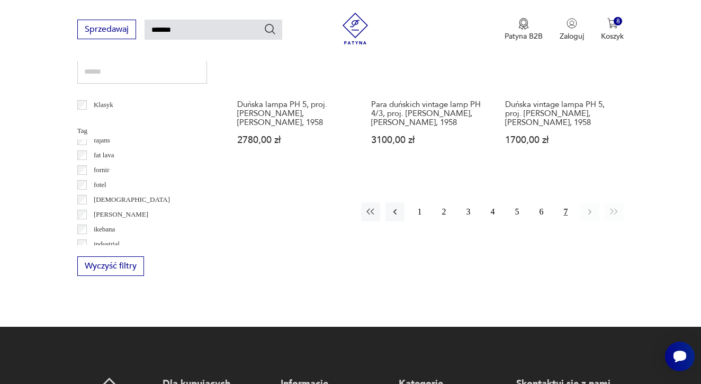
scroll to position [481, 0]
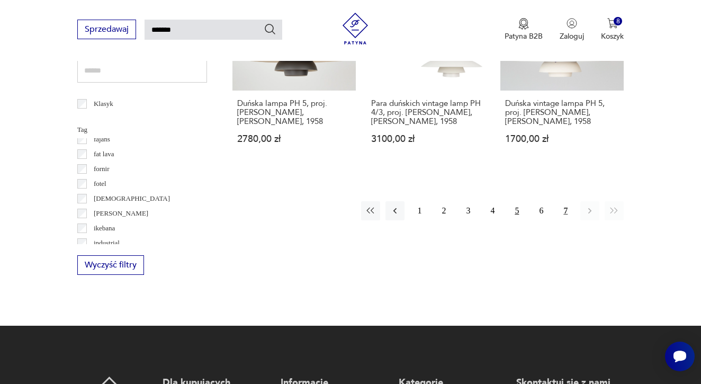
click at [517, 220] on button "5" at bounding box center [517, 210] width 19 height 19
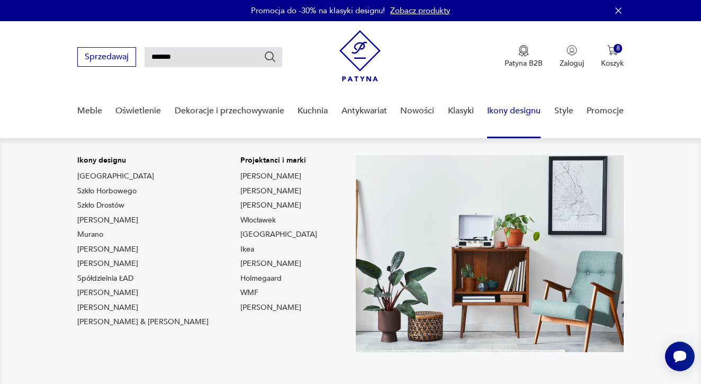
scroll to position [15, 0]
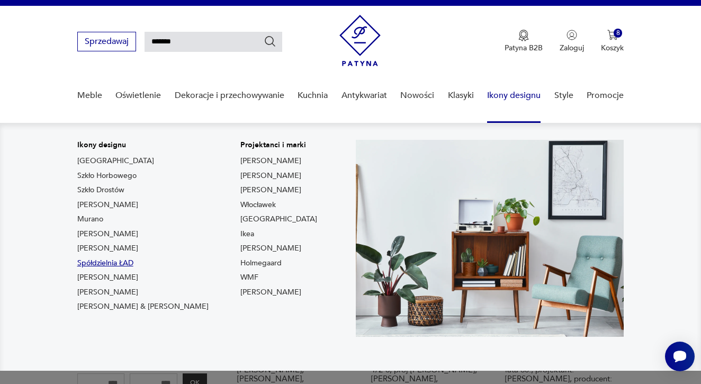
click at [125, 259] on link "Spółdzielnia ŁAD" at bounding box center [105, 263] width 56 height 11
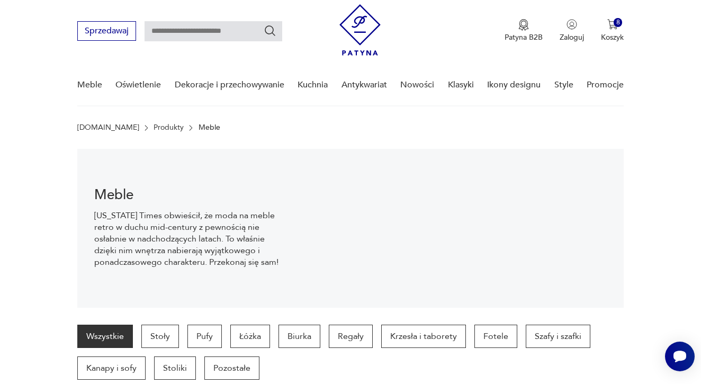
scroll to position [25, 0]
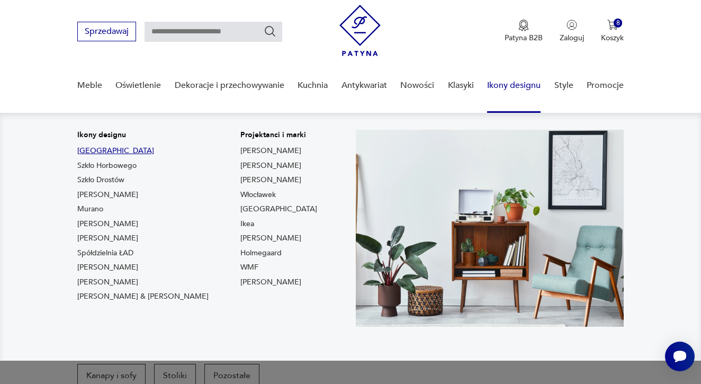
click at [84, 149] on link "[GEOGRAPHIC_DATA]" at bounding box center [115, 151] width 77 height 11
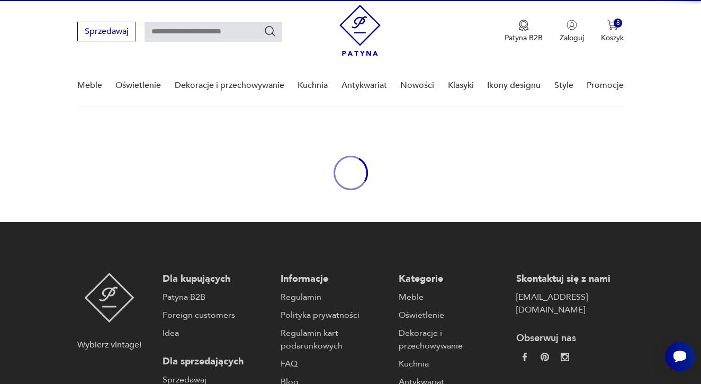
type input "****"
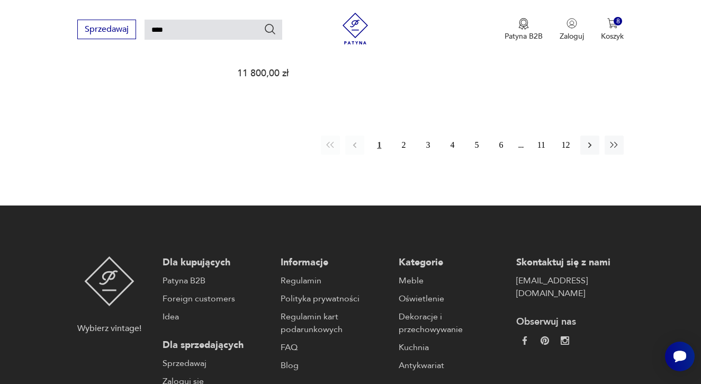
scroll to position [1498, 0]
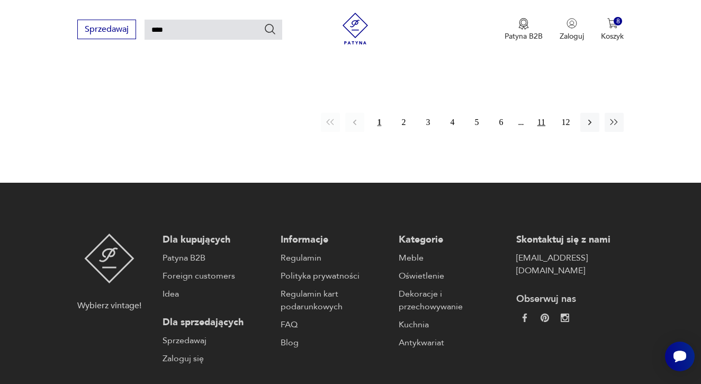
click at [540, 132] on button "11" at bounding box center [541, 122] width 19 height 19
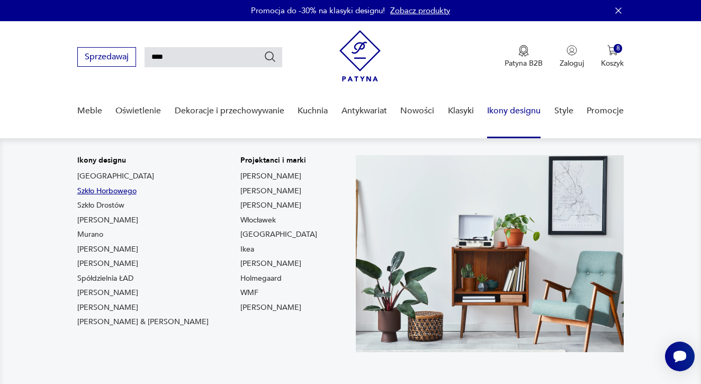
click at [105, 191] on link "Szkło Horbowego" at bounding box center [106, 191] width 59 height 11
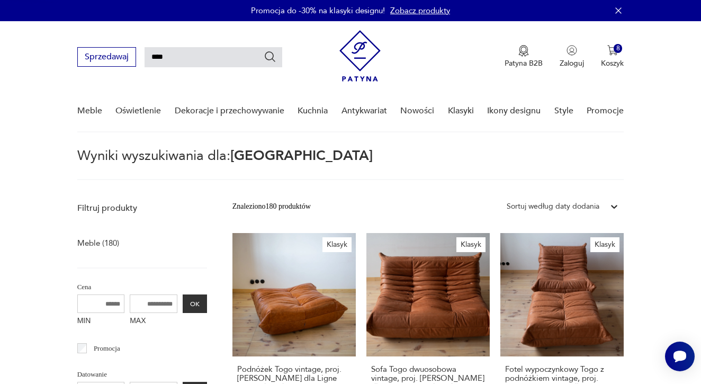
type input "*******"
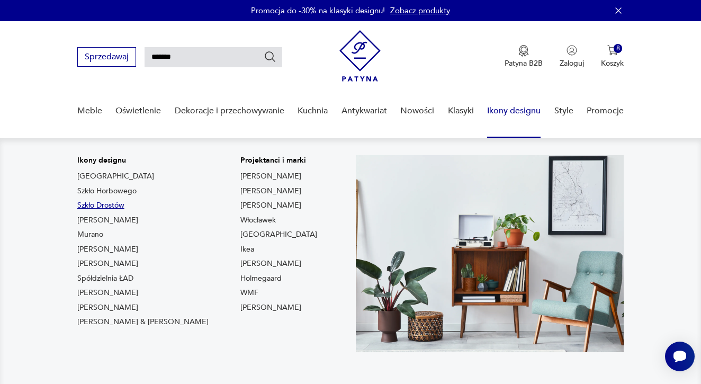
click at [114, 205] on link "Szkło Drostów" at bounding box center [100, 205] width 47 height 11
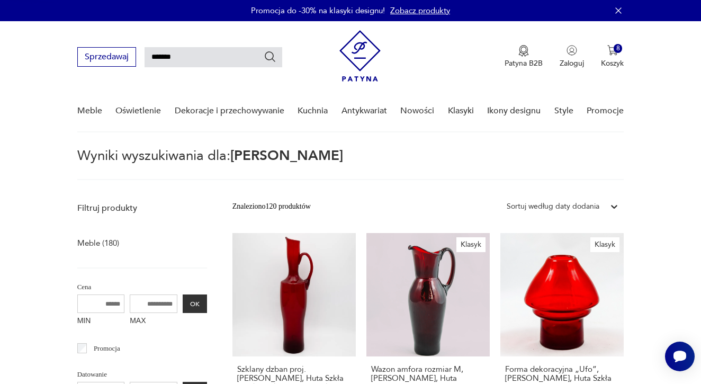
type input "*****"
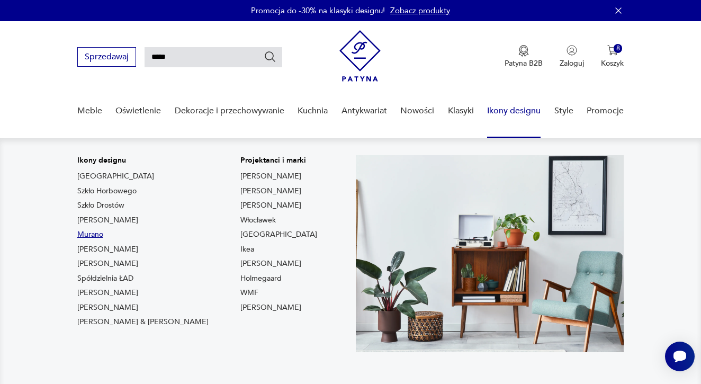
click at [97, 232] on link "Murano" at bounding box center [90, 234] width 26 height 11
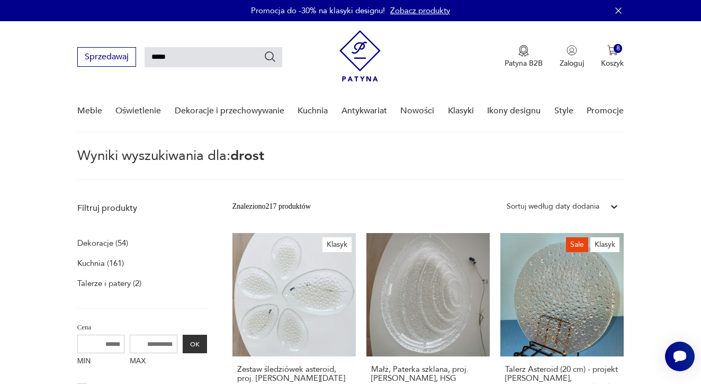
type input "******"
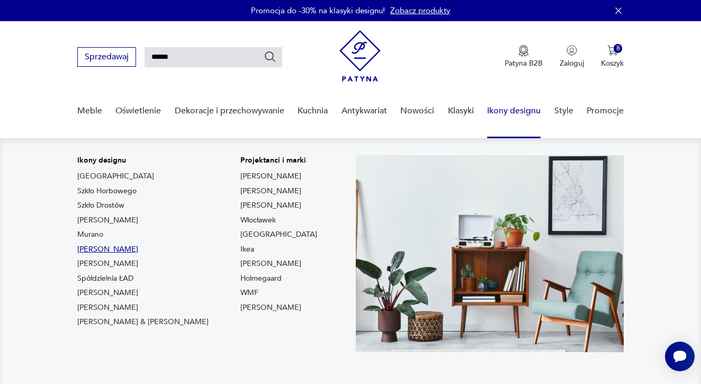
click at [109, 248] on link "[PERSON_NAME]" at bounding box center [107, 249] width 61 height 11
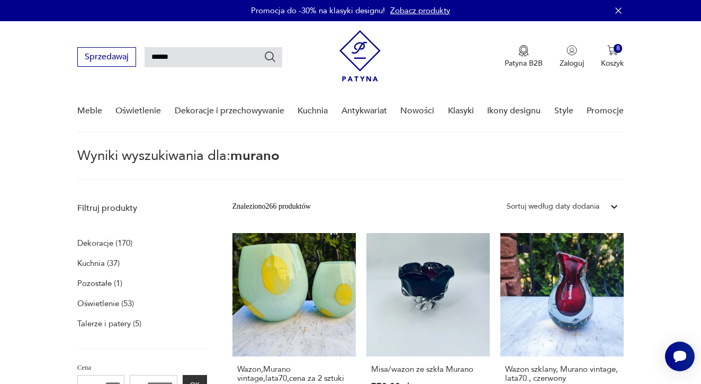
type input "**********"
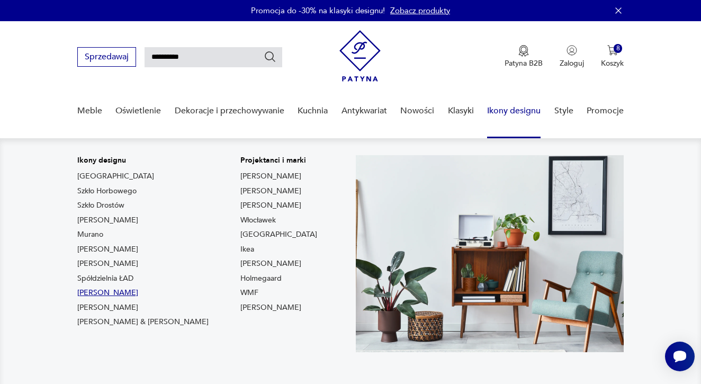
click at [108, 293] on link "[PERSON_NAME]" at bounding box center [107, 293] width 61 height 11
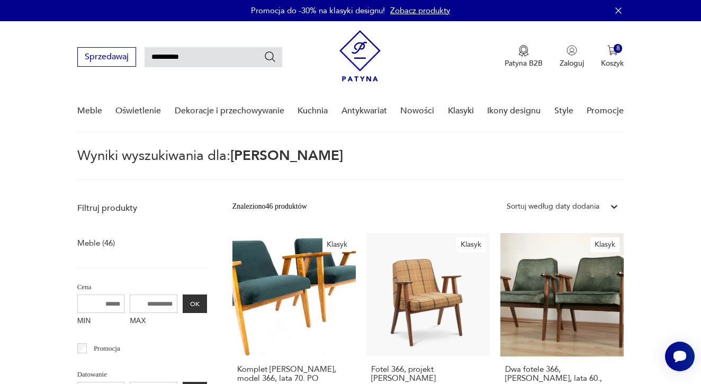
type input "******"
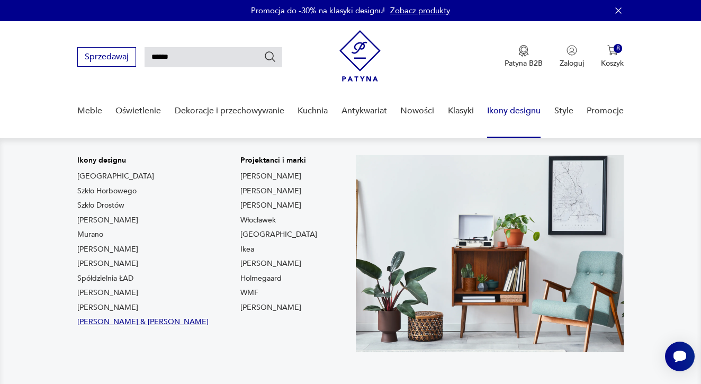
click at [134, 324] on link "[PERSON_NAME] & [PERSON_NAME]" at bounding box center [142, 322] width 131 height 11
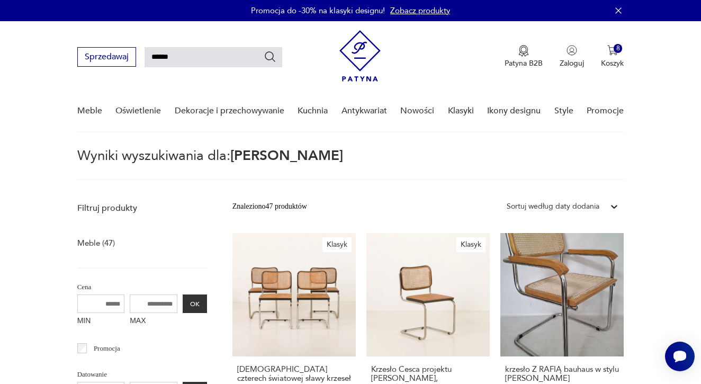
type input "*****"
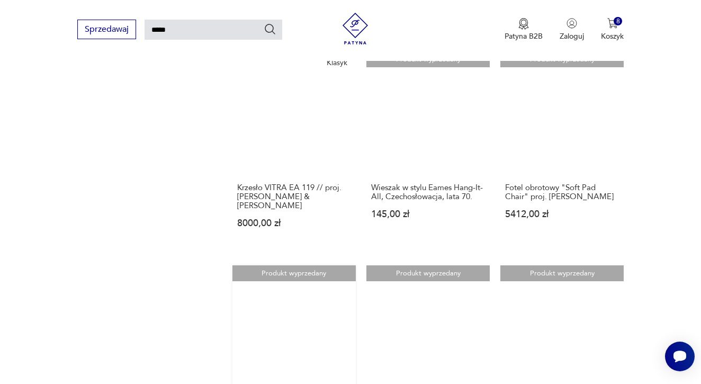
scroll to position [848, 0]
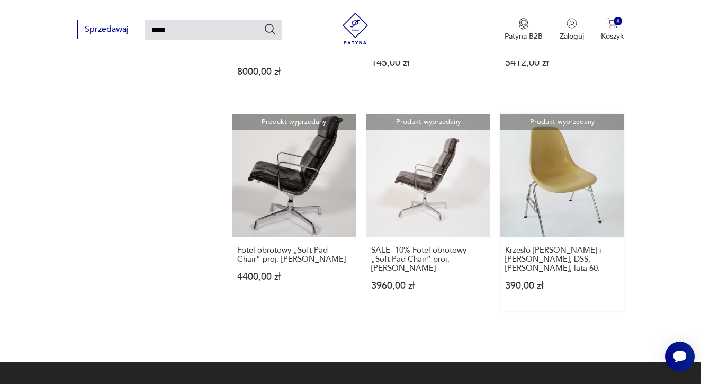
click at [558, 180] on link "Produkt wyprzedany Krzesło [PERSON_NAME] i [PERSON_NAME], DSS, [PERSON_NAME], l…" at bounding box center [562, 212] width 123 height 197
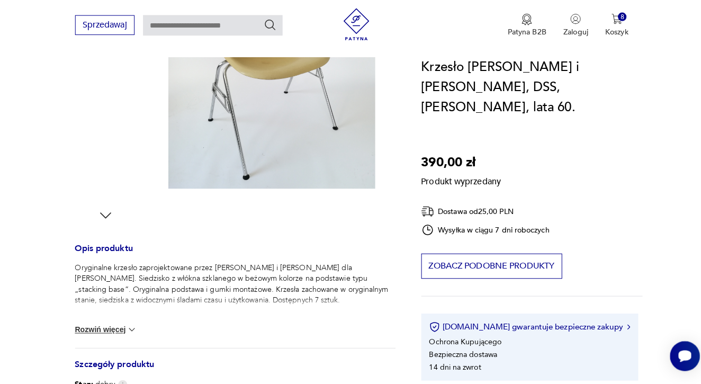
scroll to position [257, 0]
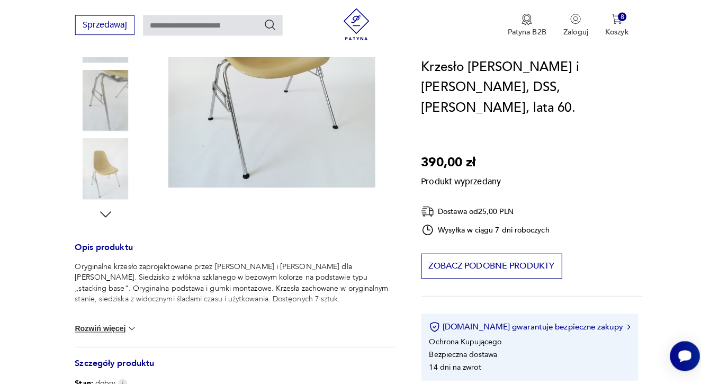
type input "*****"
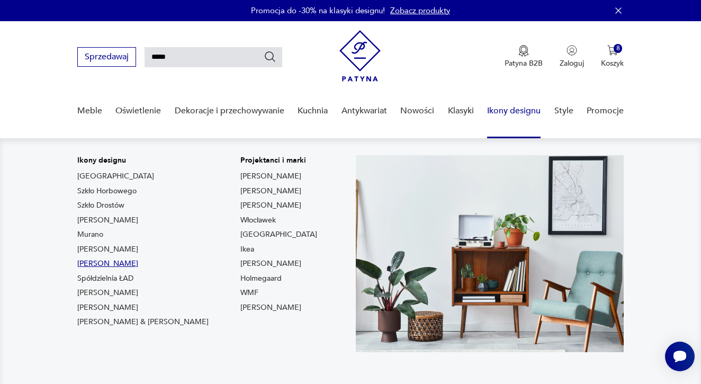
click at [121, 261] on link "[PERSON_NAME]" at bounding box center [107, 264] width 61 height 11
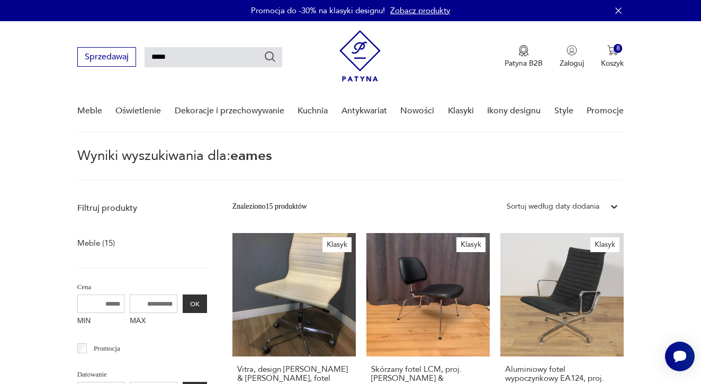
type input "*****"
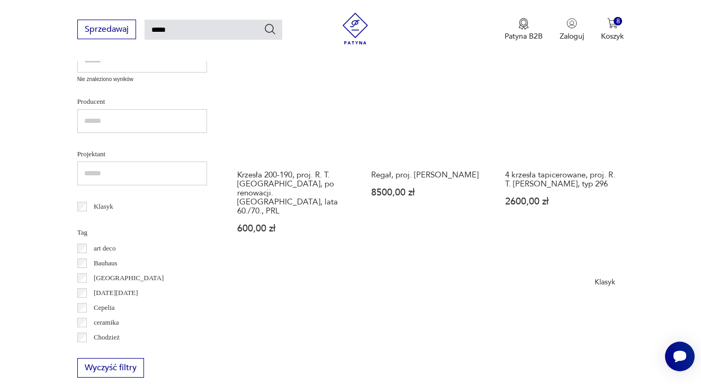
scroll to position [336, 0]
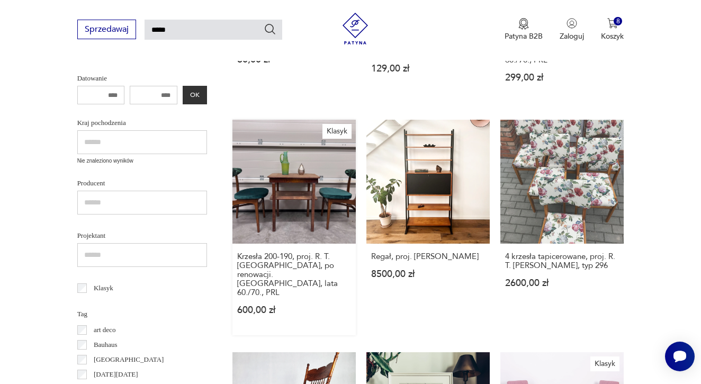
click at [298, 235] on link "Klasyk Krzesła 200-190, proj. R. T. [GEOGRAPHIC_DATA], po renowacji. [GEOGRAPHI…" at bounding box center [294, 227] width 123 height 215
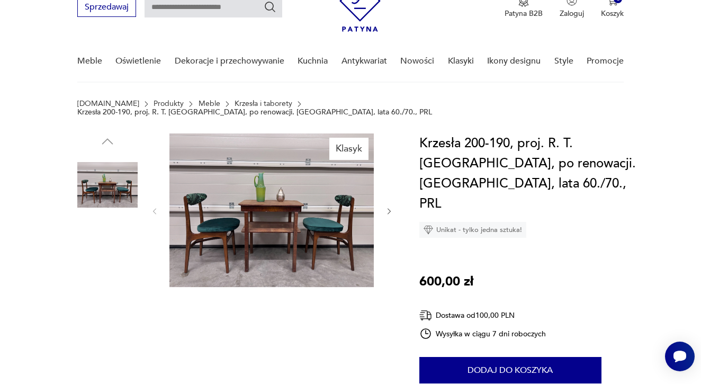
scroll to position [10, 0]
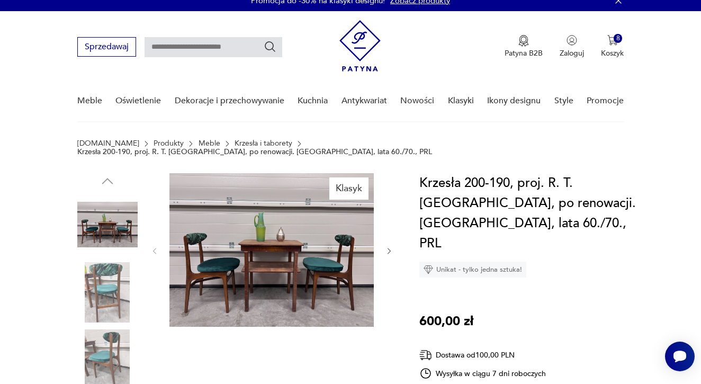
click at [103, 285] on img at bounding box center [107, 292] width 60 height 60
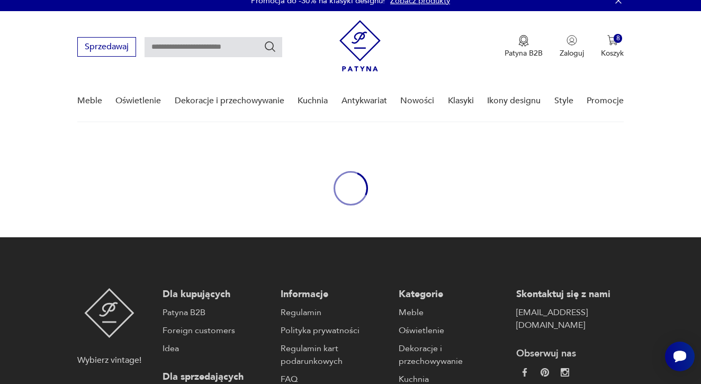
type input "*****"
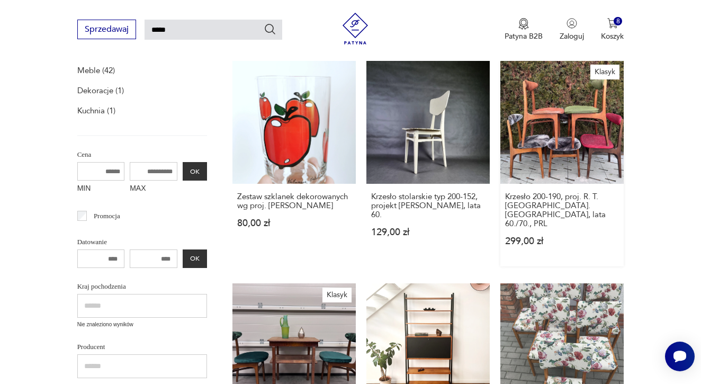
click at [558, 122] on link "Klasyk Krzesło 200-190, proj. R. T. [GEOGRAPHIC_DATA]. [GEOGRAPHIC_DATA], lata …" at bounding box center [562, 163] width 123 height 206
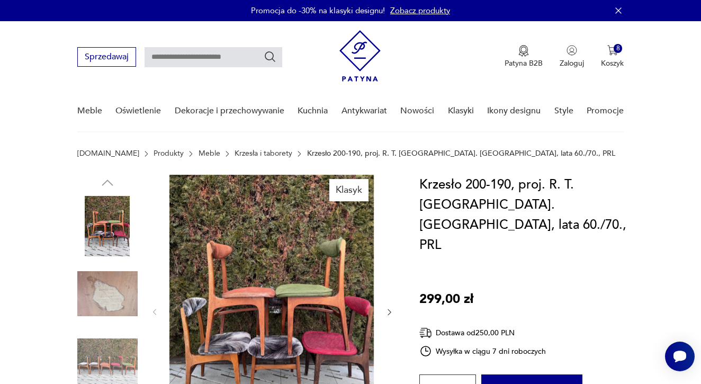
type input "*****"
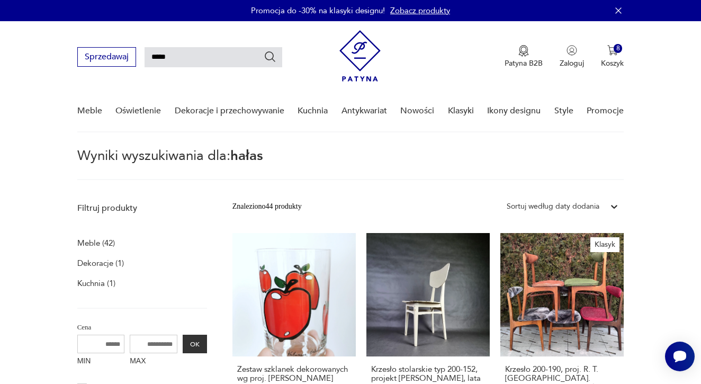
type input "*****"
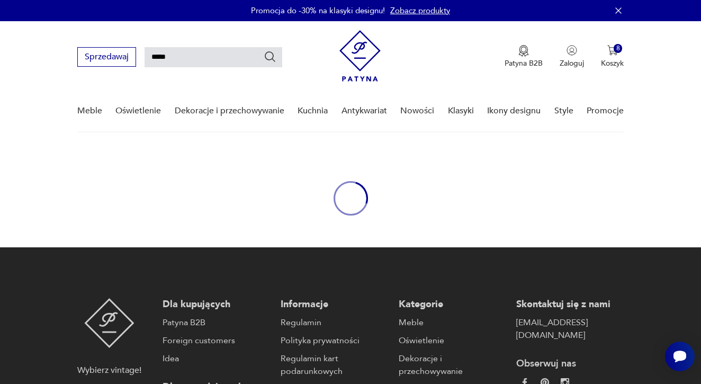
scroll to position [38, 0]
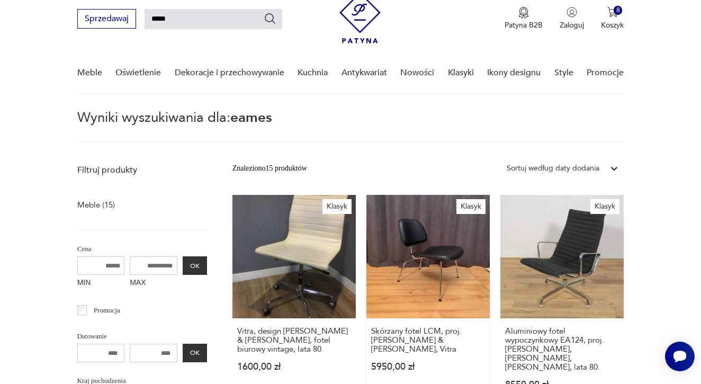
click at [402, 258] on link "Klasyk Skórzany fotel LCM, proj. [PERSON_NAME] & [PERSON_NAME], Vitra 5950,00 zł" at bounding box center [428, 302] width 123 height 215
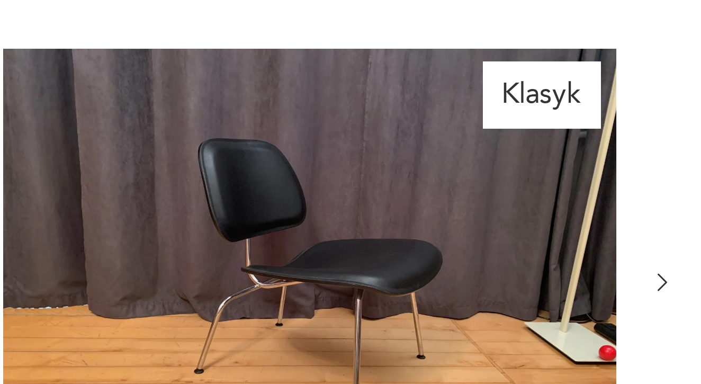
scroll to position [28, 0]
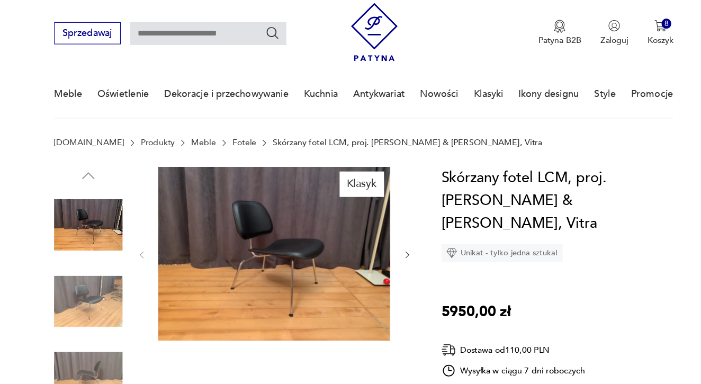
type input "*****"
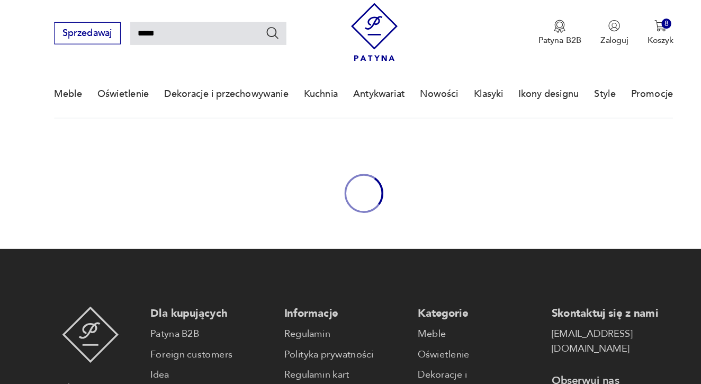
scroll to position [38, 0]
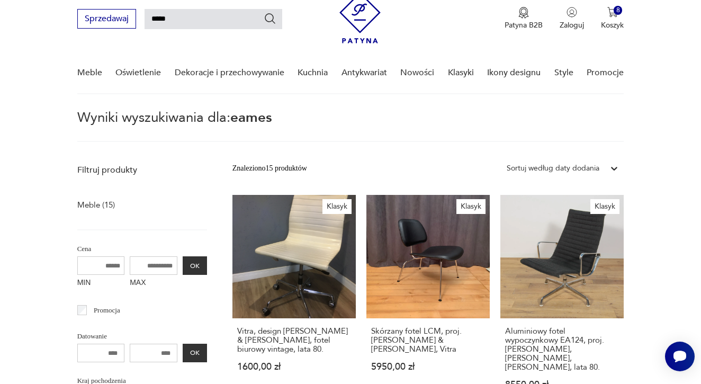
click at [355, 18] on img at bounding box center [360, 17] width 41 height 51
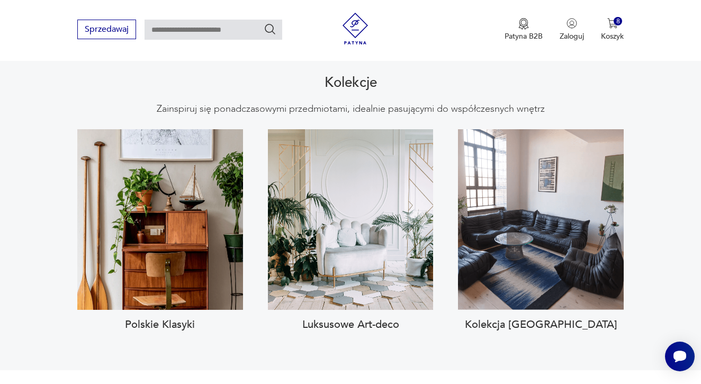
scroll to position [950, 0]
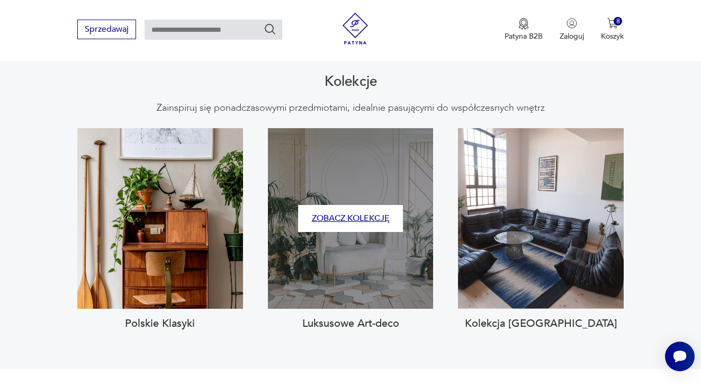
click at [345, 205] on button "Zobacz kolekcję" at bounding box center [350, 218] width 105 height 27
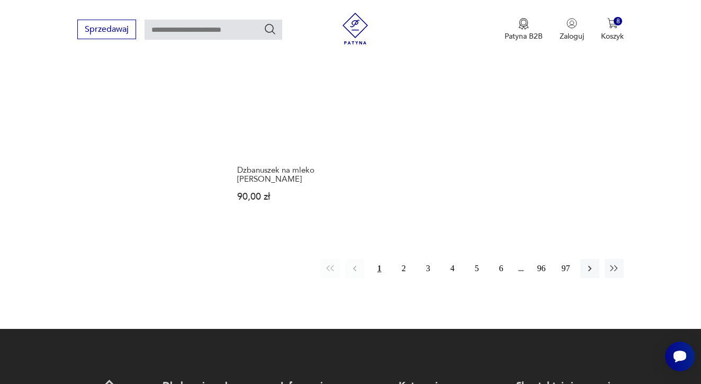
scroll to position [1245, 0]
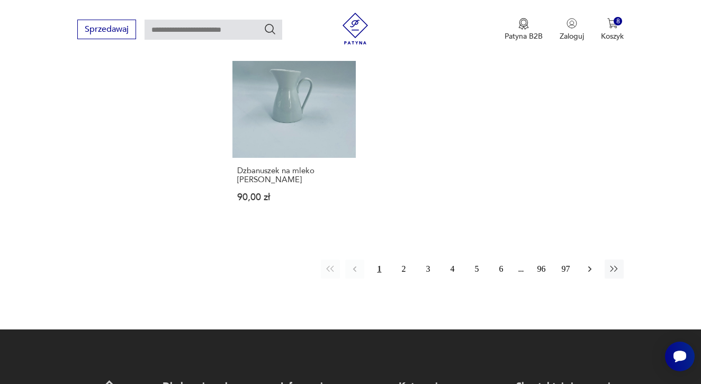
click at [592, 274] on icon "button" at bounding box center [590, 269] width 11 height 11
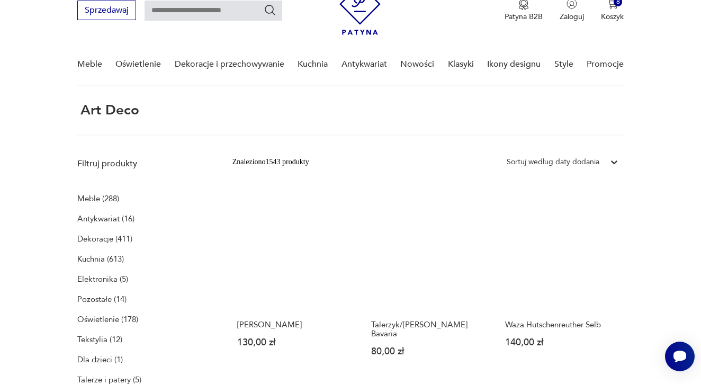
scroll to position [50, 0]
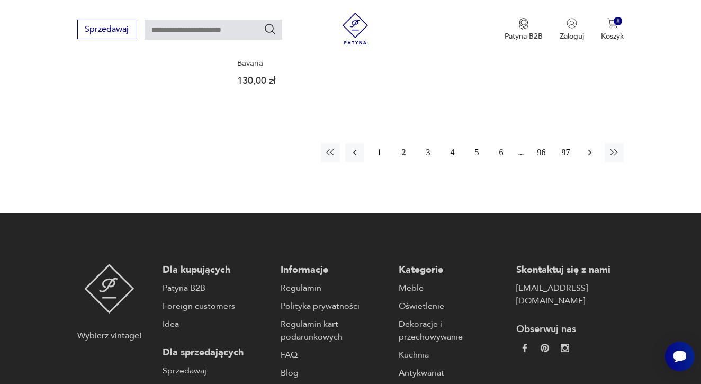
click at [589, 158] on icon "button" at bounding box center [590, 152] width 11 height 11
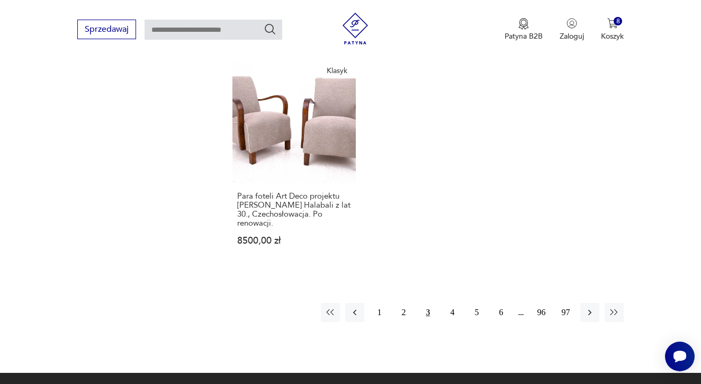
scroll to position [1275, 0]
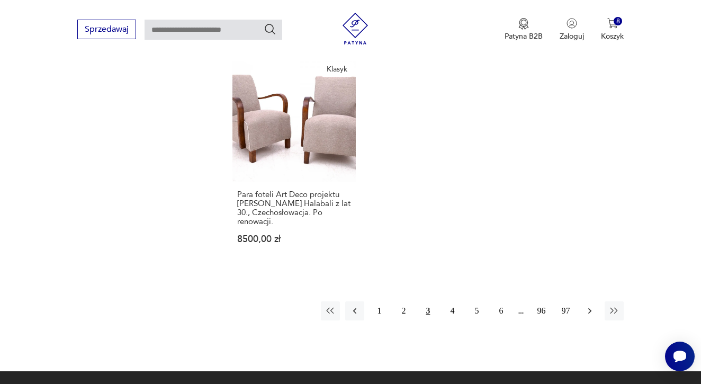
click at [591, 316] on icon "button" at bounding box center [590, 311] width 11 height 11
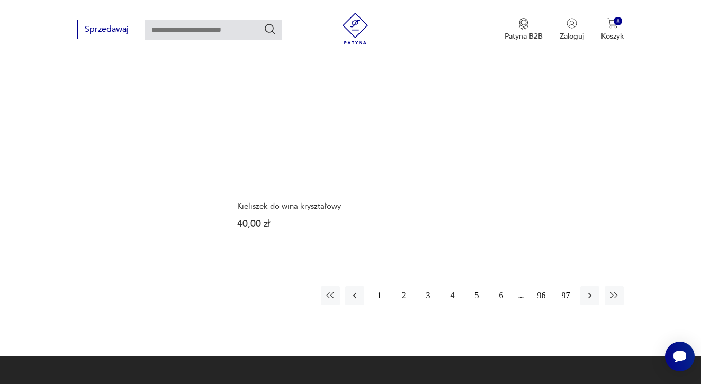
scroll to position [1256, 0]
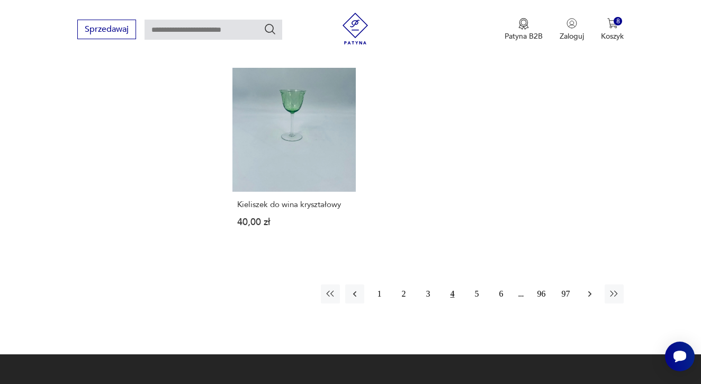
click at [590, 299] on icon "button" at bounding box center [590, 294] width 11 height 11
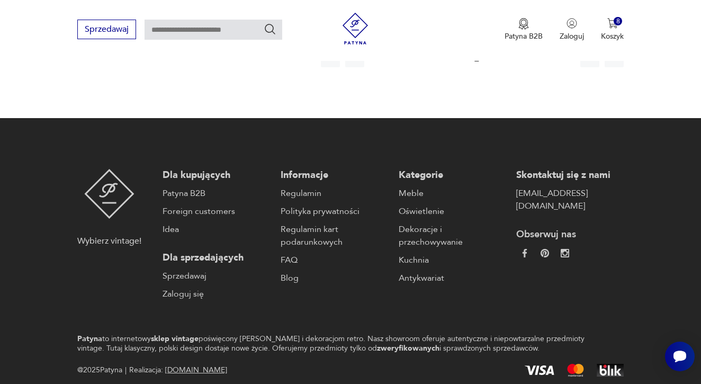
scroll to position [1476, 0]
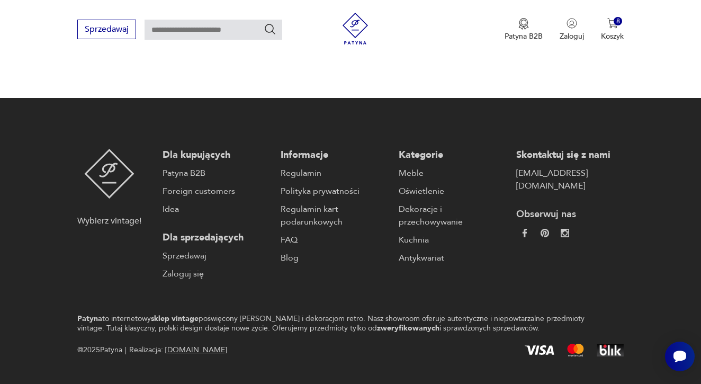
click at [593, 43] on icon "button" at bounding box center [590, 37] width 11 height 11
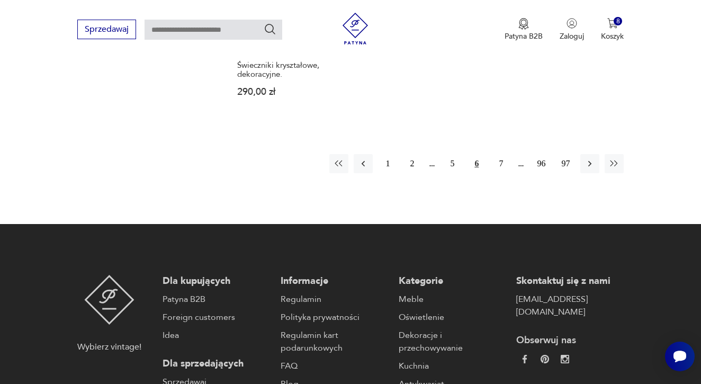
scroll to position [1338, 0]
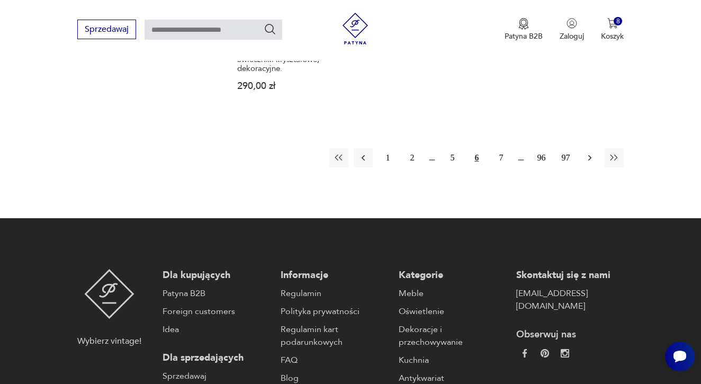
click at [590, 163] on icon "button" at bounding box center [590, 158] width 11 height 11
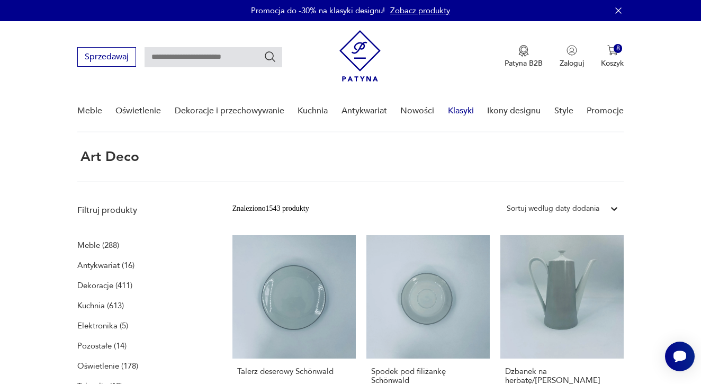
click at [460, 110] on link "Klasyki" at bounding box center [461, 111] width 26 height 41
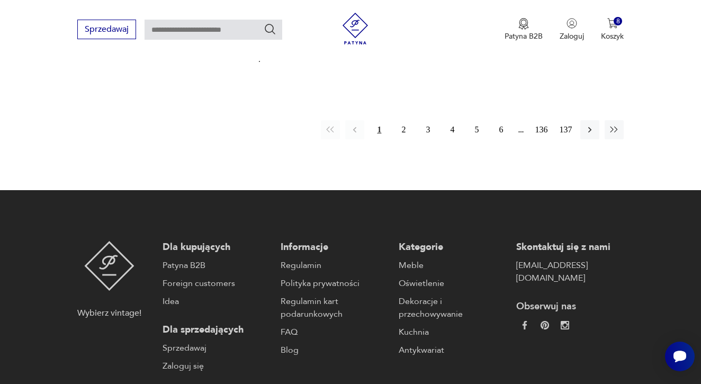
scroll to position [1475, 0]
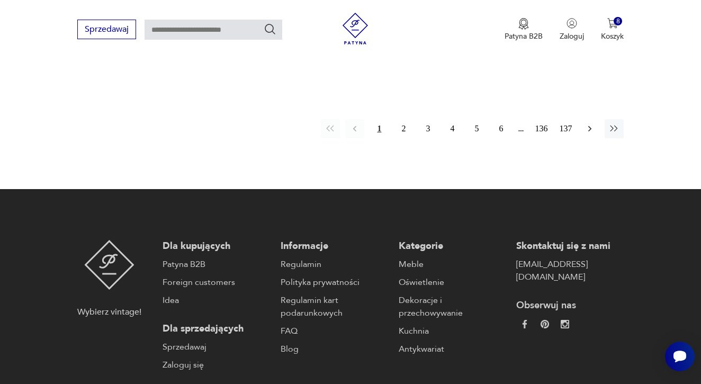
click at [590, 134] on icon "button" at bounding box center [590, 128] width 11 height 11
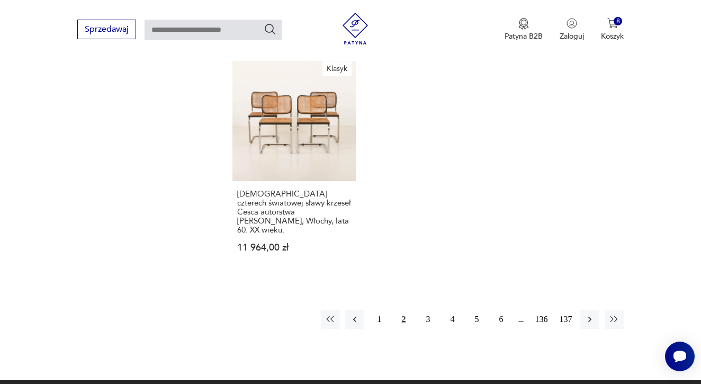
scroll to position [1376, 0]
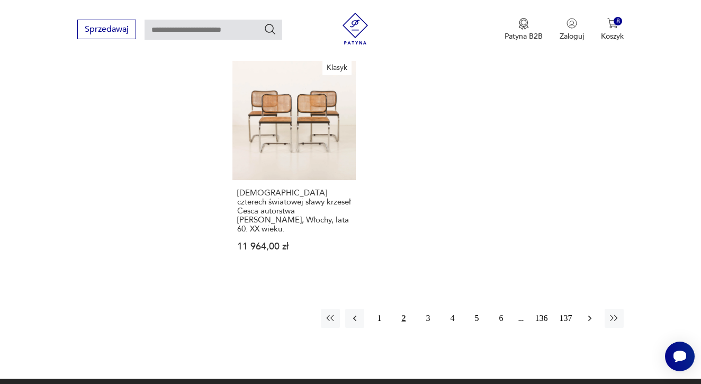
click at [585, 324] on icon "button" at bounding box center [590, 318] width 11 height 11
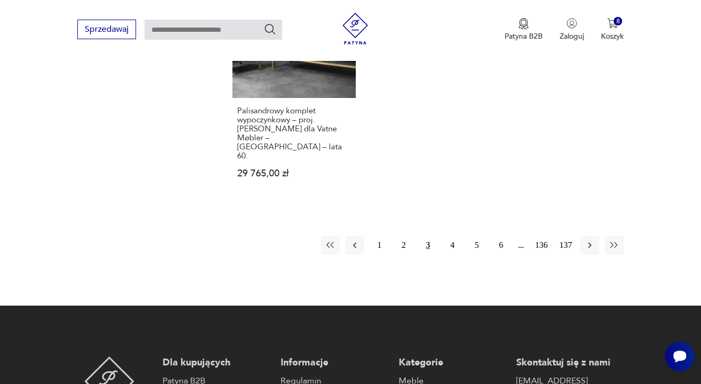
scroll to position [1377, 0]
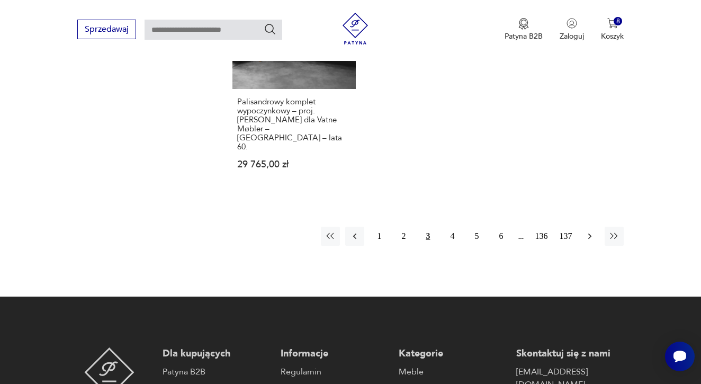
click at [586, 227] on button "button" at bounding box center [590, 236] width 19 height 19
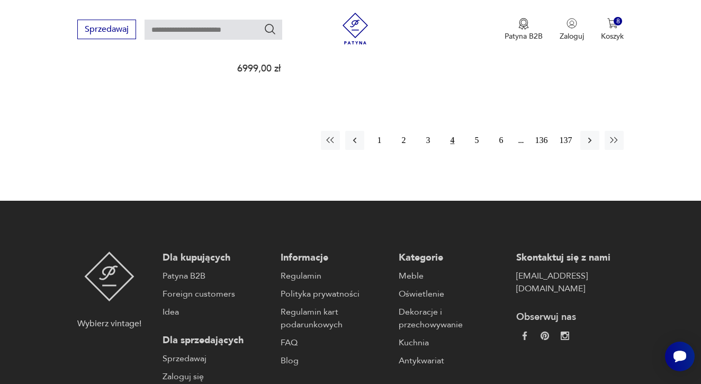
scroll to position [1477, 0]
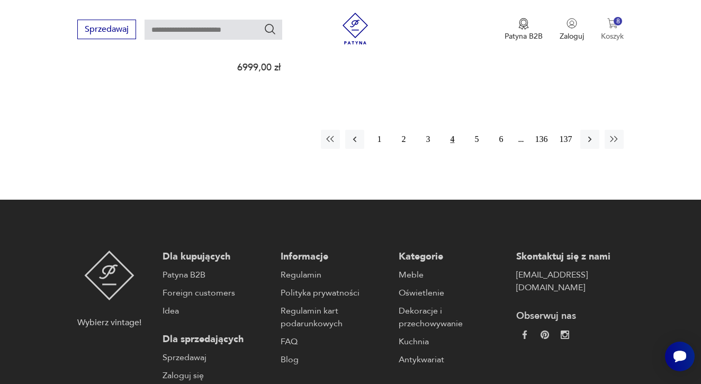
click at [611, 25] on img "button" at bounding box center [613, 23] width 11 height 11
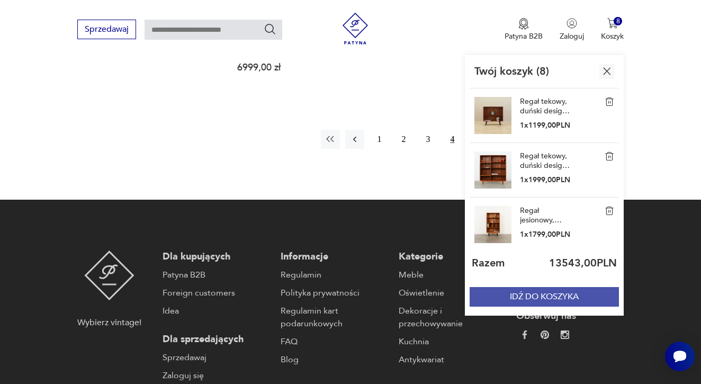
click at [577, 297] on button "IDŹ DO KOSZYKA" at bounding box center [544, 297] width 149 height 20
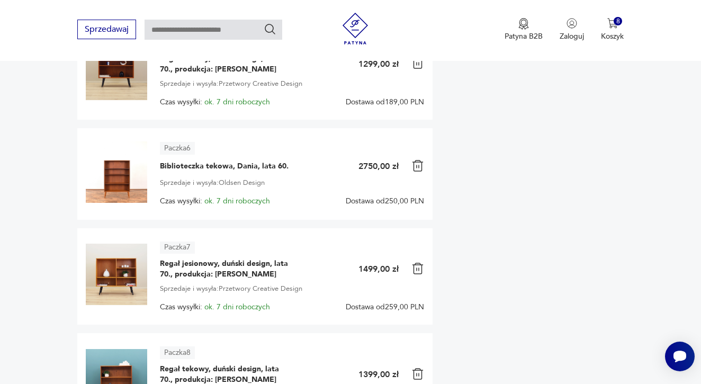
scroll to position [647, 0]
